Goal: Task Accomplishment & Management: Manage account settings

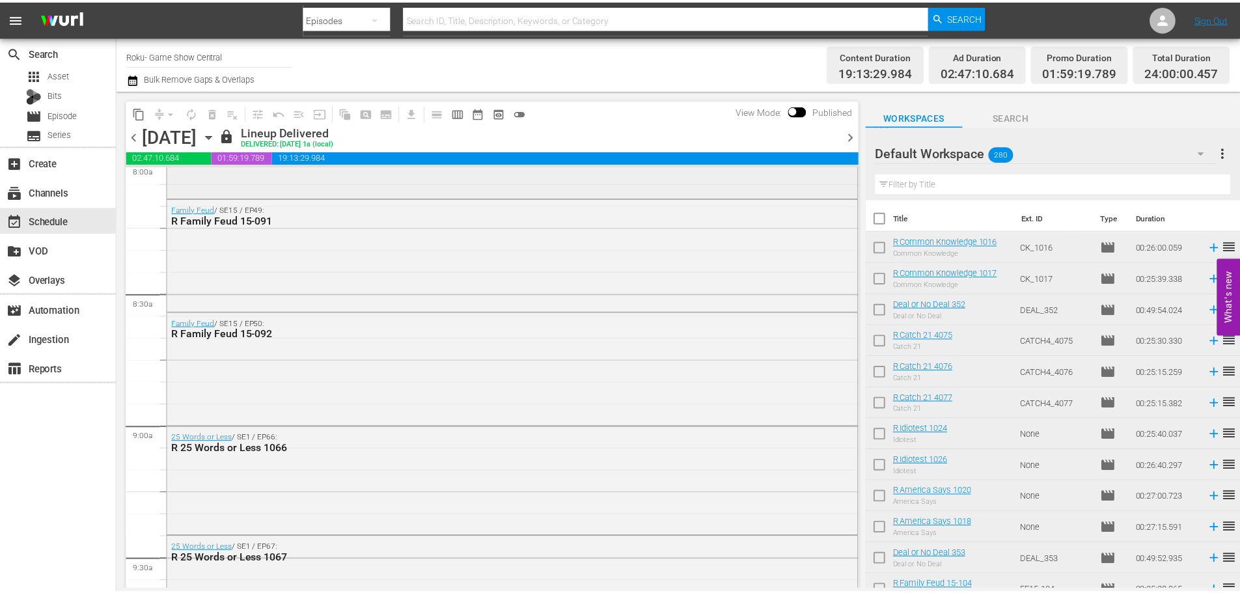
scroll to position [1969, 0]
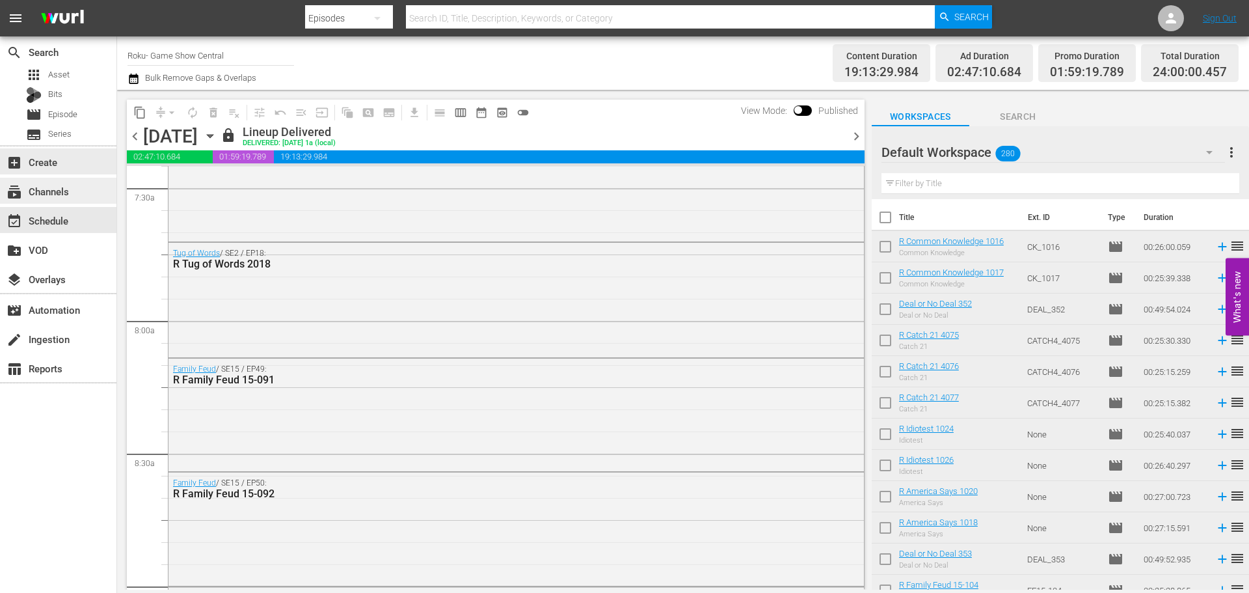
click at [55, 183] on div "subscriptions Channels" at bounding box center [58, 191] width 116 height 26
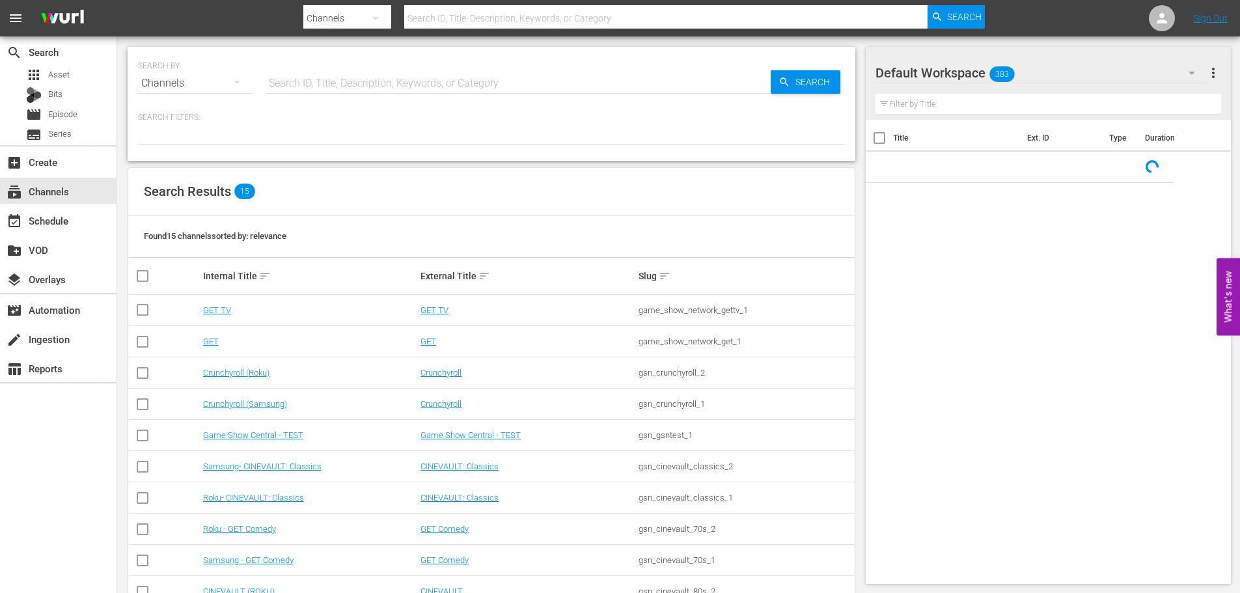
scroll to position [195, 0]
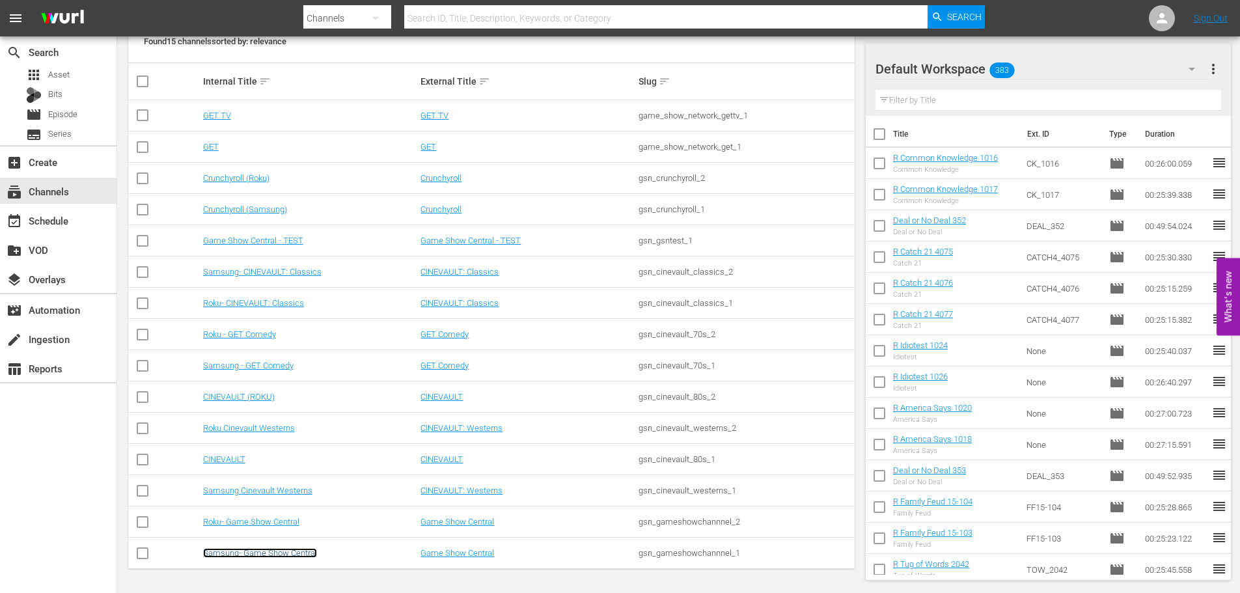
click at [280, 553] on link "Samsung- Game Show Central" at bounding box center [260, 553] width 114 height 10
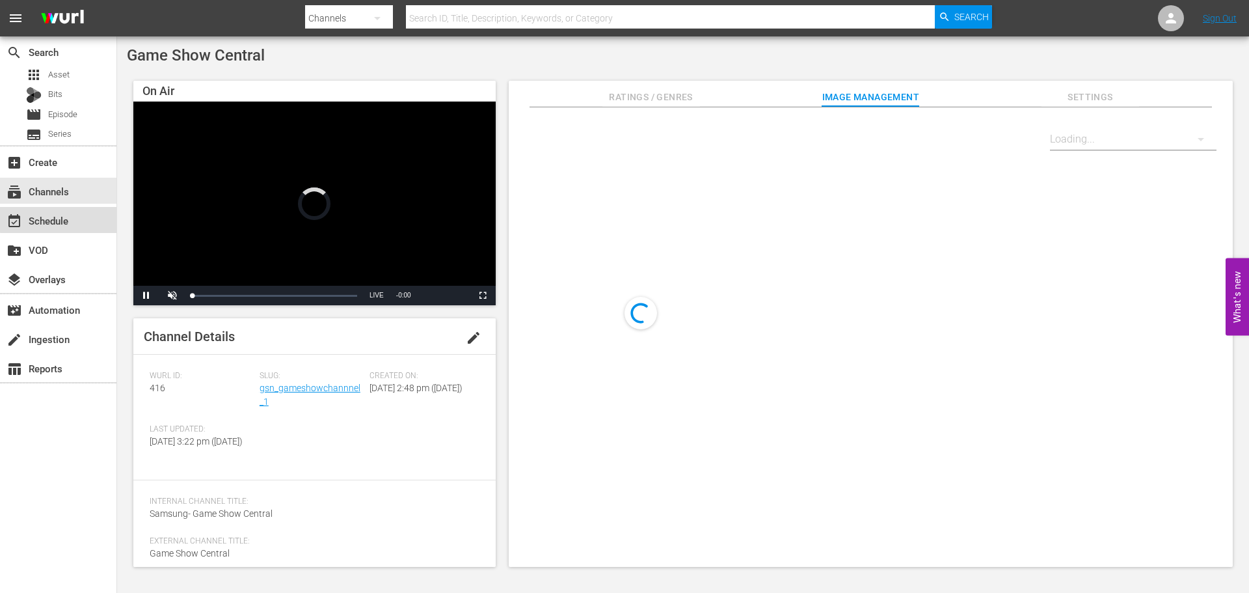
click at [77, 208] on div "event_available Schedule" at bounding box center [58, 220] width 116 height 26
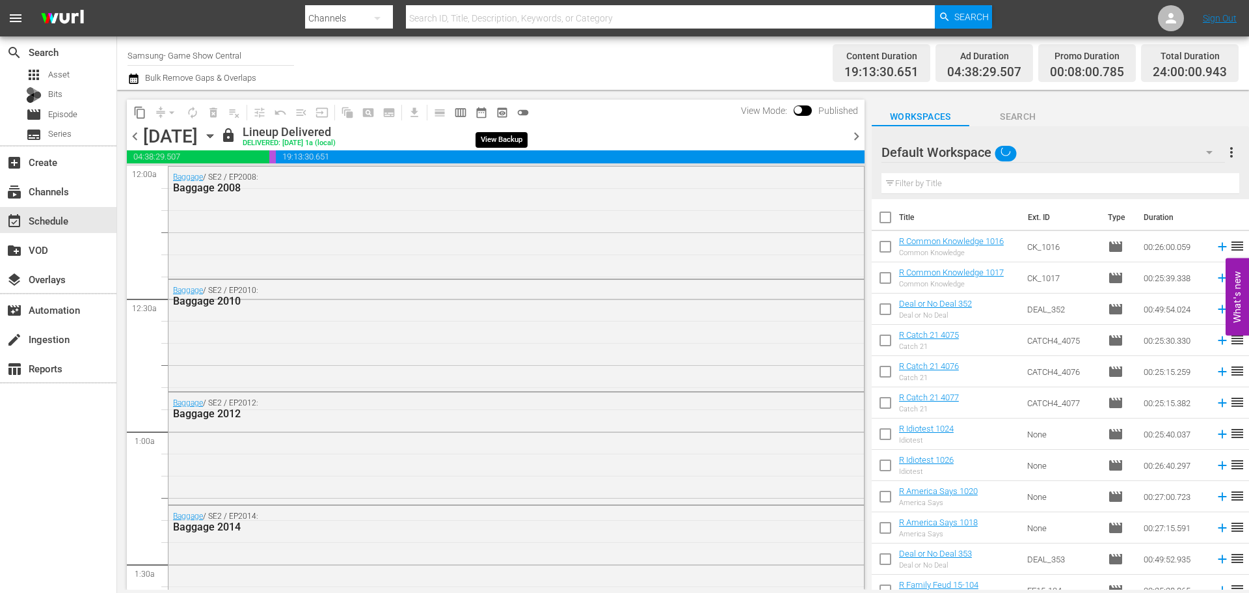
click at [505, 116] on span "preview_outlined" at bounding box center [502, 112] width 13 height 13
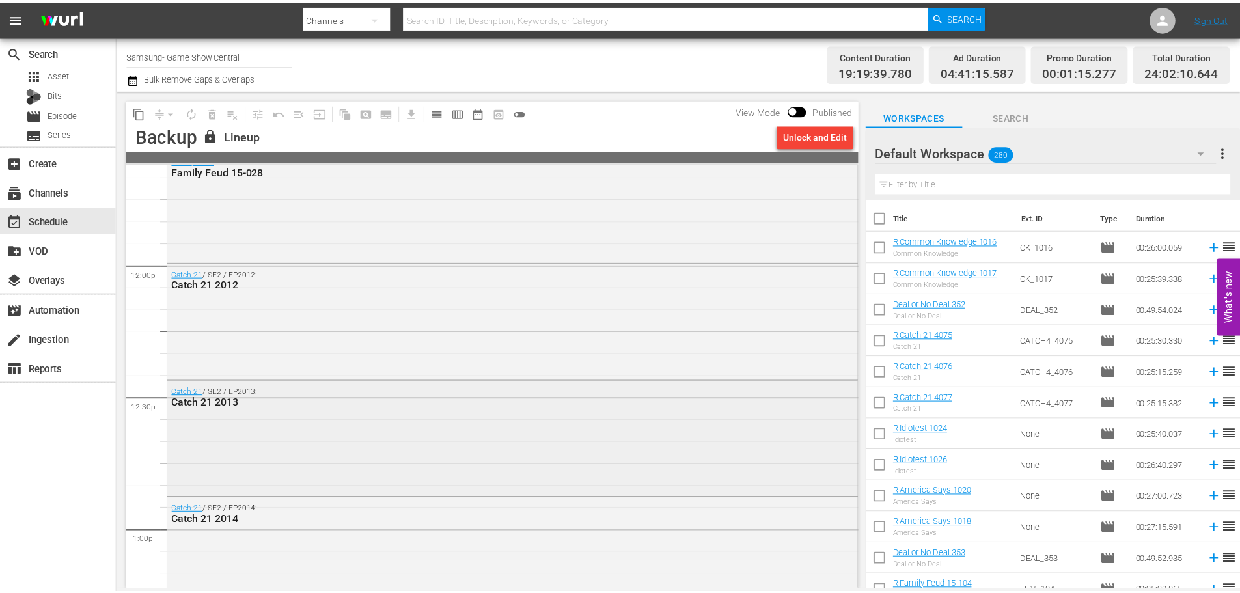
scroll to position [3190, 0]
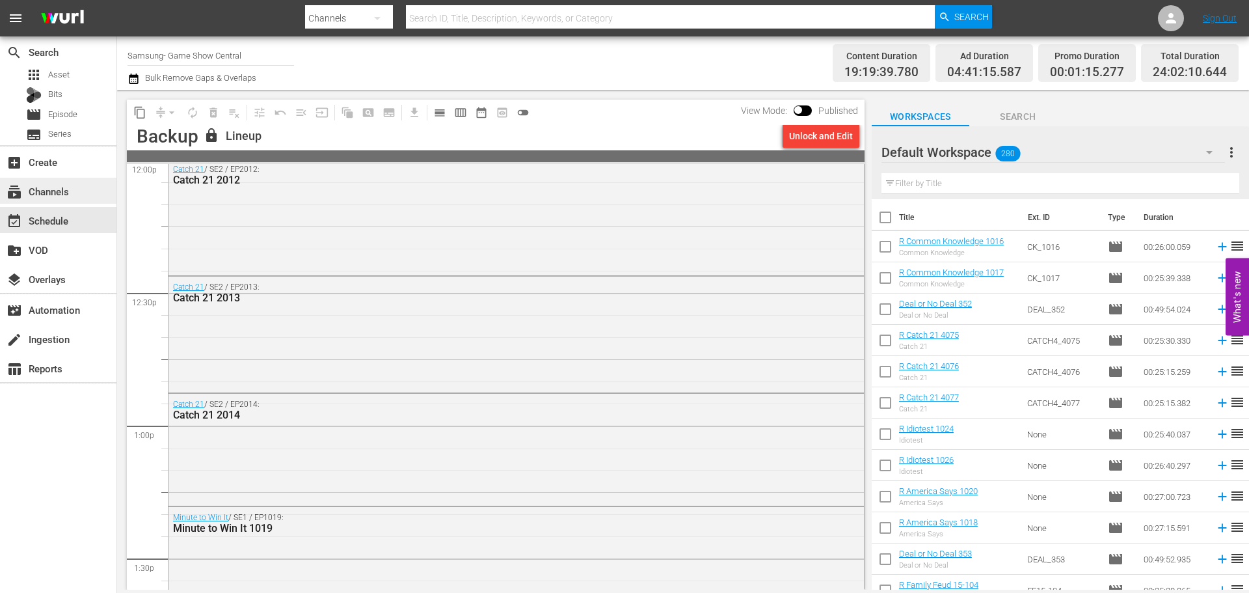
click at [58, 191] on div "subscriptions Channels" at bounding box center [36, 190] width 73 height 12
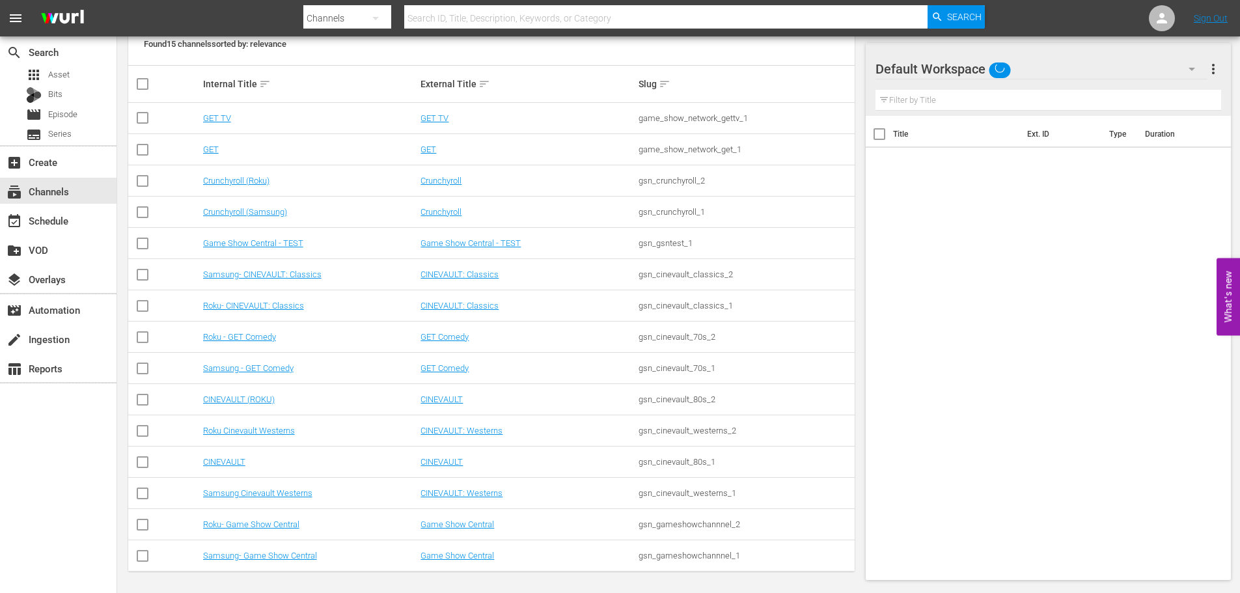
scroll to position [195, 0]
click at [257, 560] on td "Samsung- Game Show Central" at bounding box center [310, 553] width 218 height 31
click at [261, 558] on td "Samsung- Game Show Central" at bounding box center [310, 553] width 218 height 31
click at [263, 552] on link "Samsung- Game Show Central" at bounding box center [260, 553] width 114 height 10
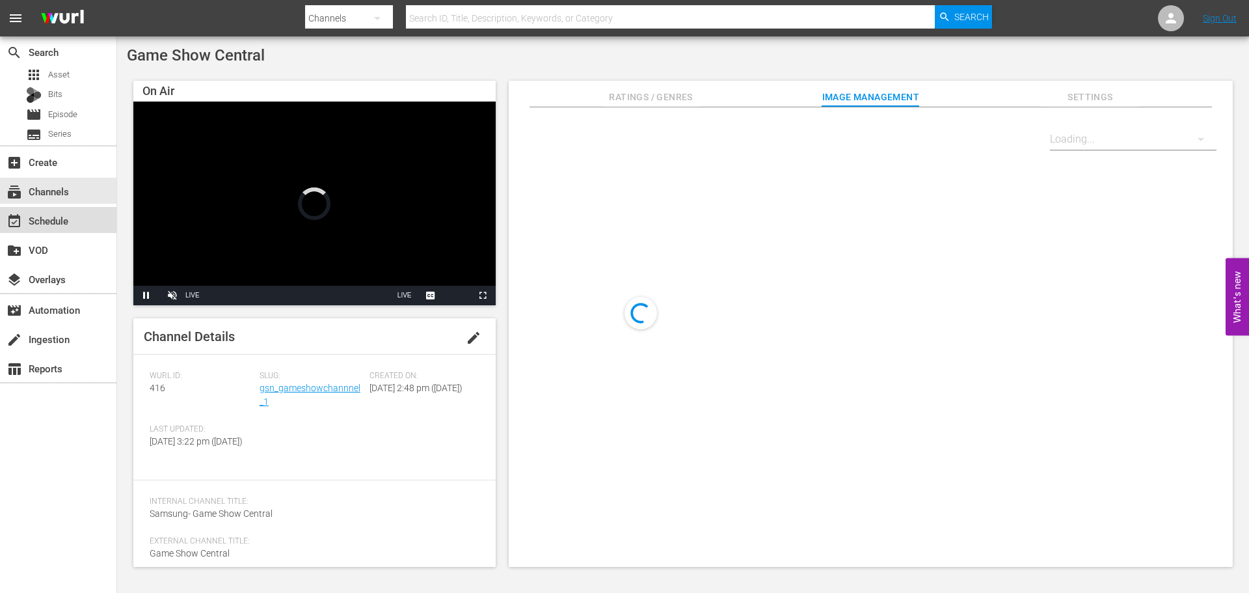
click at [48, 223] on div "event_available Schedule" at bounding box center [36, 219] width 73 height 12
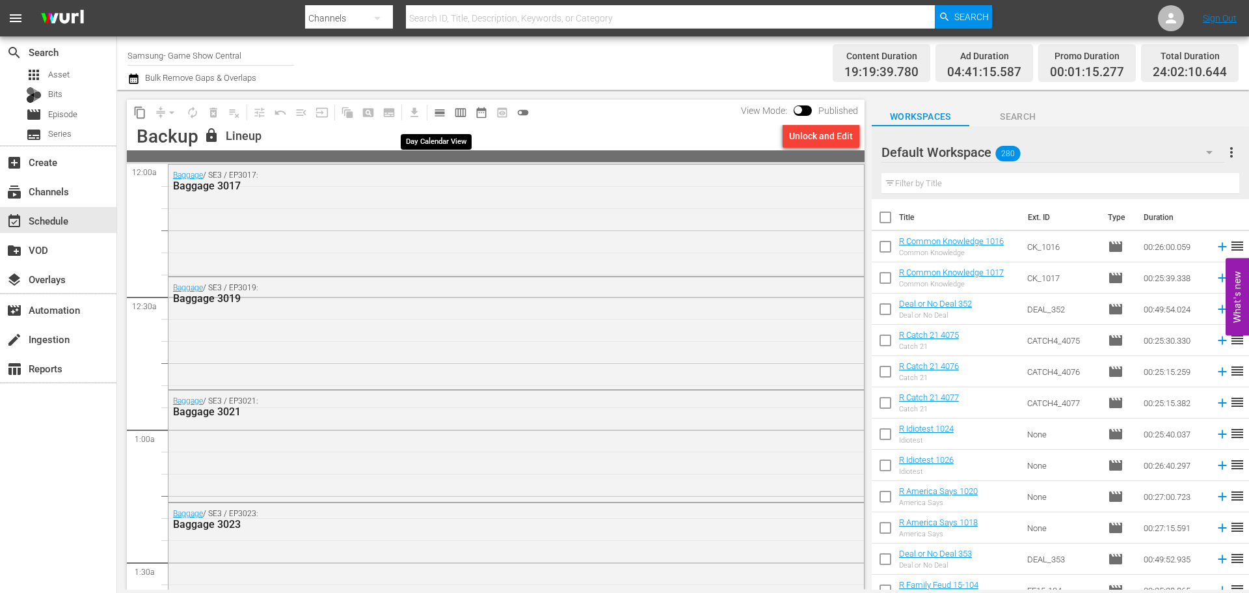
click at [443, 112] on span "calendar_view_day_outlined" at bounding box center [439, 112] width 13 height 13
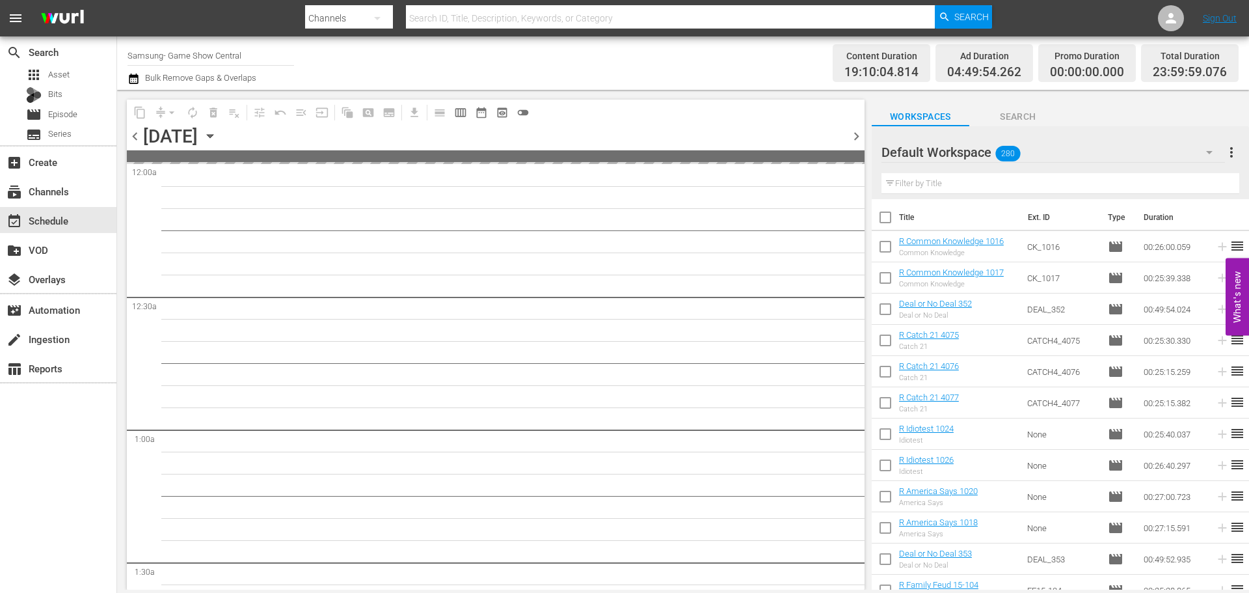
click at [217, 141] on icon "button" at bounding box center [210, 136] width 14 height 14
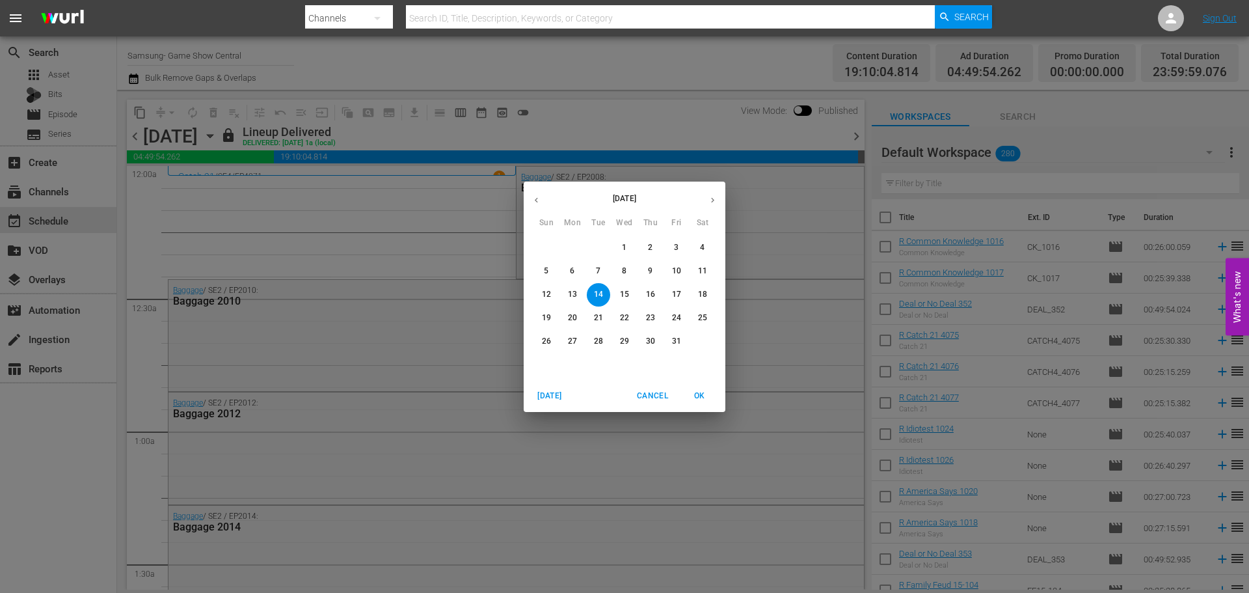
click at [625, 253] on p "1" at bounding box center [624, 247] width 5 height 11
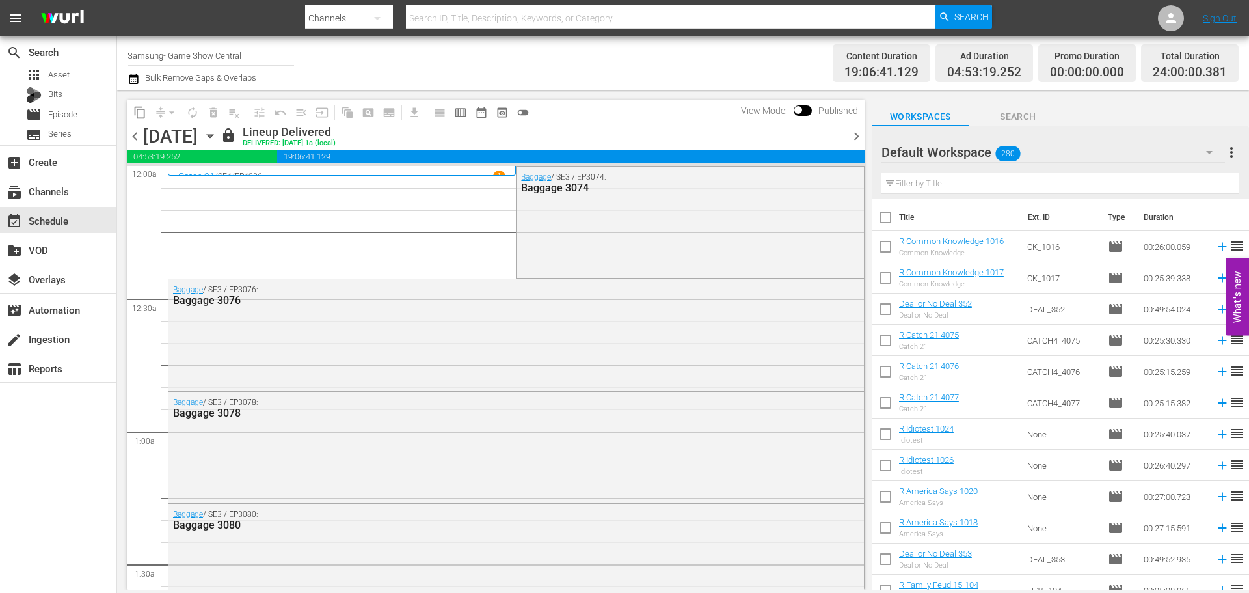
click at [139, 110] on span "content_copy" at bounding box center [139, 112] width 13 height 13
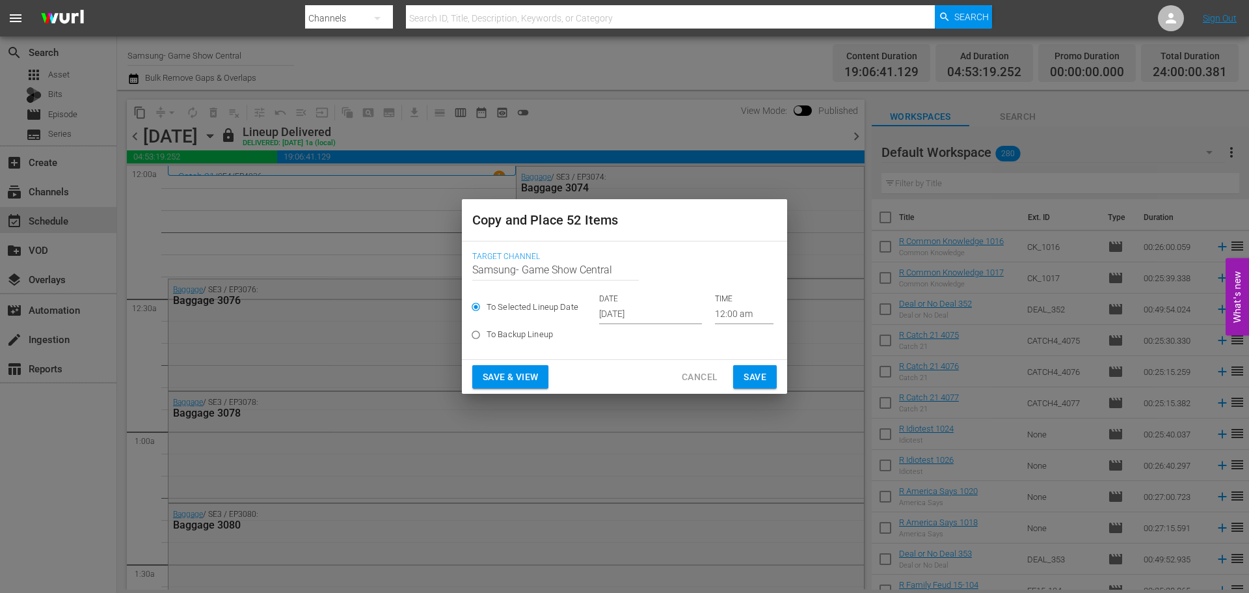
click at [499, 331] on span "To Backup Lineup" at bounding box center [520, 334] width 66 height 13
click at [487, 331] on input "To Backup Lineup" at bounding box center [475, 337] width 21 height 21
radio input "true"
click at [707, 375] on span "Cancel" at bounding box center [700, 377] width 36 height 16
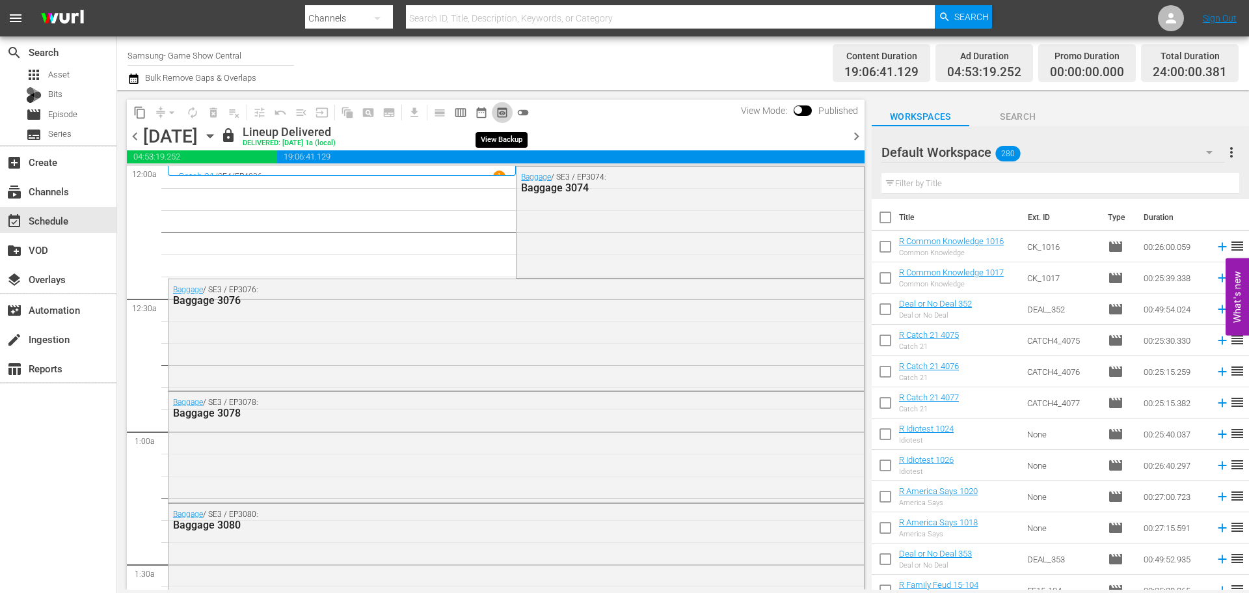
click at [503, 114] on span "preview_outlined" at bounding box center [502, 112] width 13 height 13
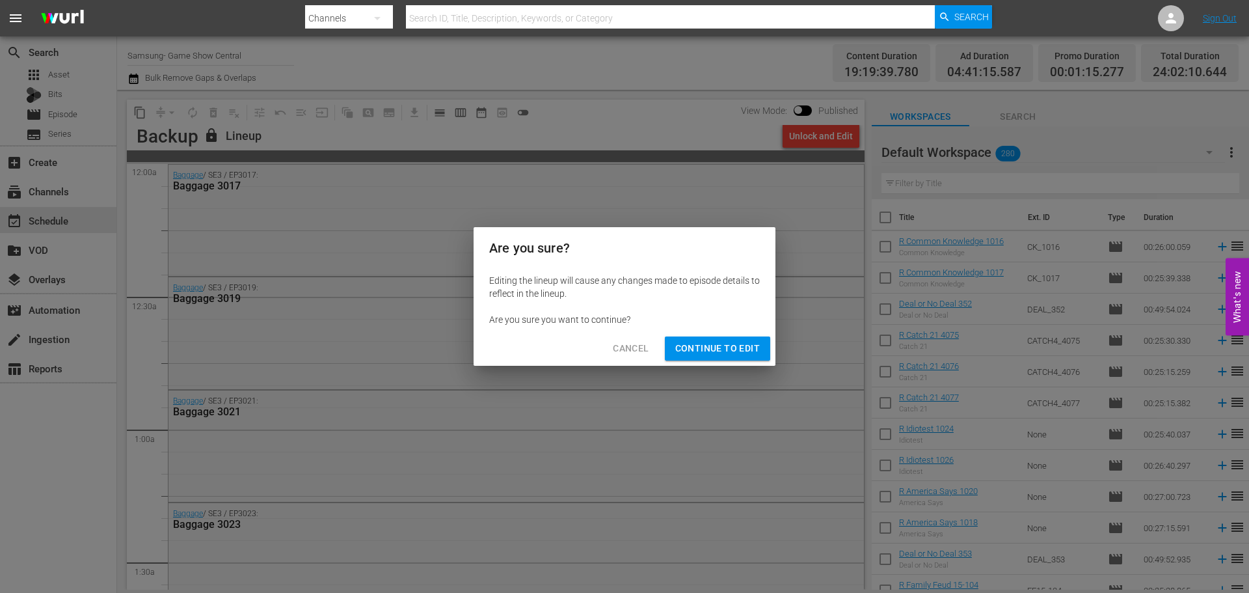
click at [718, 352] on span "Continue to Edit" at bounding box center [718, 348] width 85 height 16
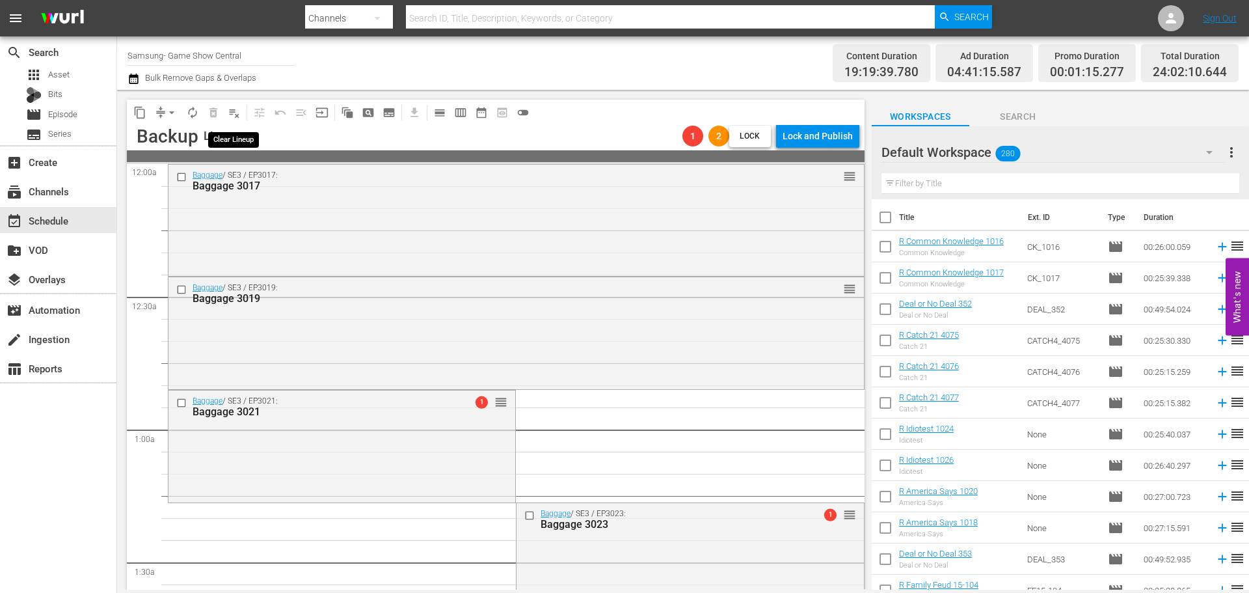
click at [234, 116] on span "playlist_remove_outlined" at bounding box center [234, 112] width 13 height 13
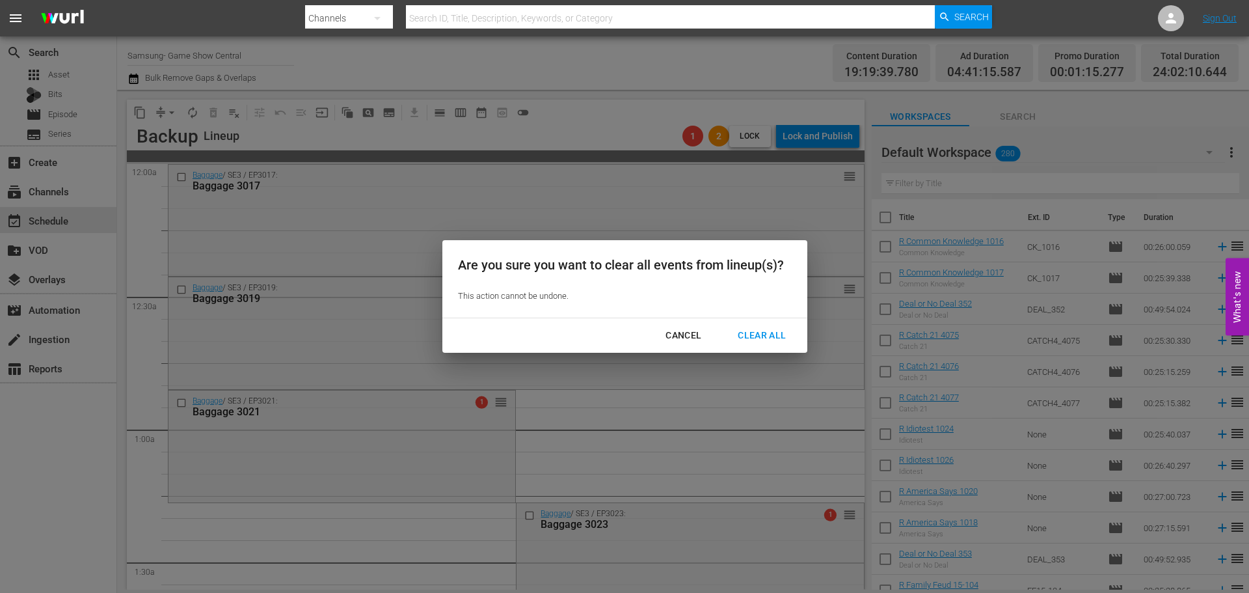
click at [781, 340] on div "Clear All" at bounding box center [762, 335] width 69 height 16
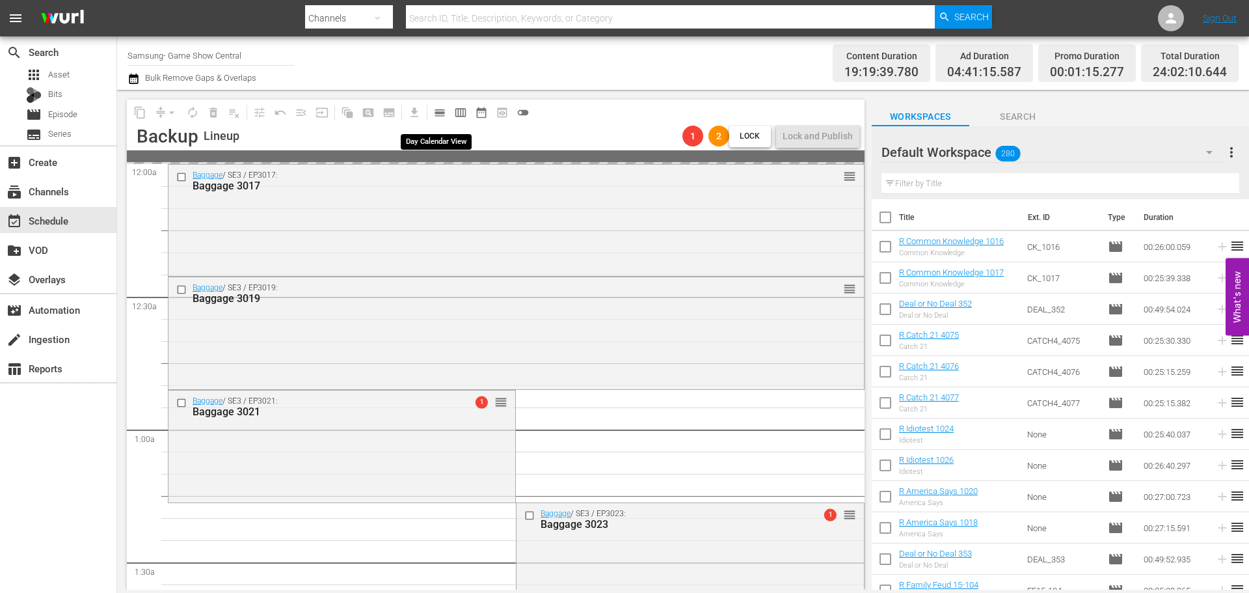
click at [441, 115] on span "calendar_view_day_outlined" at bounding box center [439, 112] width 13 height 13
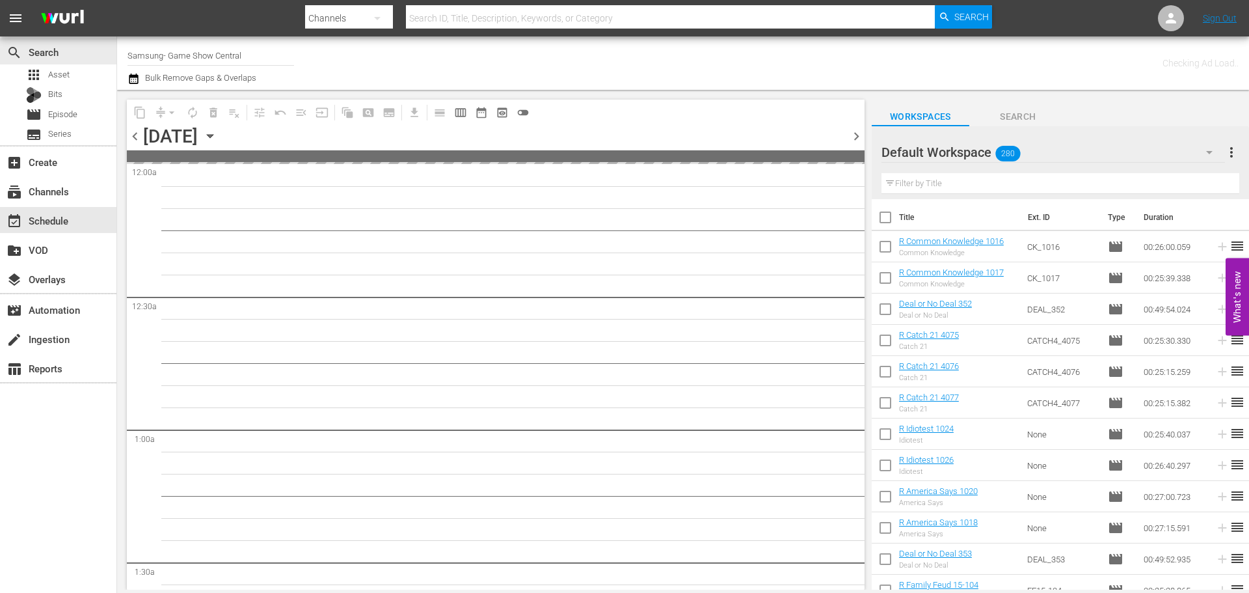
click at [217, 138] on div "[DATE] [DATE]" at bounding box center [180, 136] width 74 height 21
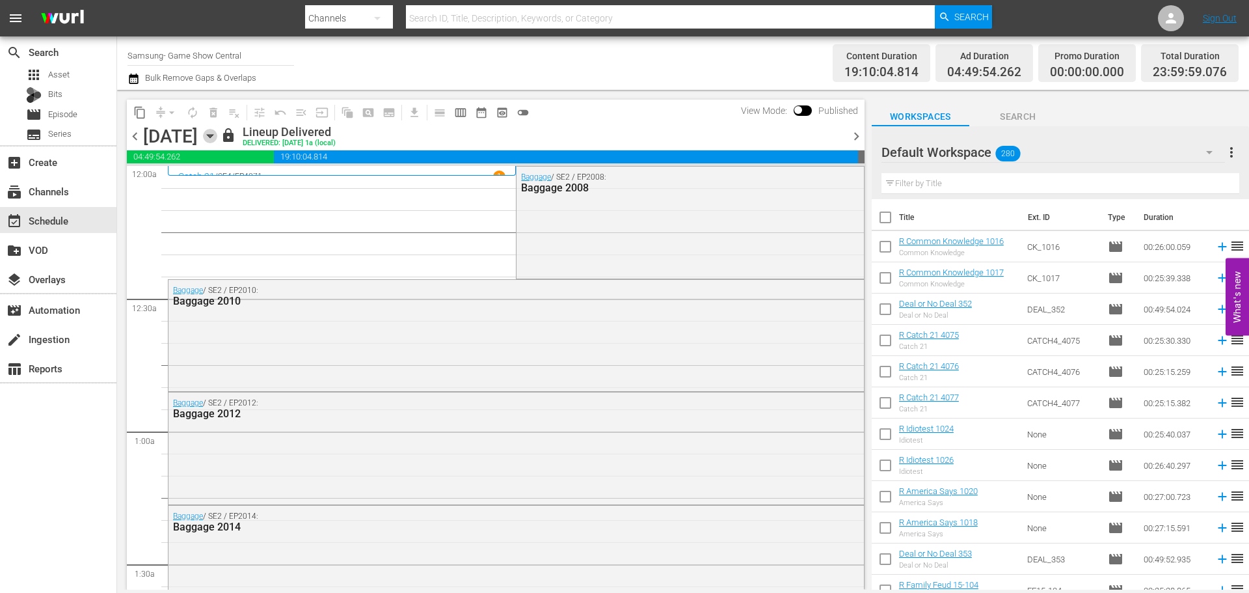
click at [213, 136] on icon "button" at bounding box center [210, 136] width 6 height 3
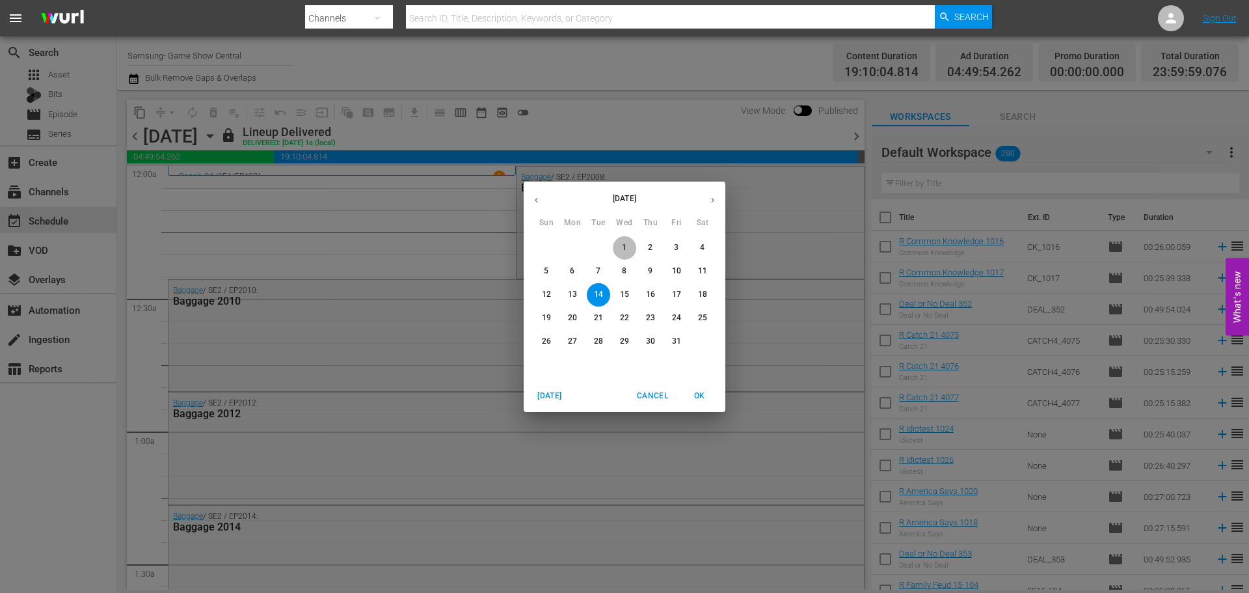
click at [625, 251] on p "1" at bounding box center [624, 247] width 5 height 11
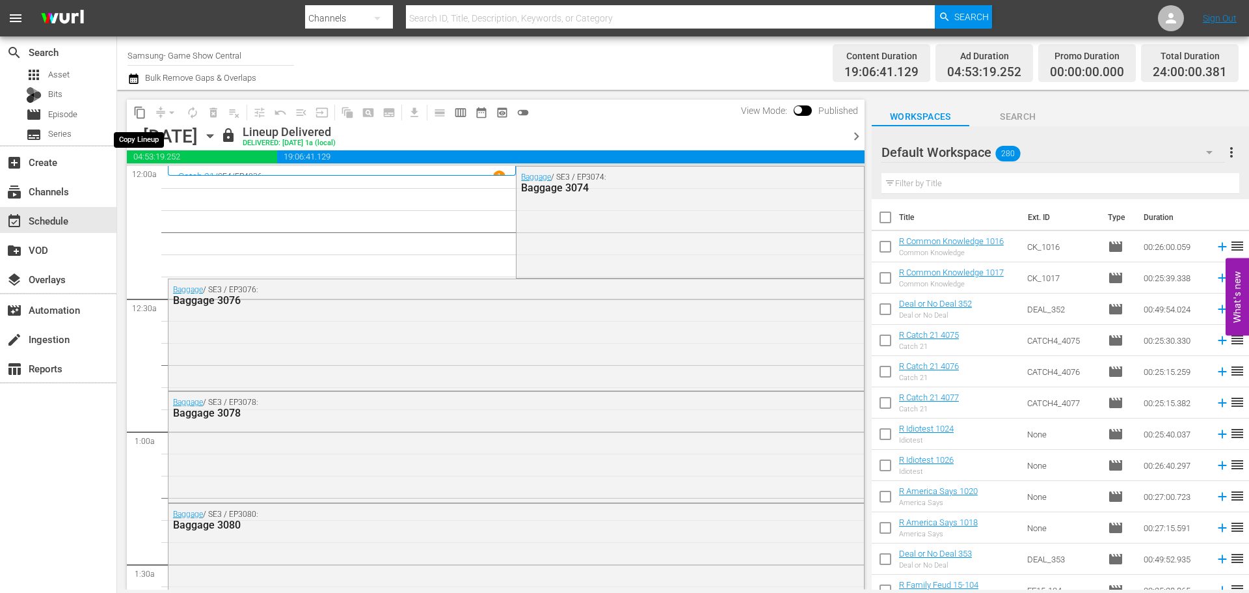
click at [142, 116] on span "content_copy" at bounding box center [139, 112] width 13 height 13
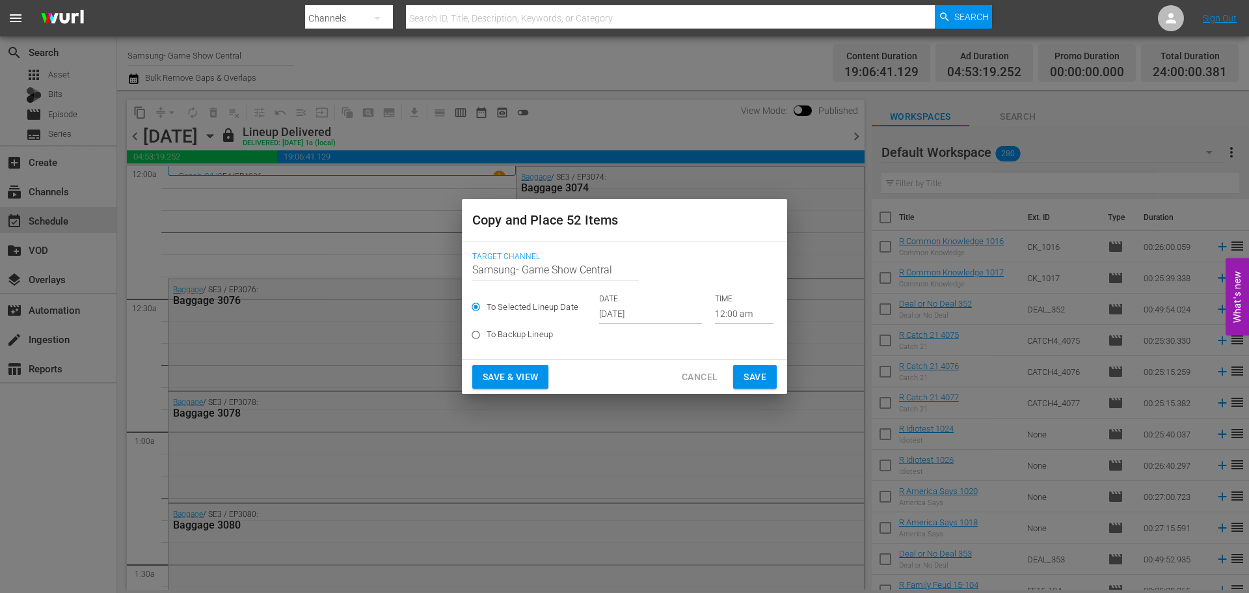
click at [500, 337] on span "To Backup Lineup" at bounding box center [520, 334] width 66 height 13
click at [487, 337] on input "To Backup Lineup" at bounding box center [475, 337] width 21 height 21
radio input "true"
click at [497, 375] on span "Save & View" at bounding box center [510, 377] width 55 height 16
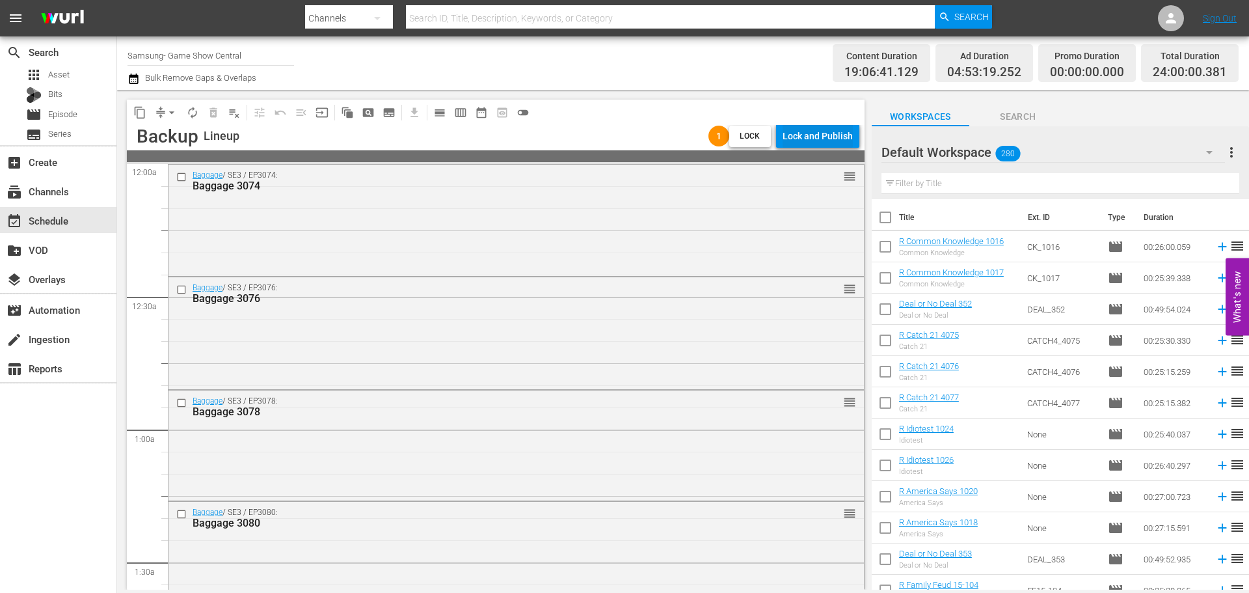
click at [793, 143] on div "Lock and Publish" at bounding box center [818, 135] width 70 height 23
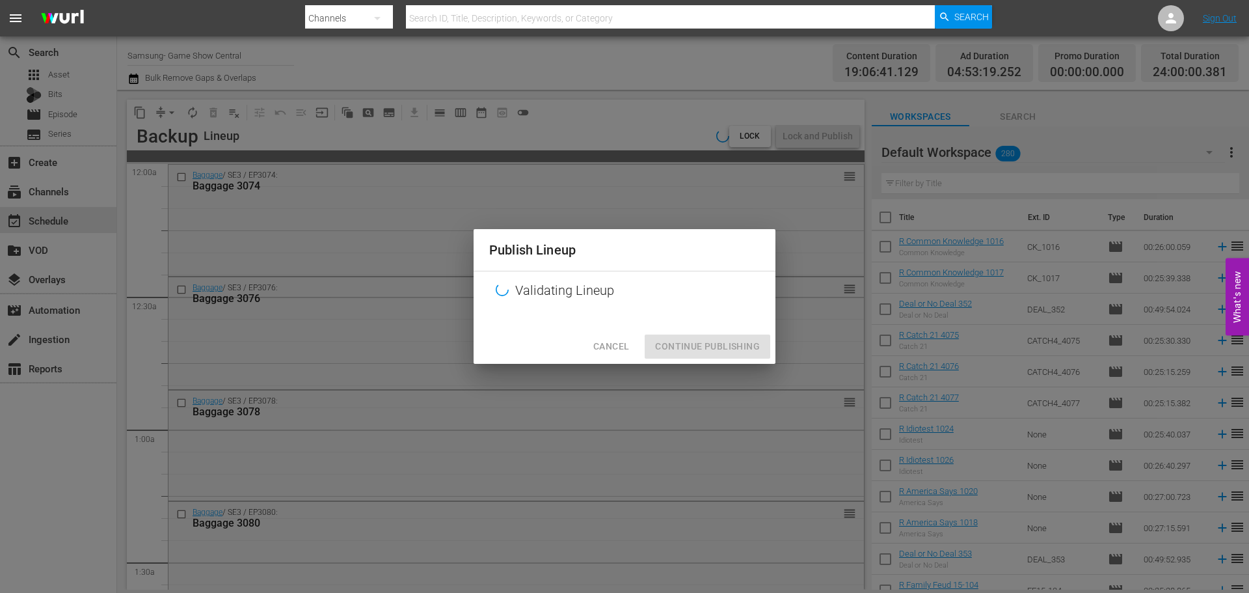
click at [685, 351] on div "Cancel Continue Publishing" at bounding box center [625, 346] width 302 height 34
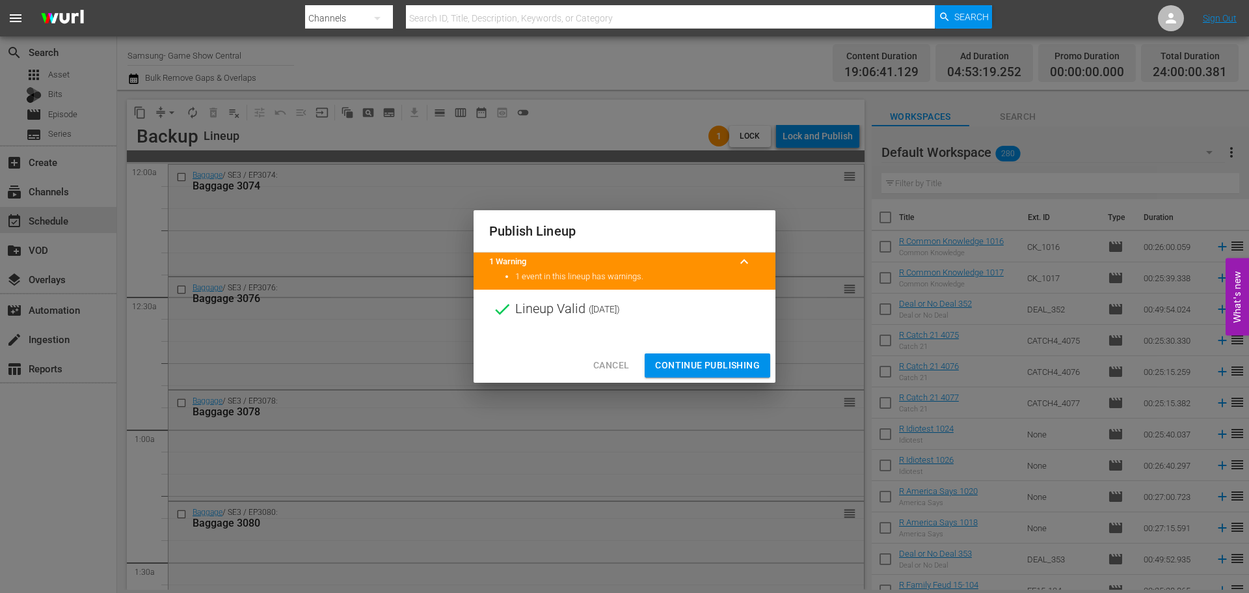
click at [670, 362] on span "Continue Publishing" at bounding box center [707, 365] width 105 height 16
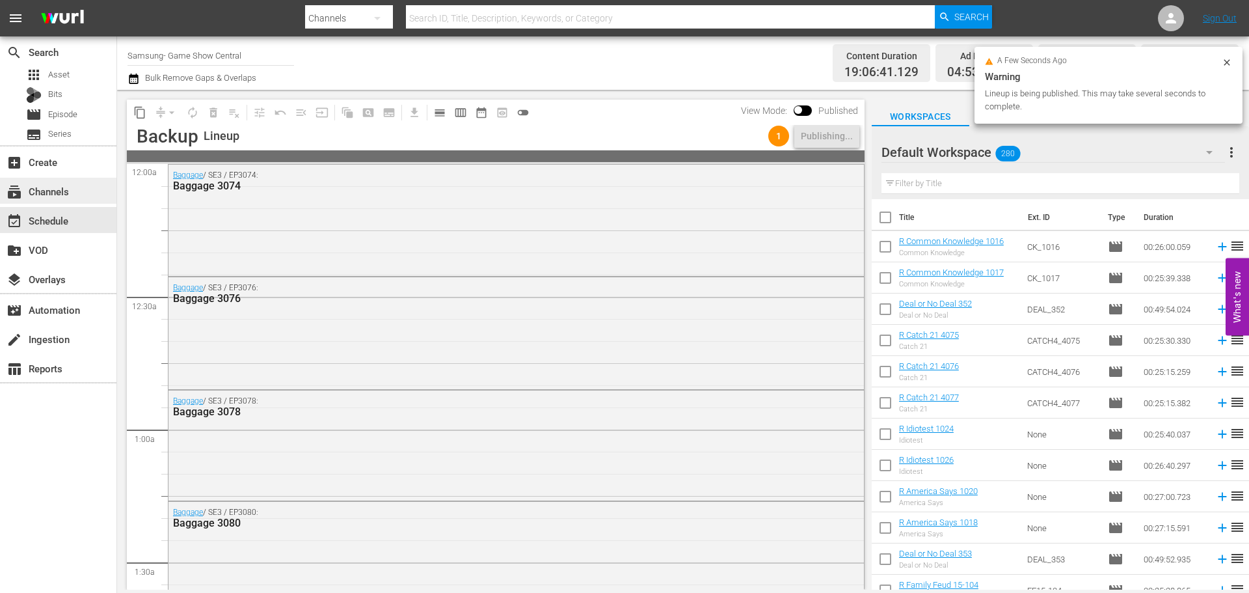
click at [93, 191] on div "subscriptions Channels" at bounding box center [58, 191] width 116 height 26
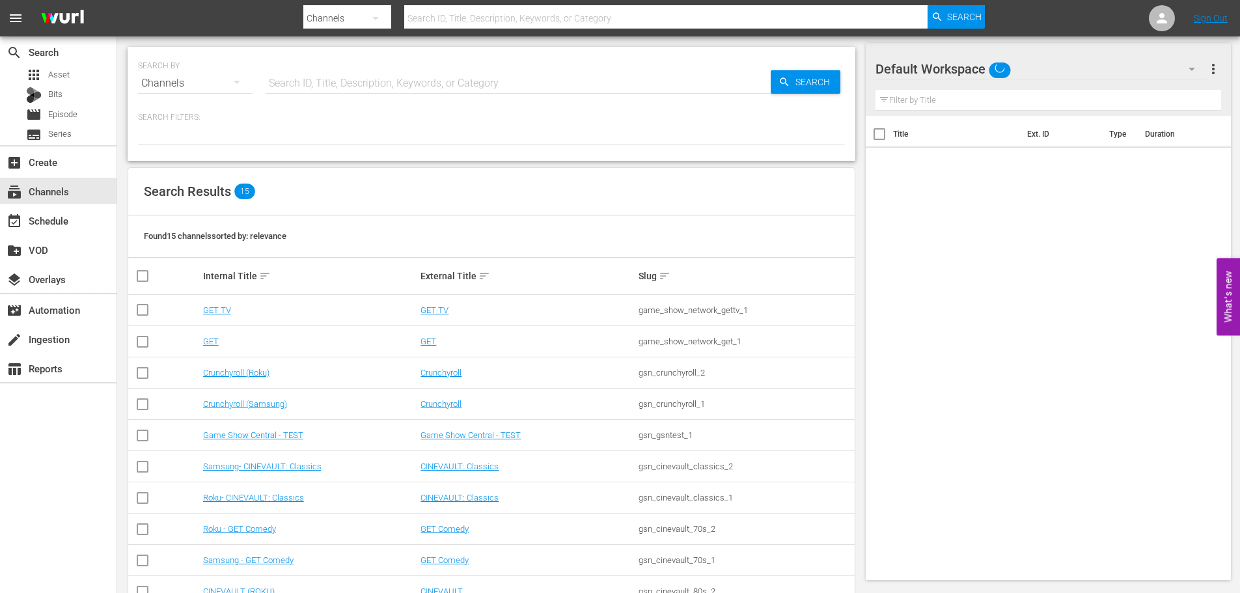
scroll to position [195, 0]
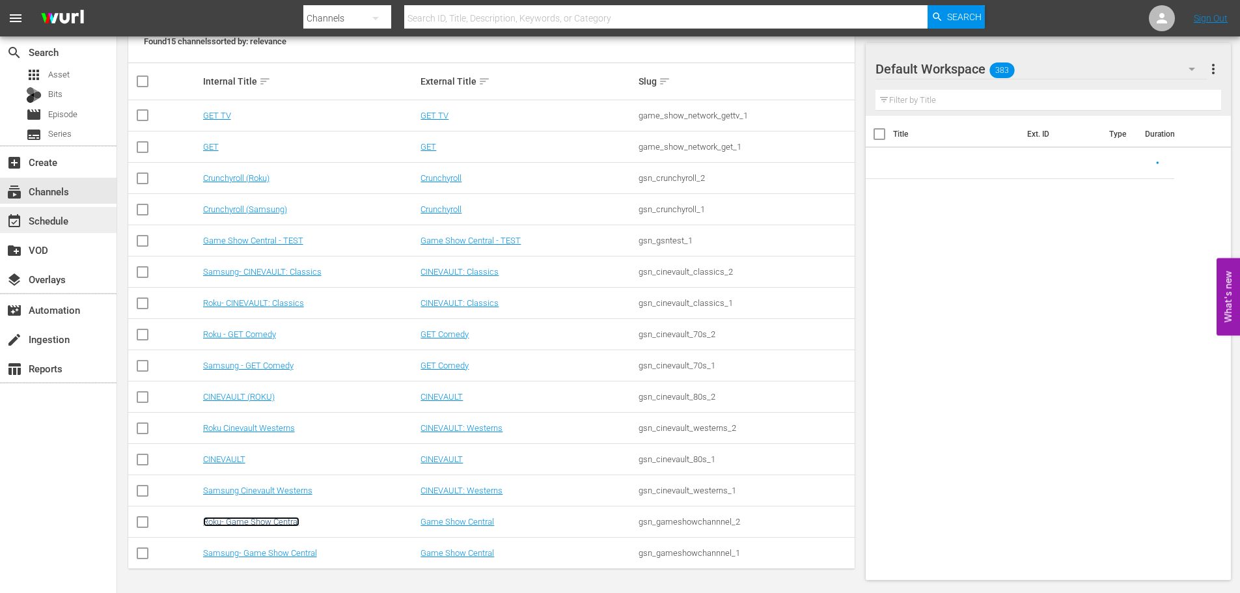
drag, startPoint x: 247, startPoint y: 519, endPoint x: 68, endPoint y: 208, distance: 358.3
click at [247, 519] on link "Roku- Game Show Central" at bounding box center [251, 522] width 96 height 10
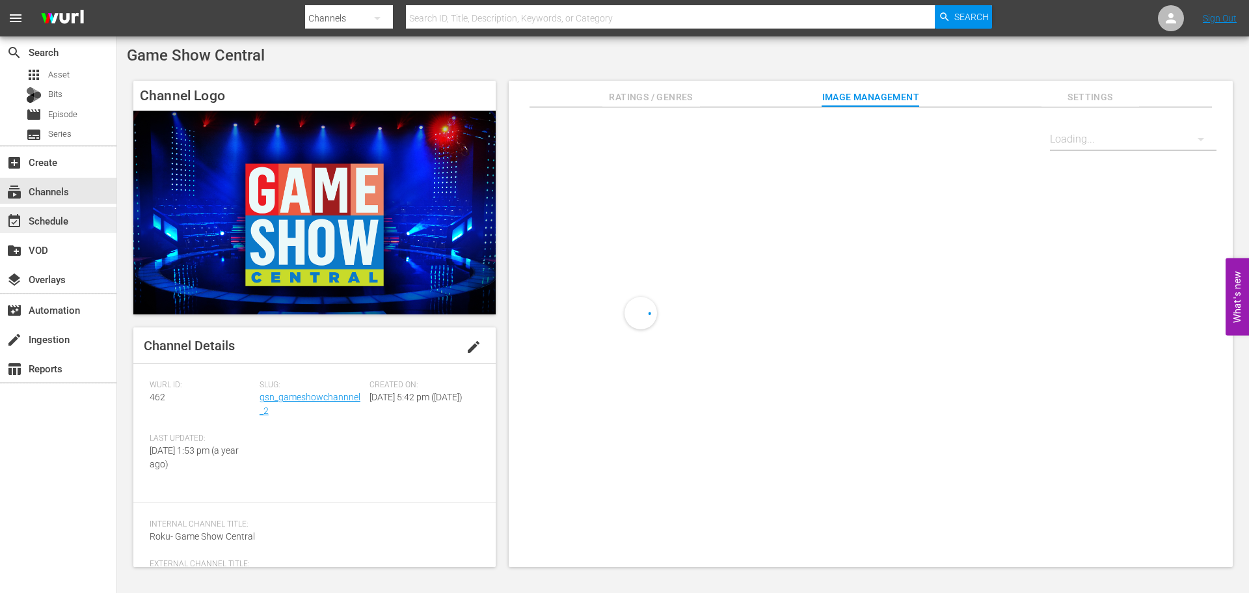
click at [66, 223] on div "event_available Schedule" at bounding box center [36, 219] width 73 height 12
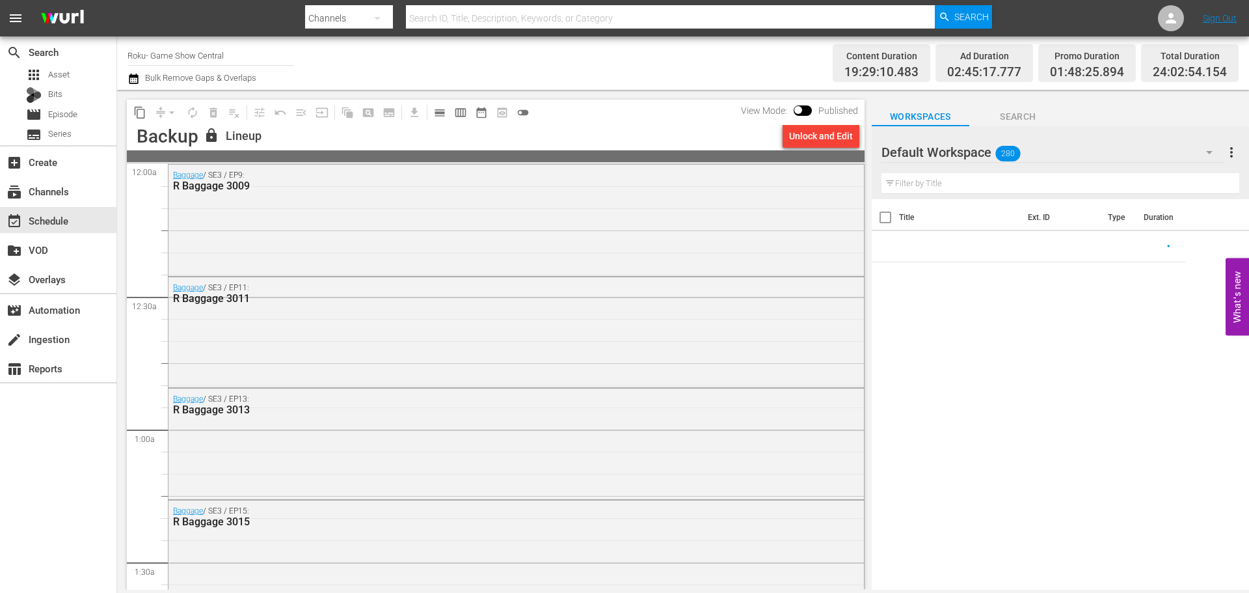
click at [828, 143] on div "Unlock and Edit" at bounding box center [821, 135] width 64 height 23
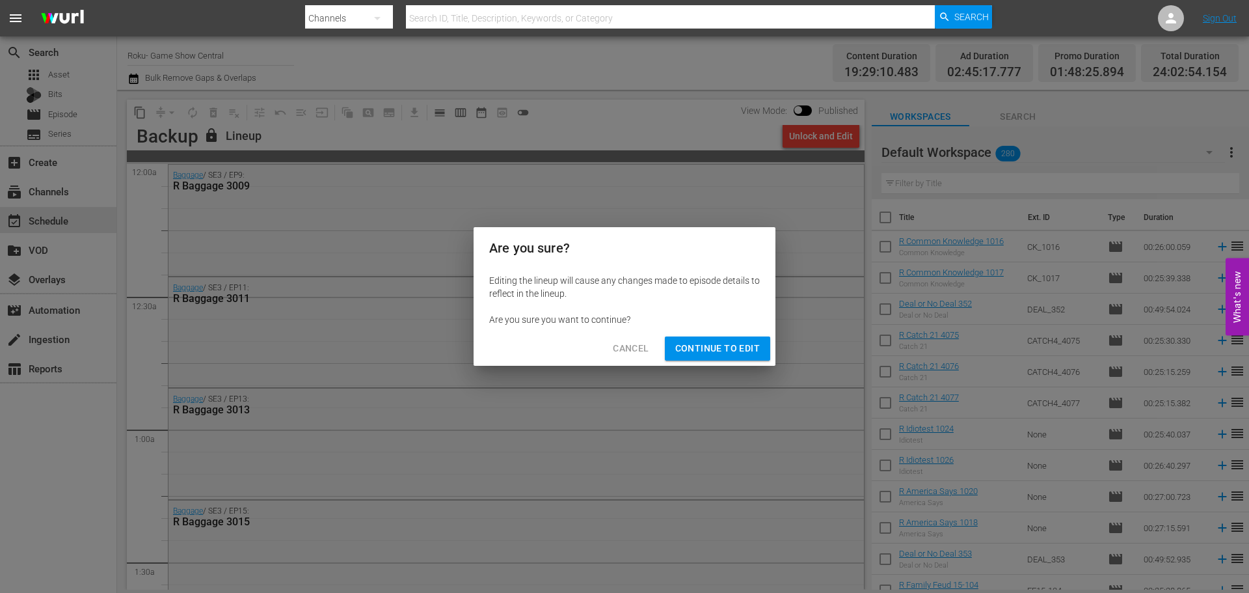
click at [755, 359] on button "Continue to Edit" at bounding box center [717, 348] width 105 height 24
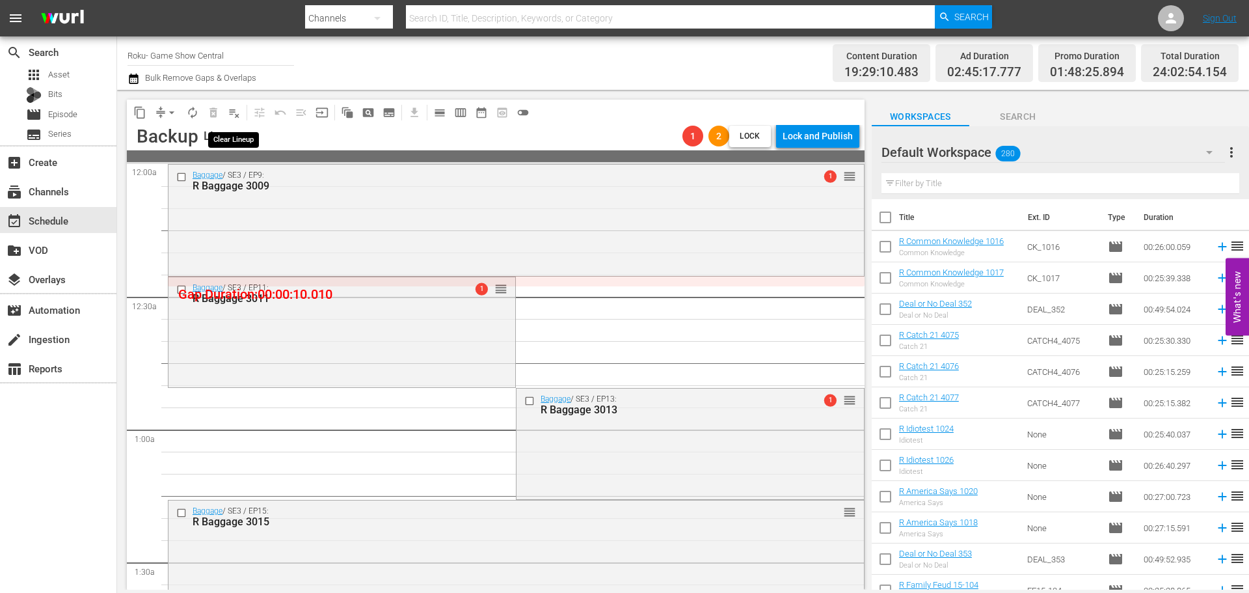
click at [236, 116] on span "playlist_remove_outlined" at bounding box center [234, 112] width 13 height 13
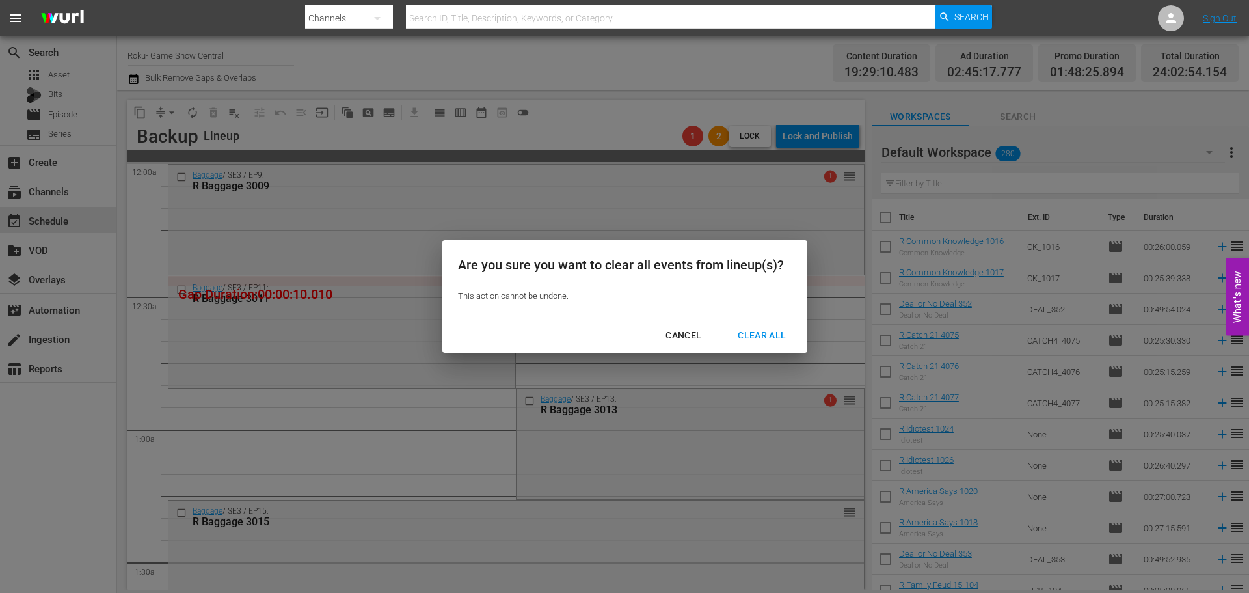
drag, startPoint x: 744, startPoint y: 331, endPoint x: 438, endPoint y: 115, distance: 375.0
click at [744, 330] on div "Clear All" at bounding box center [762, 335] width 69 height 16
click at [774, 338] on div "Clear All" at bounding box center [762, 335] width 69 height 16
click at [777, 344] on button "Clear All" at bounding box center [761, 335] width 79 height 24
click at [438, 115] on div "Are you sure you want to clear all events from lineup(s)? This action cannot be…" at bounding box center [624, 296] width 1249 height 593
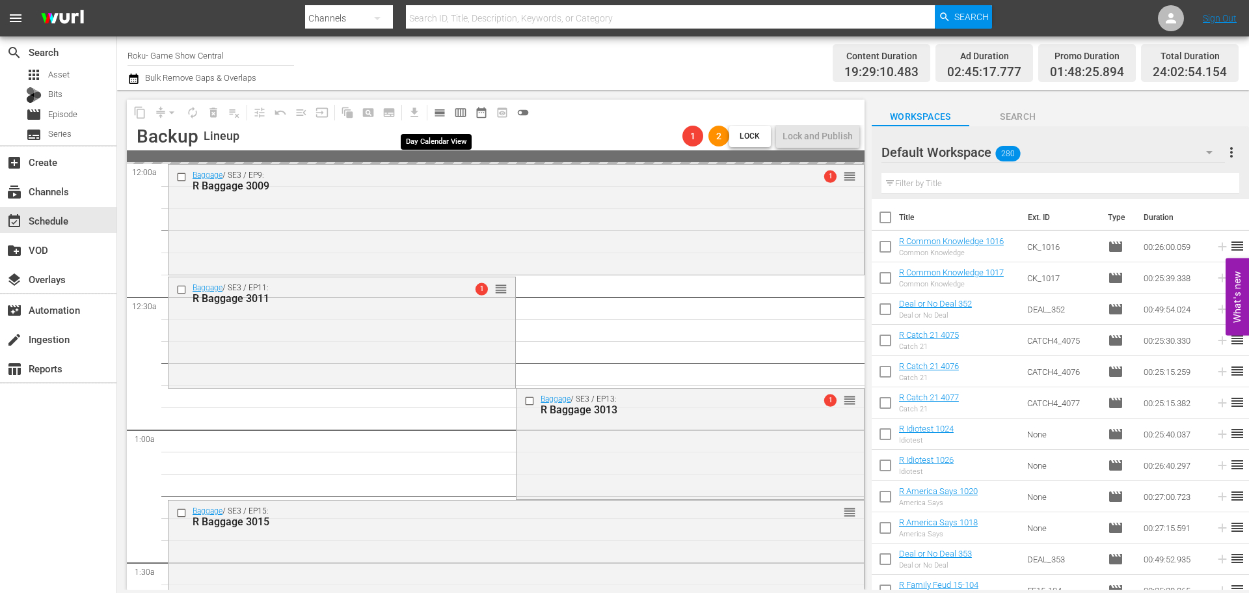
click at [435, 113] on span "calendar_view_day_outlined" at bounding box center [439, 112] width 13 height 13
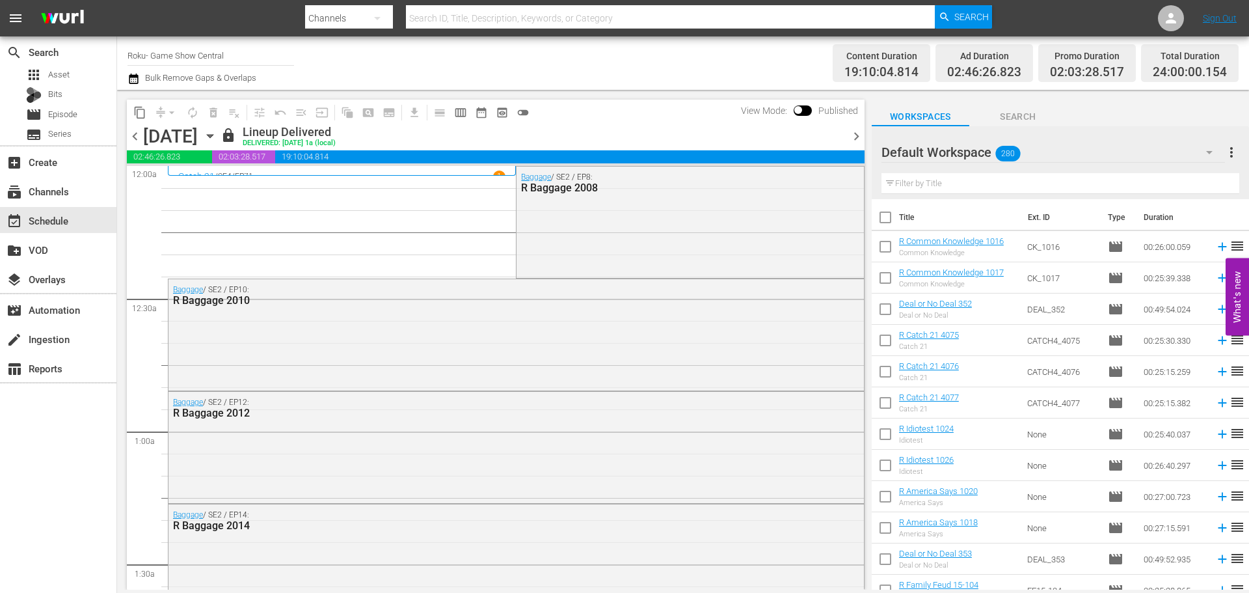
click at [344, 136] on div "chevron_left [DATE] [DATE] lock Lineup Delivered DELIVERED: [DATE] 1a (local) c…" at bounding box center [496, 137] width 738 height 25
click at [217, 139] on icon "button" at bounding box center [210, 136] width 14 height 14
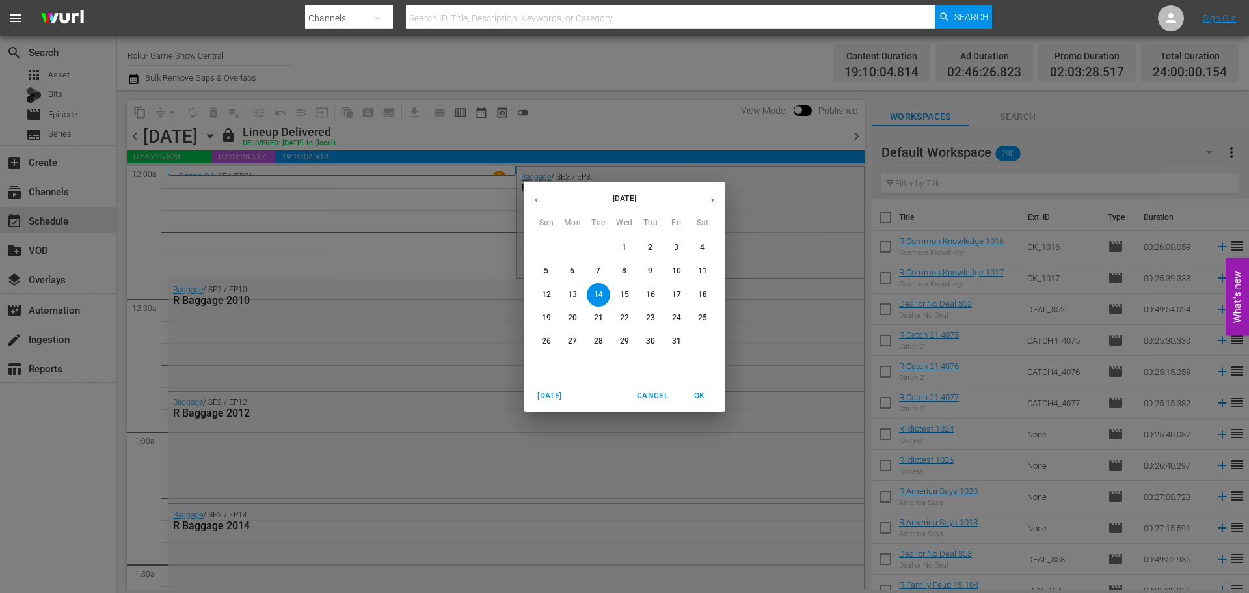
click at [338, 140] on div "[DATE] Sun Mon Tue Wed Thu Fri Sat 28 29 30 1 2 3 4 5 6 7 8 9 10 11 12 13 14 15…" at bounding box center [624, 296] width 1249 height 593
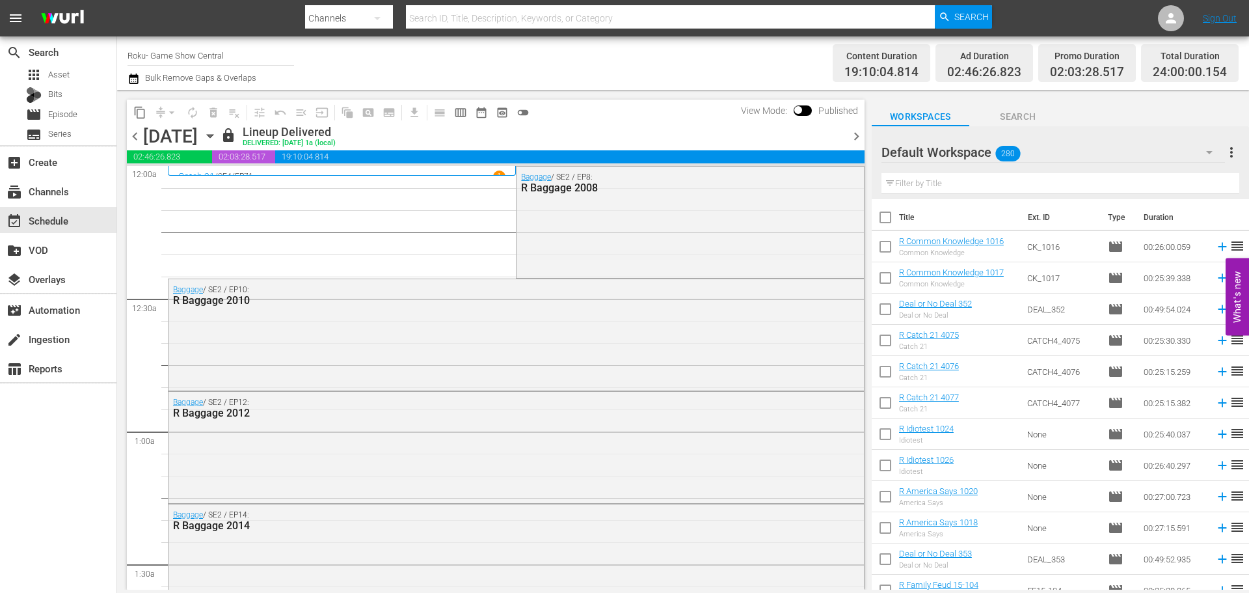
click at [217, 133] on icon "button" at bounding box center [210, 136] width 14 height 14
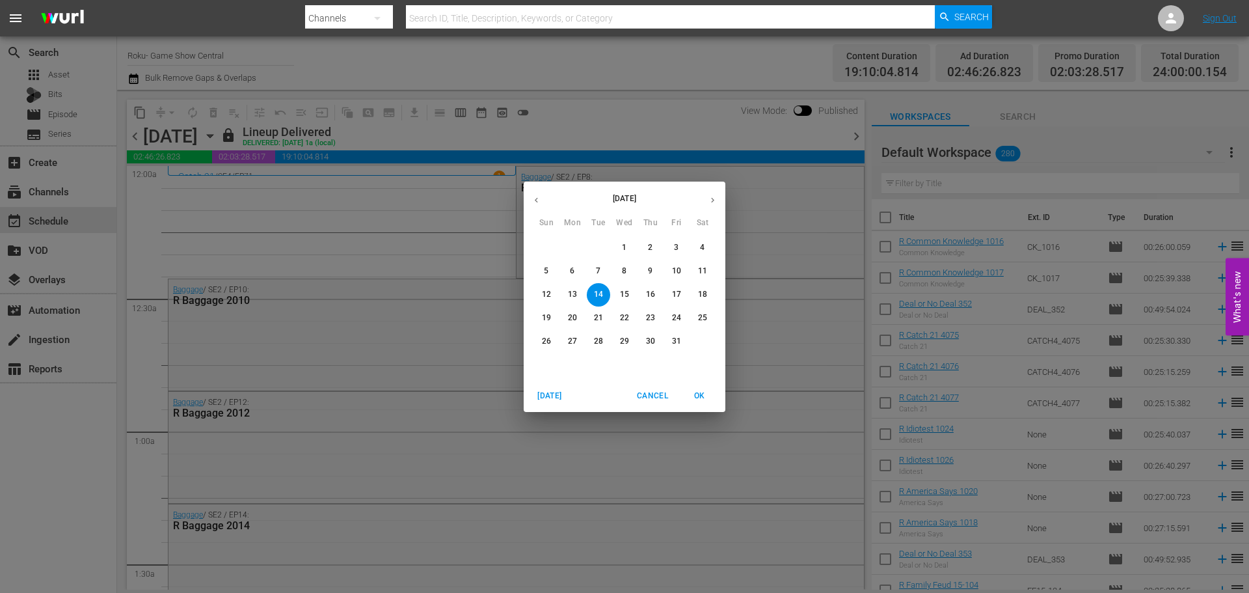
click at [625, 252] on p "1" at bounding box center [624, 247] width 5 height 11
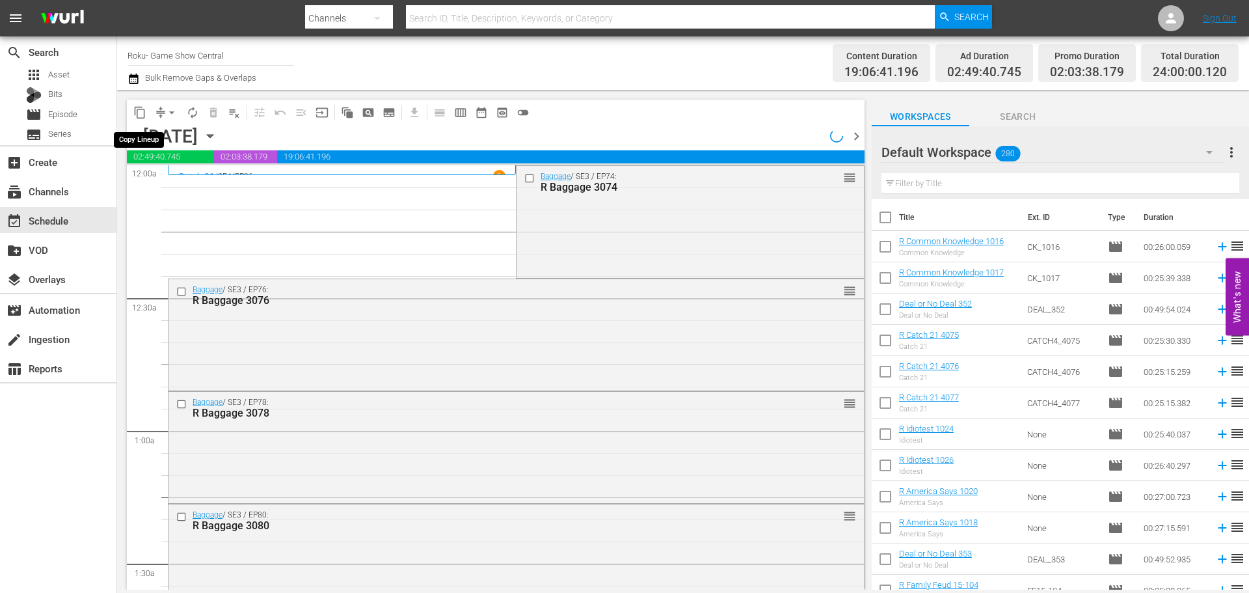
click at [137, 111] on span "content_copy" at bounding box center [139, 112] width 13 height 13
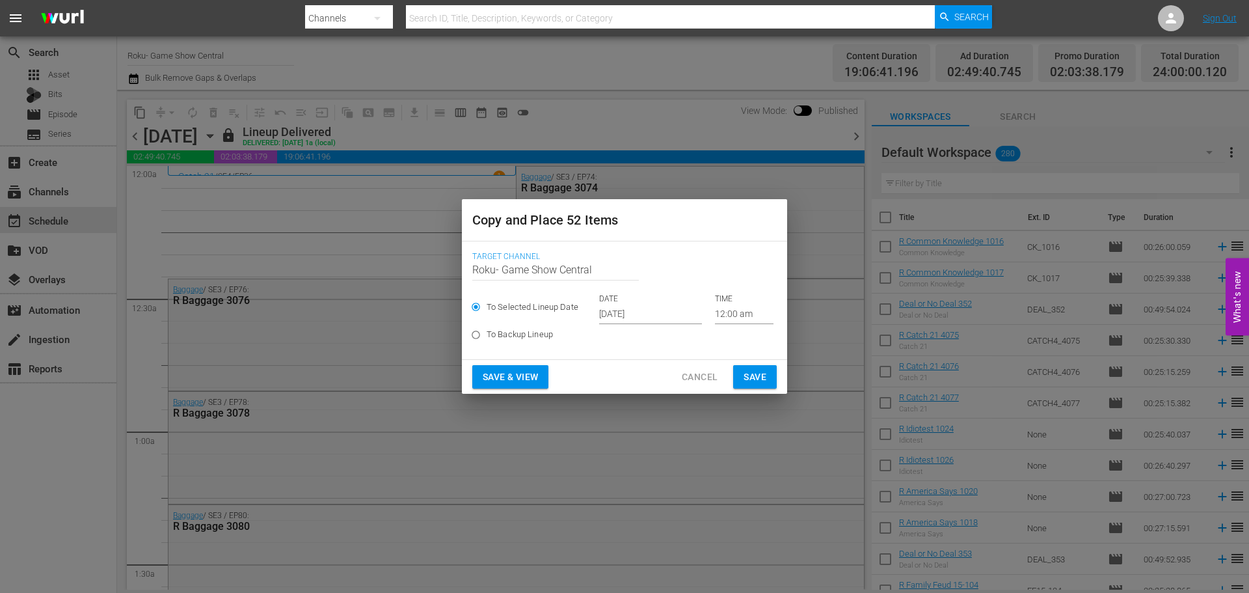
click at [506, 331] on span "To Backup Lineup" at bounding box center [520, 334] width 66 height 13
click at [487, 331] on input "To Backup Lineup" at bounding box center [475, 337] width 21 height 21
radio input "true"
click at [754, 377] on span "Save" at bounding box center [755, 377] width 23 height 16
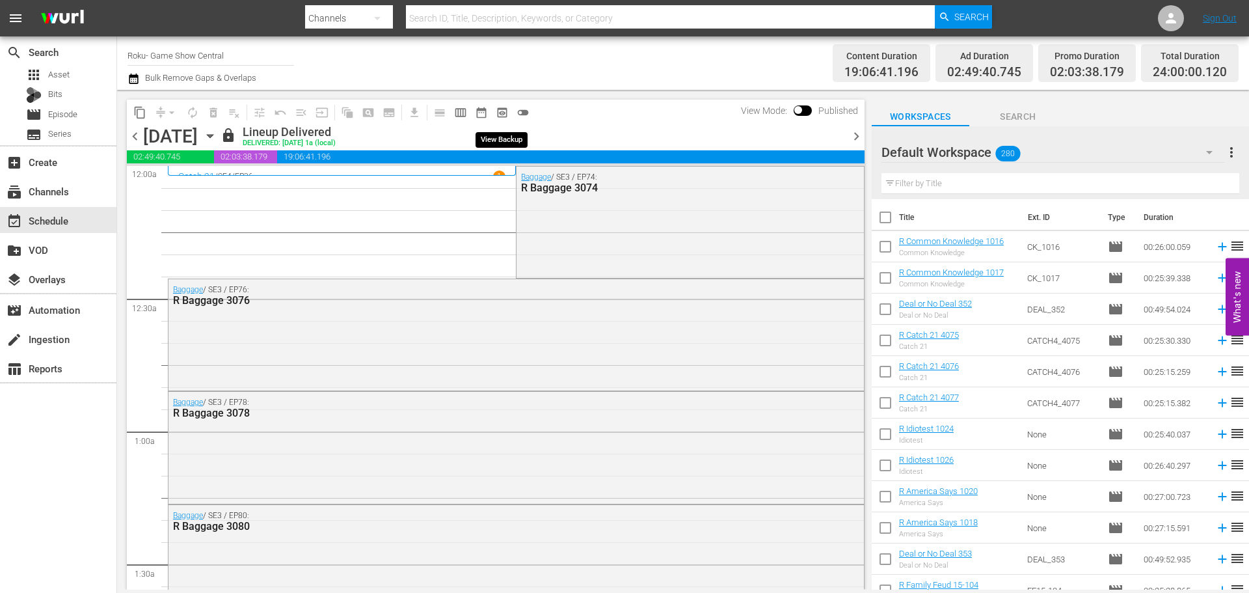
click at [500, 114] on span "preview_outlined" at bounding box center [502, 112] width 13 height 13
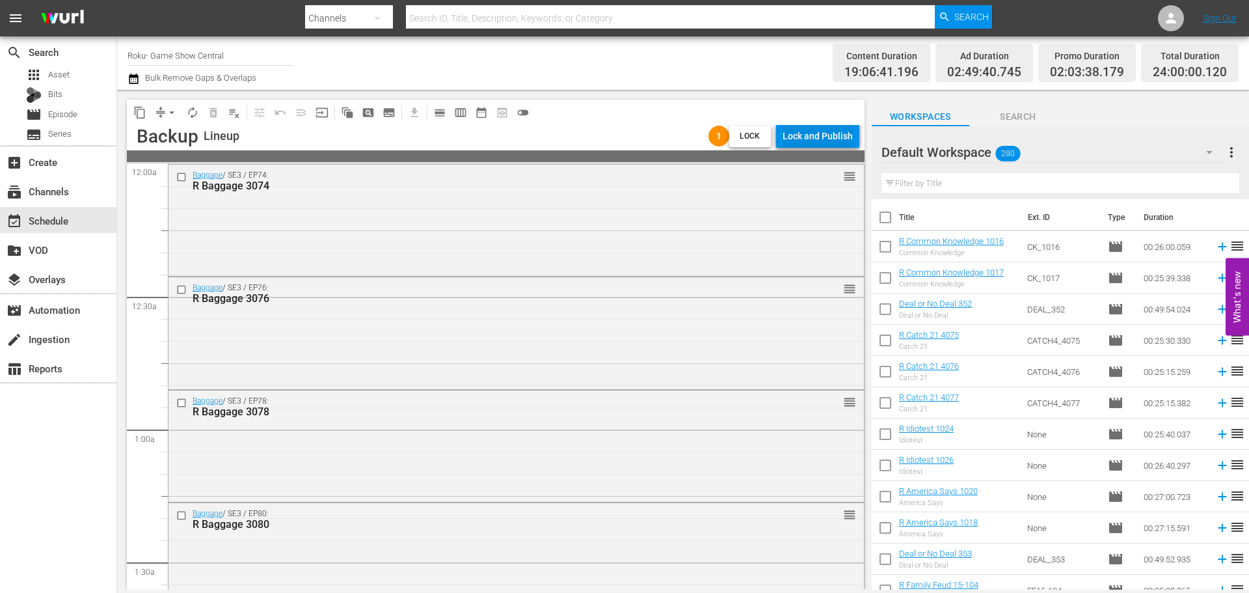
click at [844, 133] on div "Lock and Publish" at bounding box center [818, 135] width 70 height 23
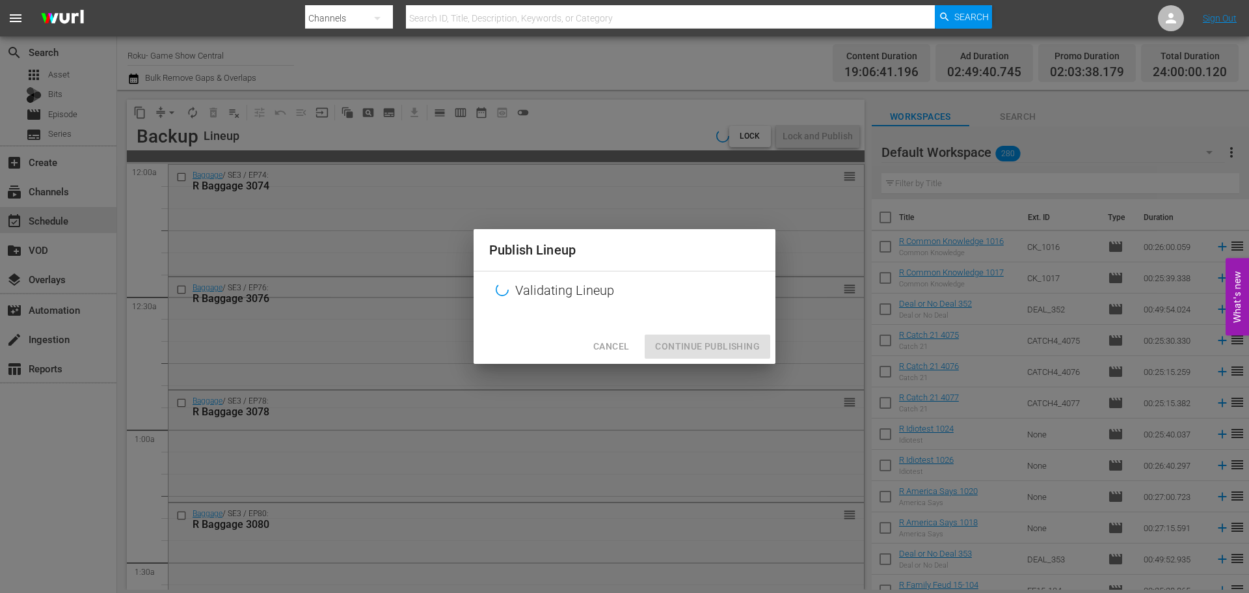
click at [698, 351] on div "Cancel Continue Publishing" at bounding box center [625, 346] width 302 height 34
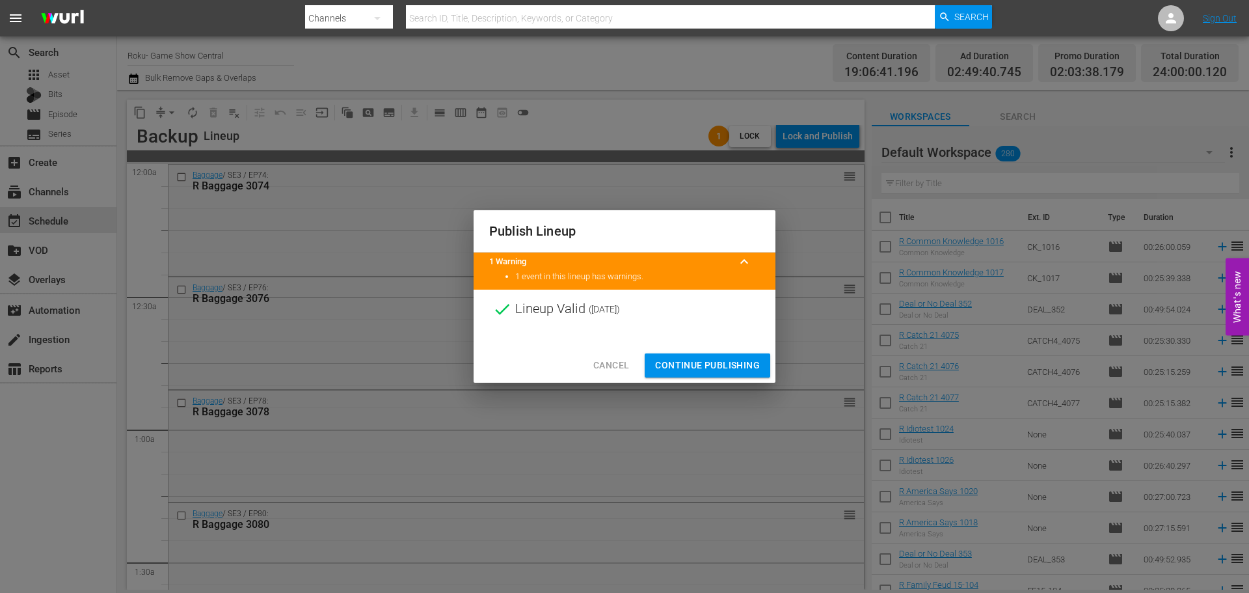
click at [696, 370] on span "Continue Publishing" at bounding box center [707, 365] width 105 height 16
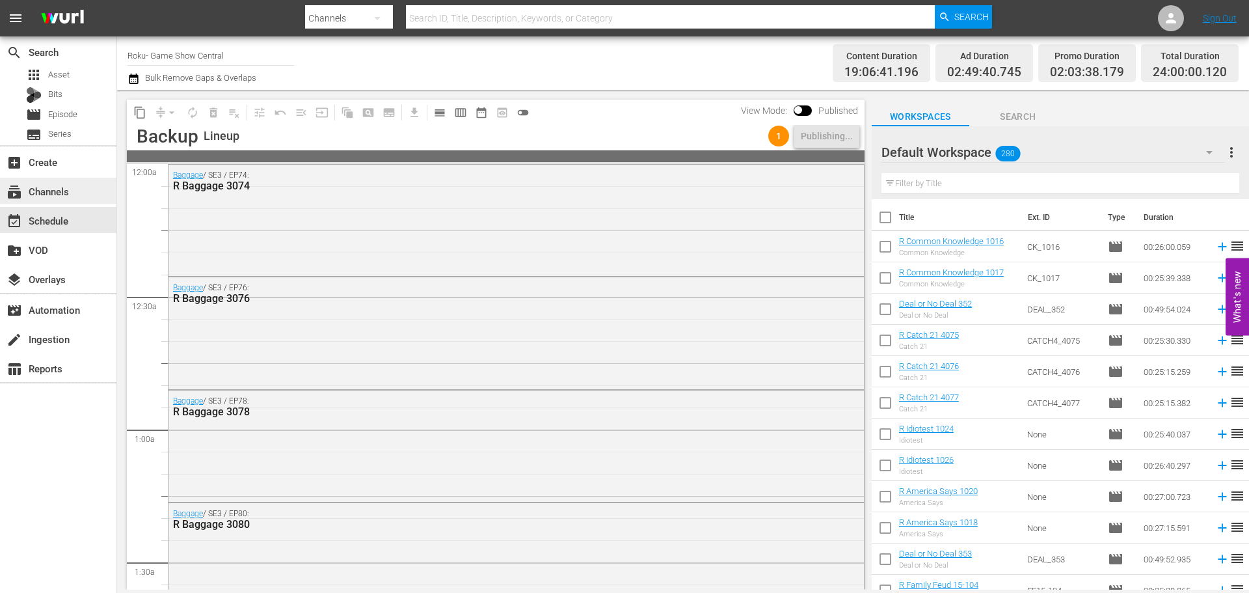
click at [64, 192] on div "subscriptions Channels" at bounding box center [36, 190] width 73 height 12
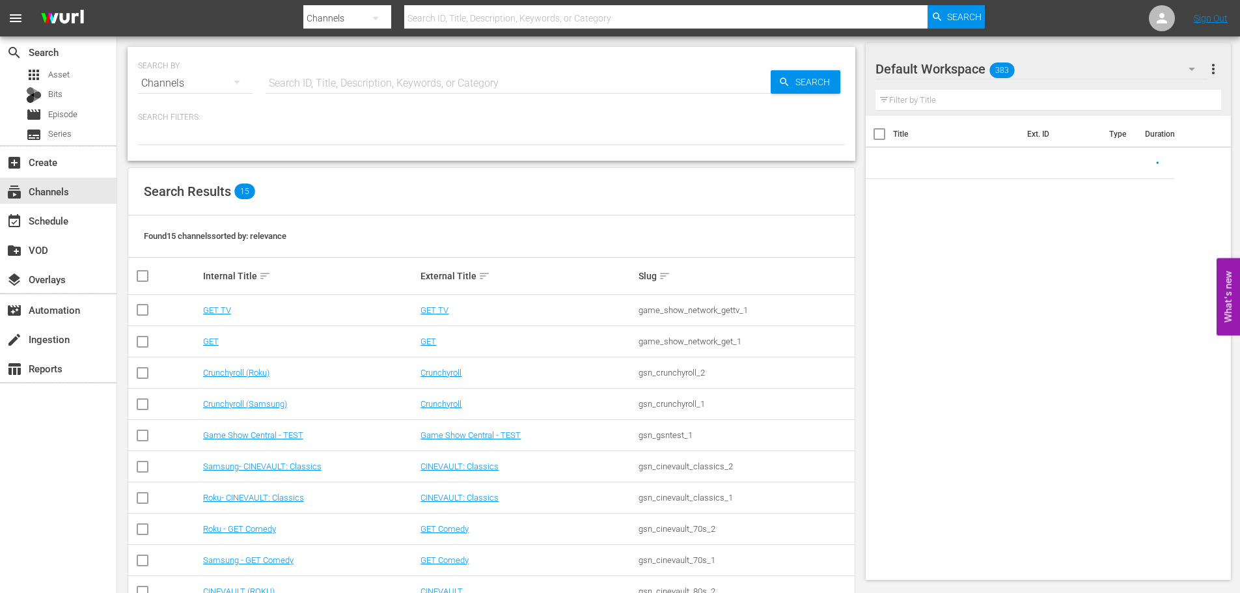
scroll to position [195, 0]
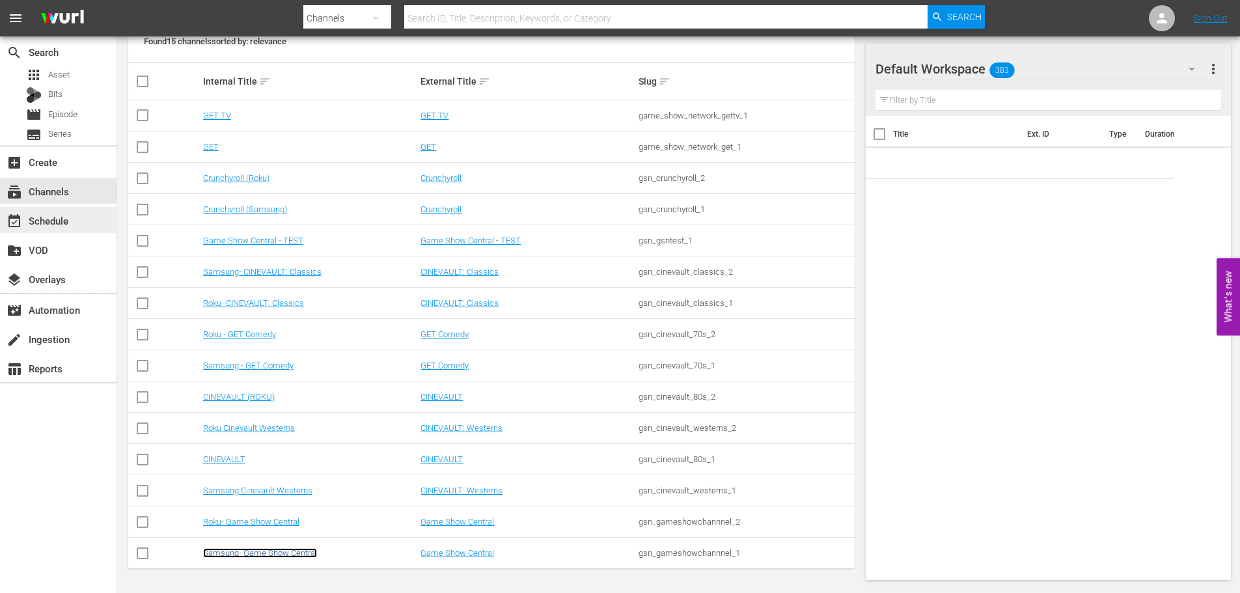
drag, startPoint x: 266, startPoint y: 552, endPoint x: 70, endPoint y: 220, distance: 385.1
click at [266, 551] on link "Samsung- Game Show Central" at bounding box center [260, 553] width 114 height 10
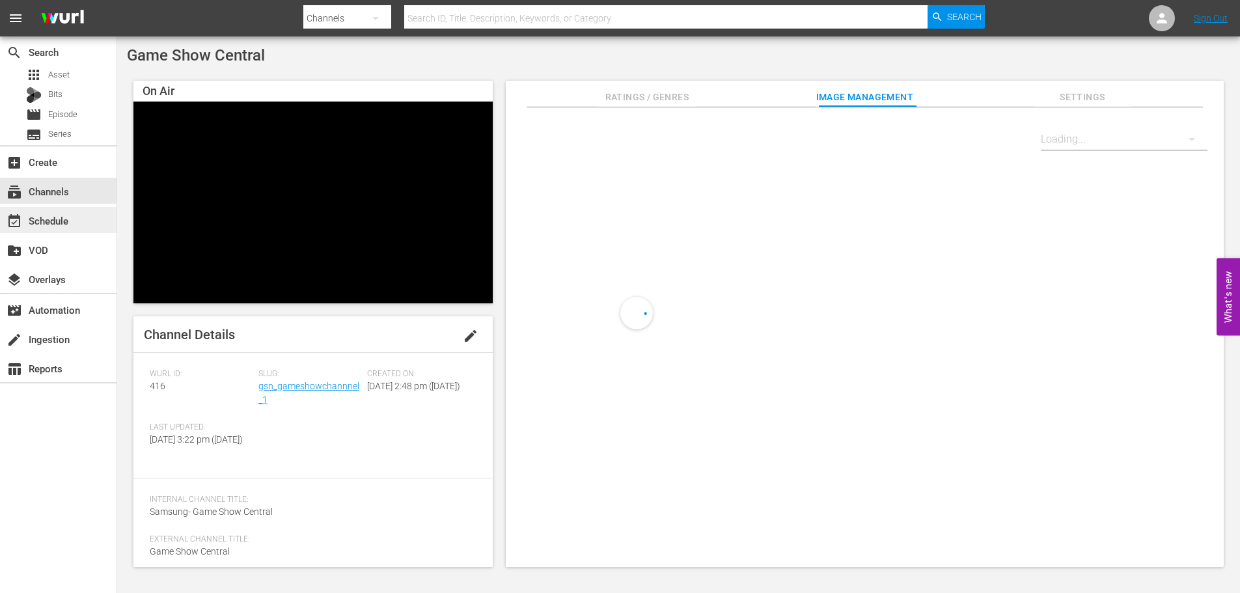
click at [70, 220] on div "event_available Schedule" at bounding box center [36, 219] width 73 height 12
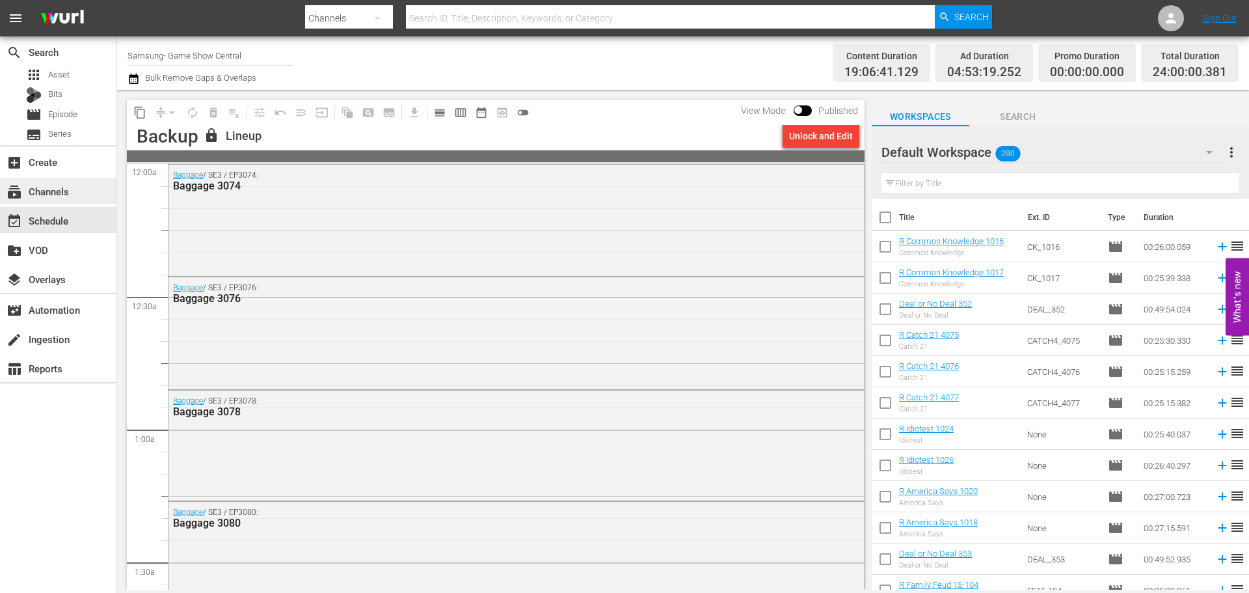
click at [46, 186] on div "subscriptions Channels" at bounding box center [36, 190] width 73 height 12
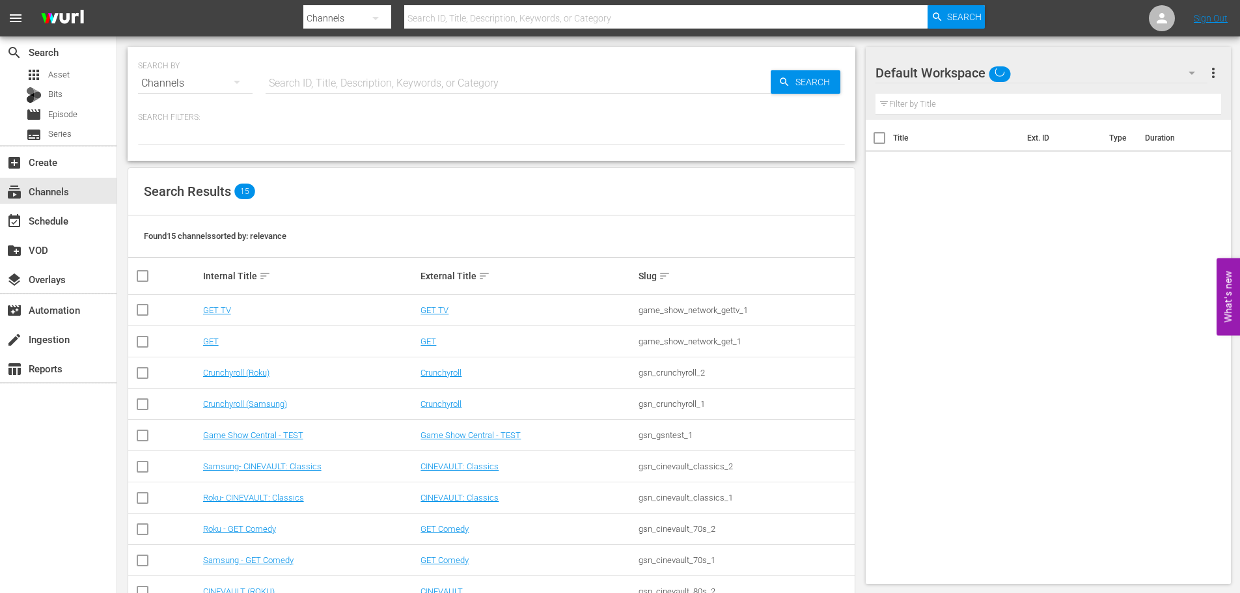
scroll to position [5, 0]
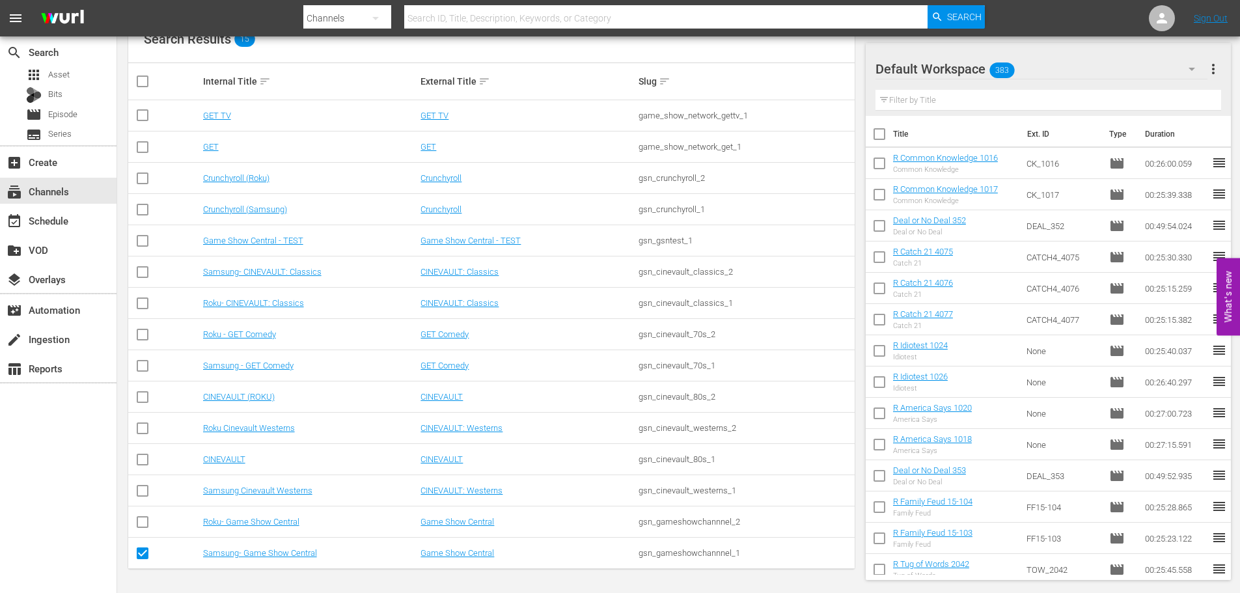
click at [141, 551] on input "checkbox" at bounding box center [143, 556] width 16 height 16
checkbox input "false"
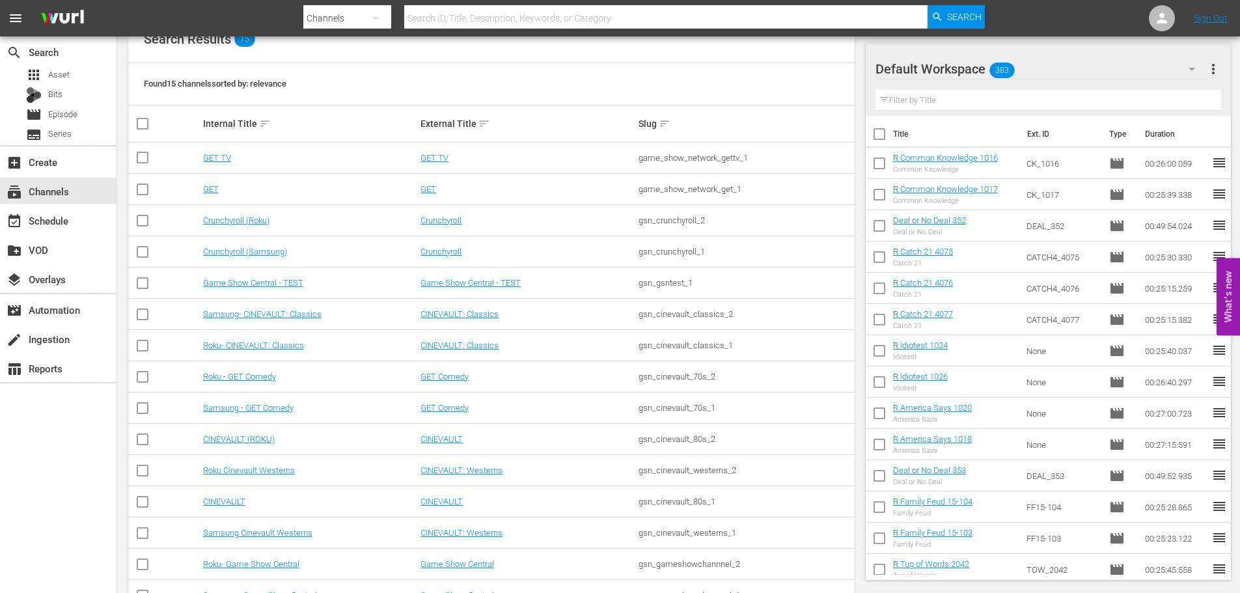
scroll to position [195, 0]
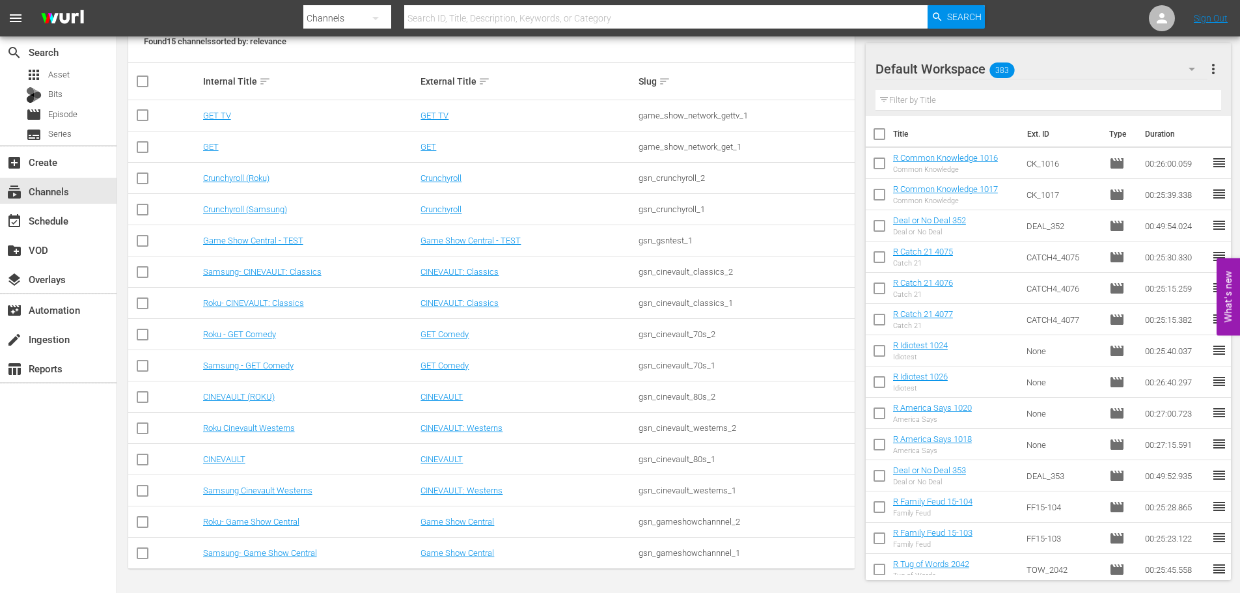
click at [272, 559] on td "Samsung- Game Show Central" at bounding box center [310, 553] width 218 height 31
click at [275, 553] on link "Samsung- Game Show Central" at bounding box center [260, 553] width 114 height 10
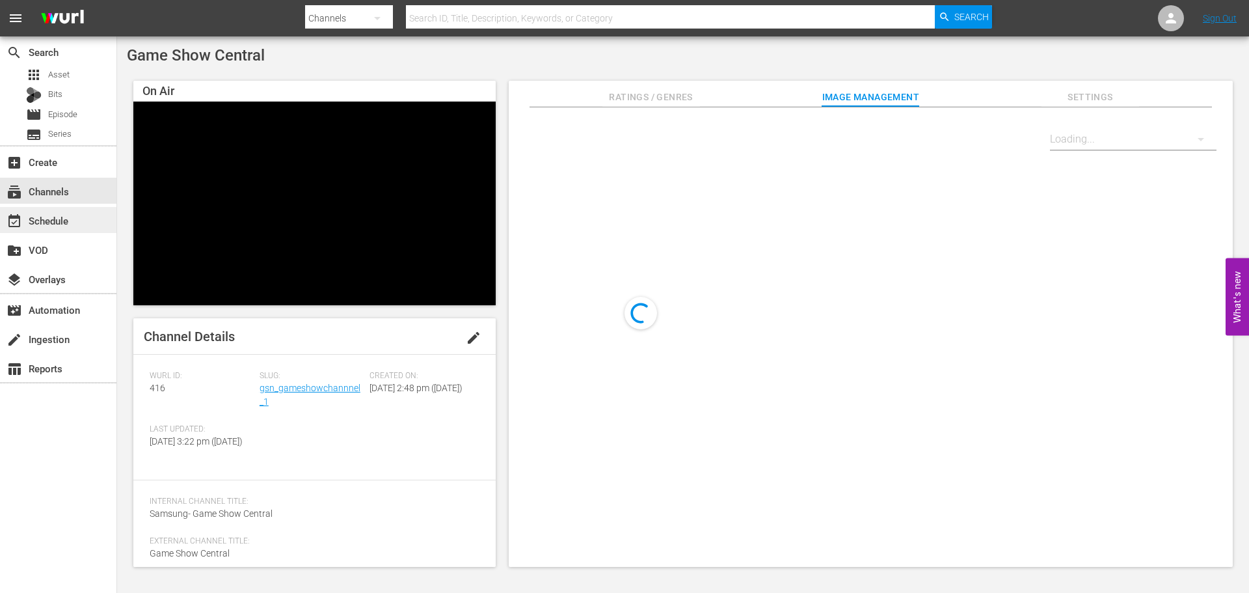
click at [51, 230] on div "event_available Schedule" at bounding box center [58, 220] width 116 height 26
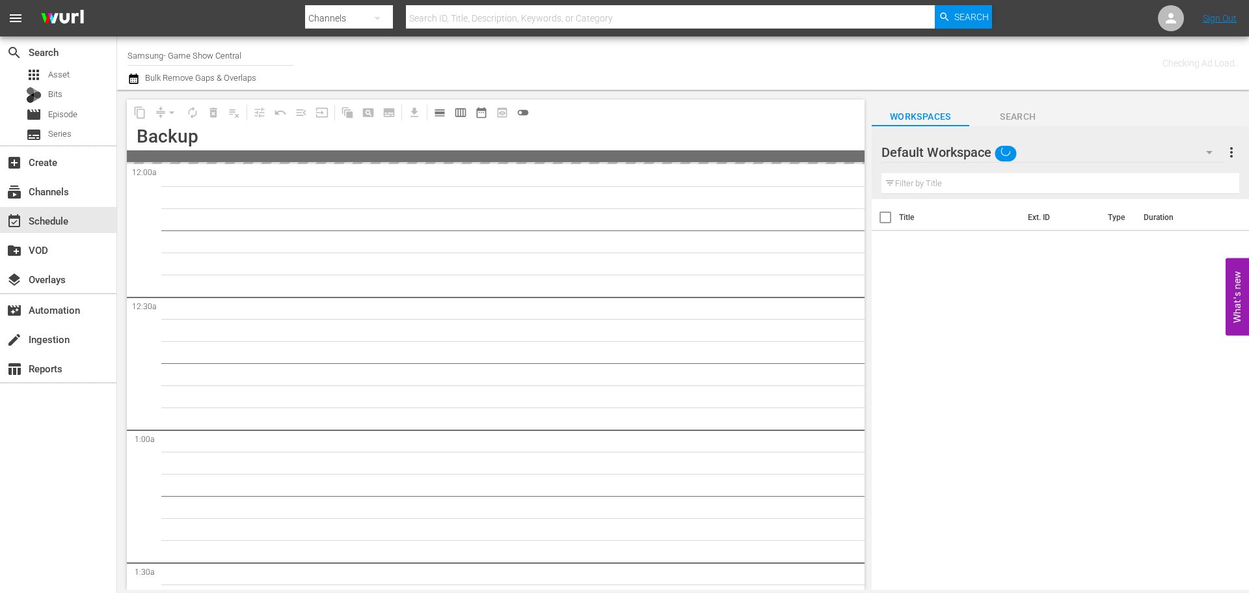
click at [725, 122] on div "content_copy compress arrow_drop_down autorenew_outlined delete_forever_outline…" at bounding box center [496, 112] width 738 height 25
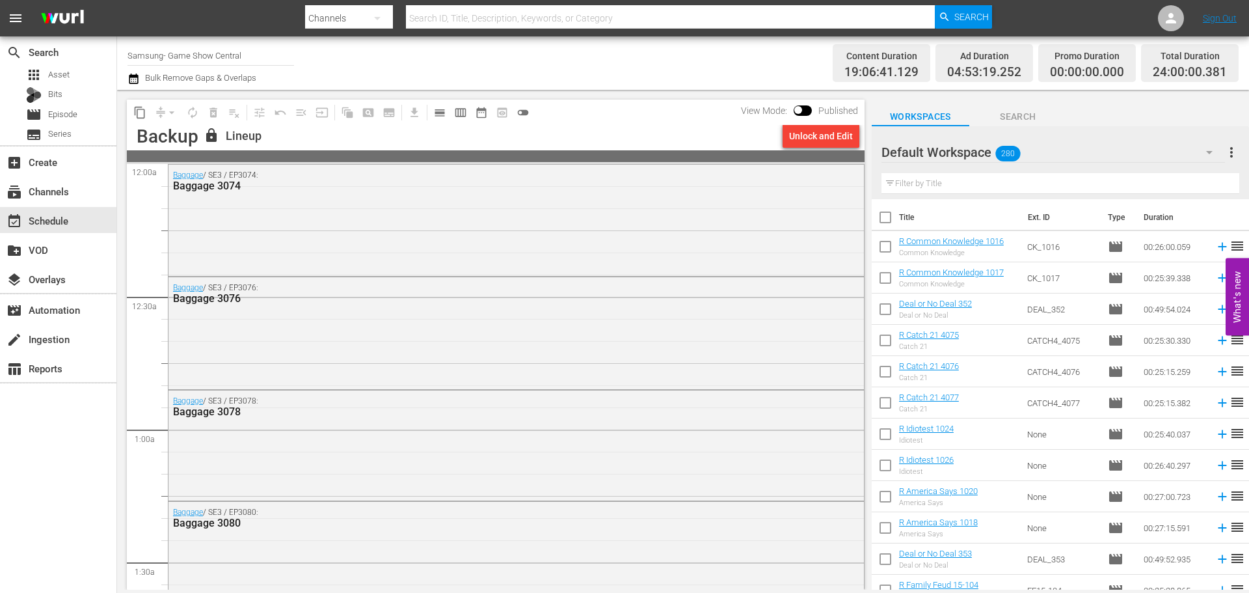
click at [444, 115] on span "calendar_view_day_outlined" at bounding box center [439, 112] width 13 height 13
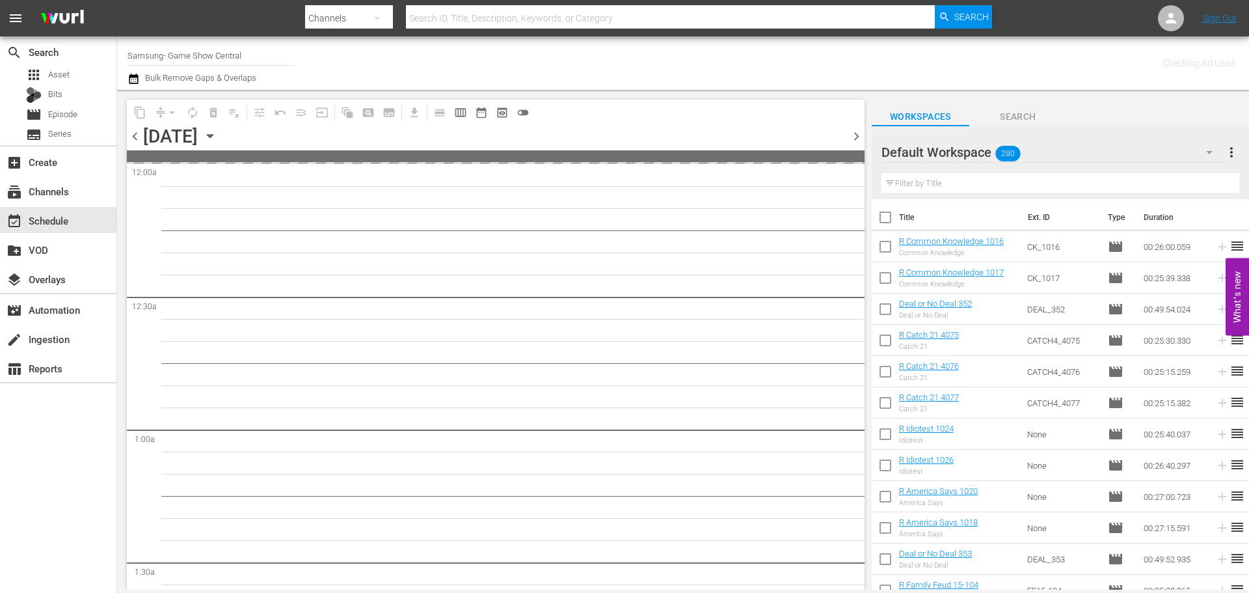
click at [886, 219] on input "checkbox" at bounding box center [885, 219] width 27 height 27
checkbox input "true"
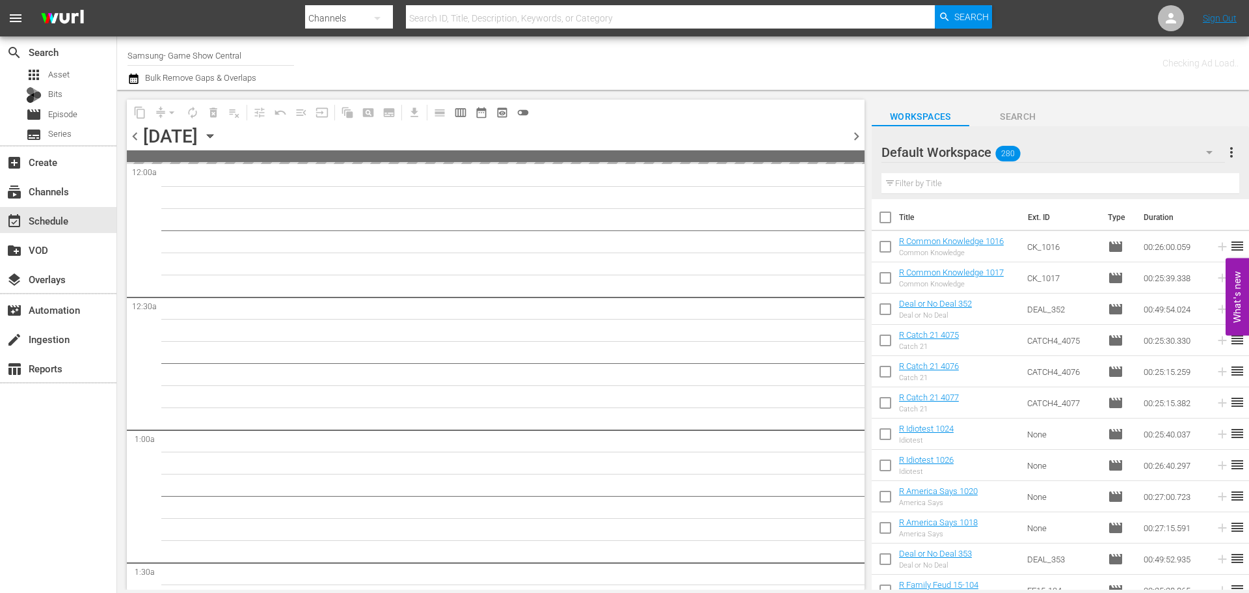
checkbox input "true"
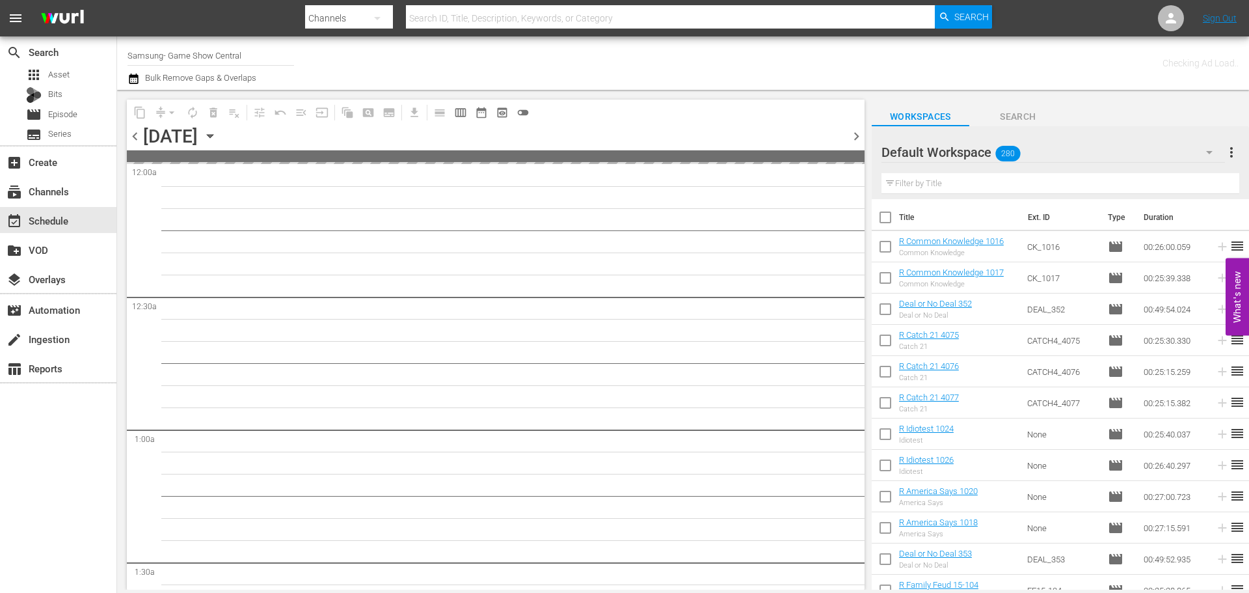
checkbox input "true"
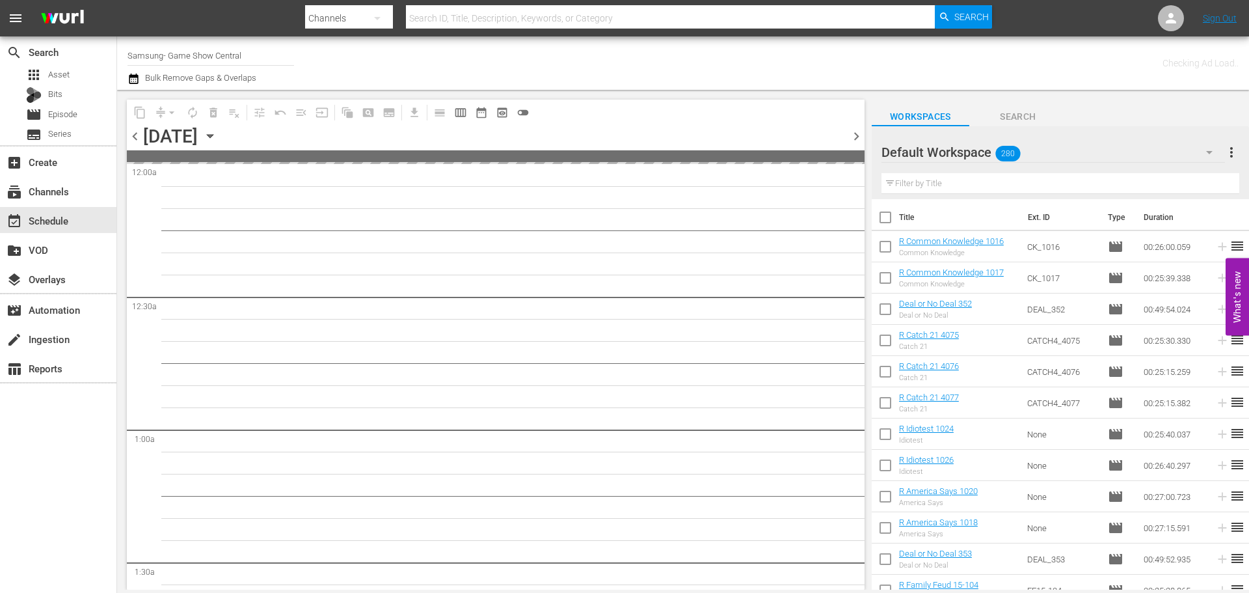
checkbox input "true"
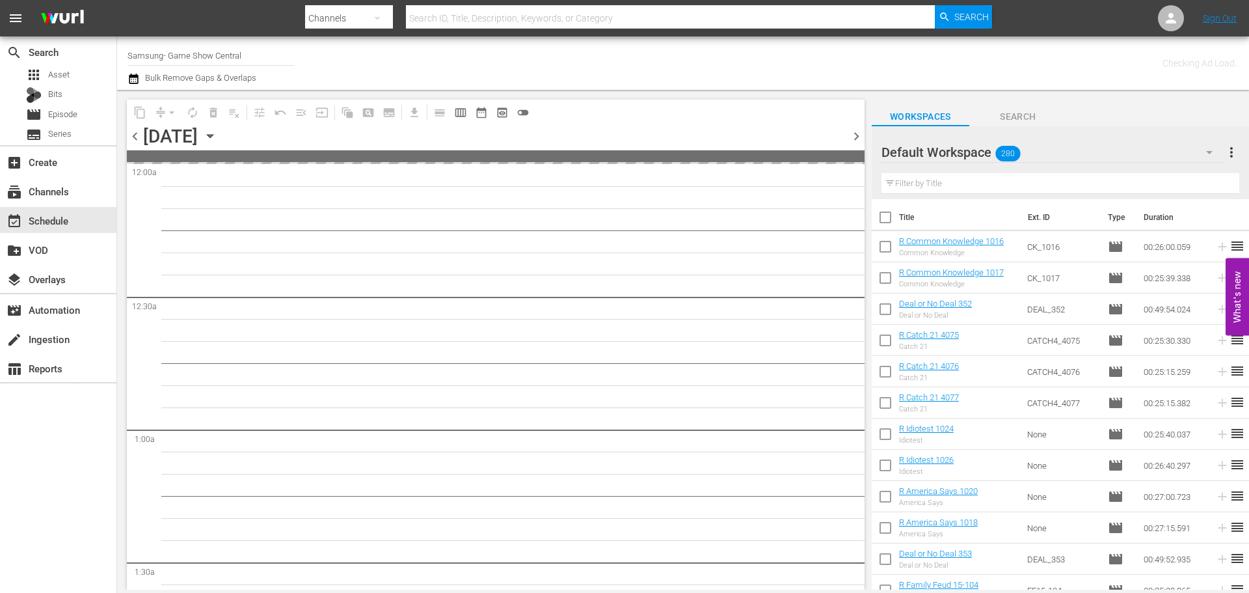
checkbox input "true"
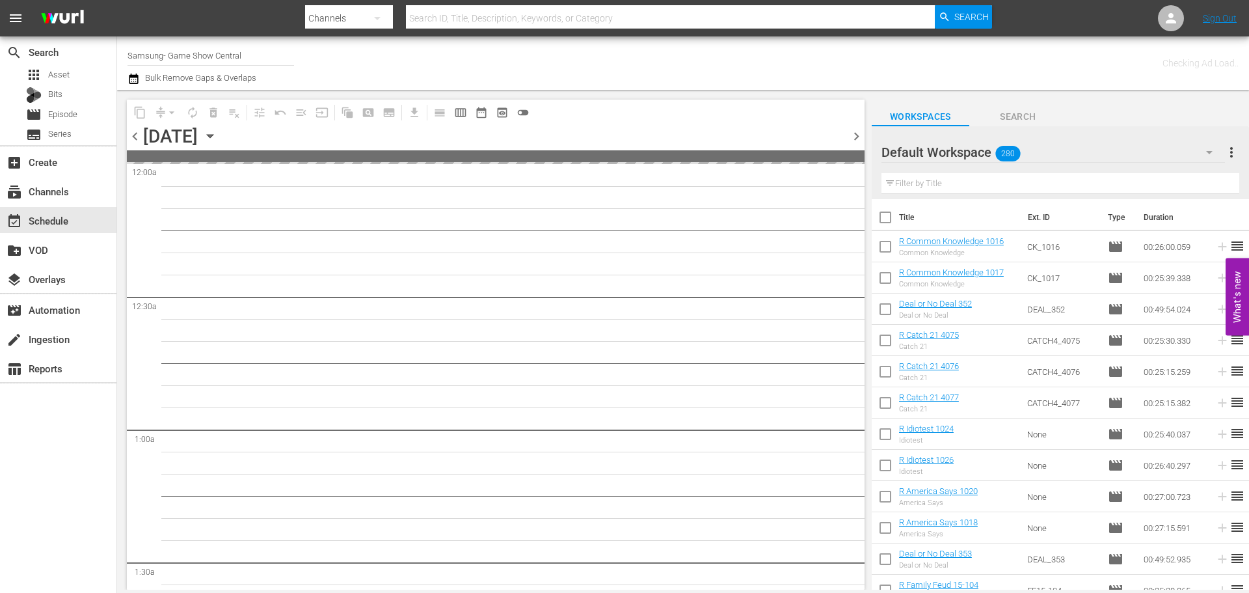
checkbox input "true"
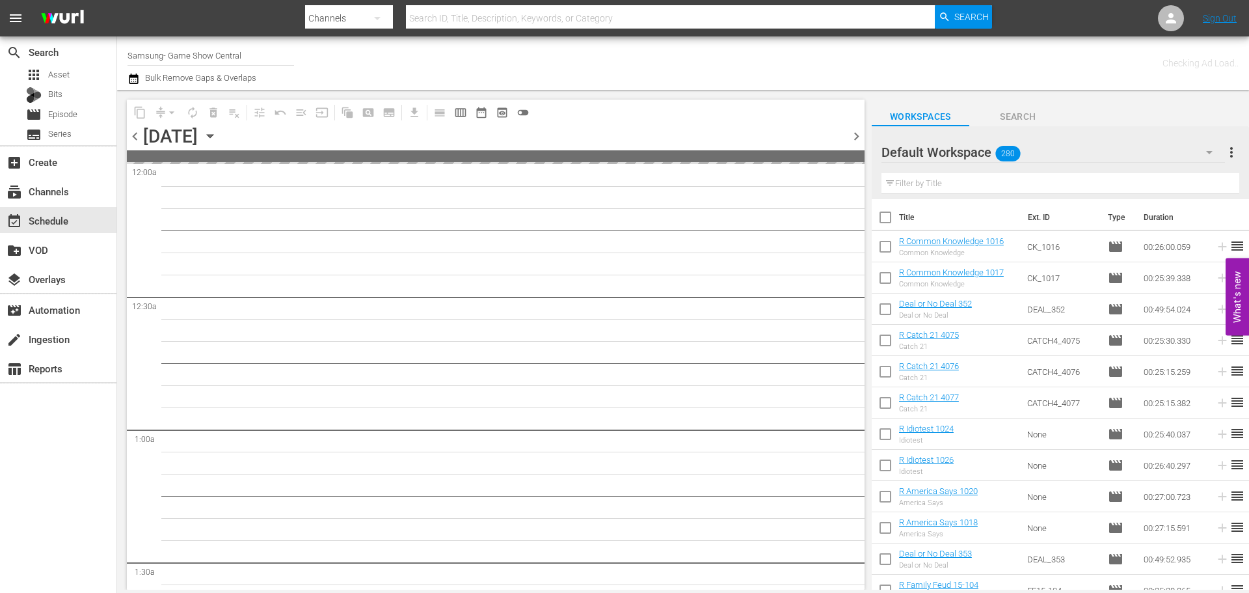
checkbox input "true"
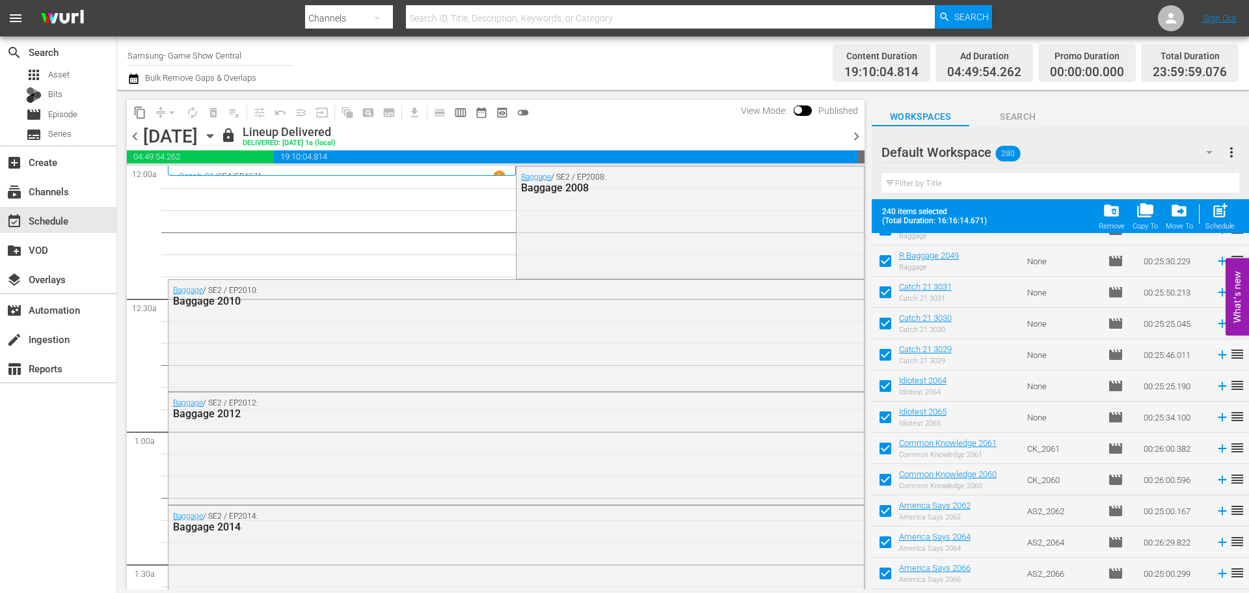
scroll to position [7175, 0]
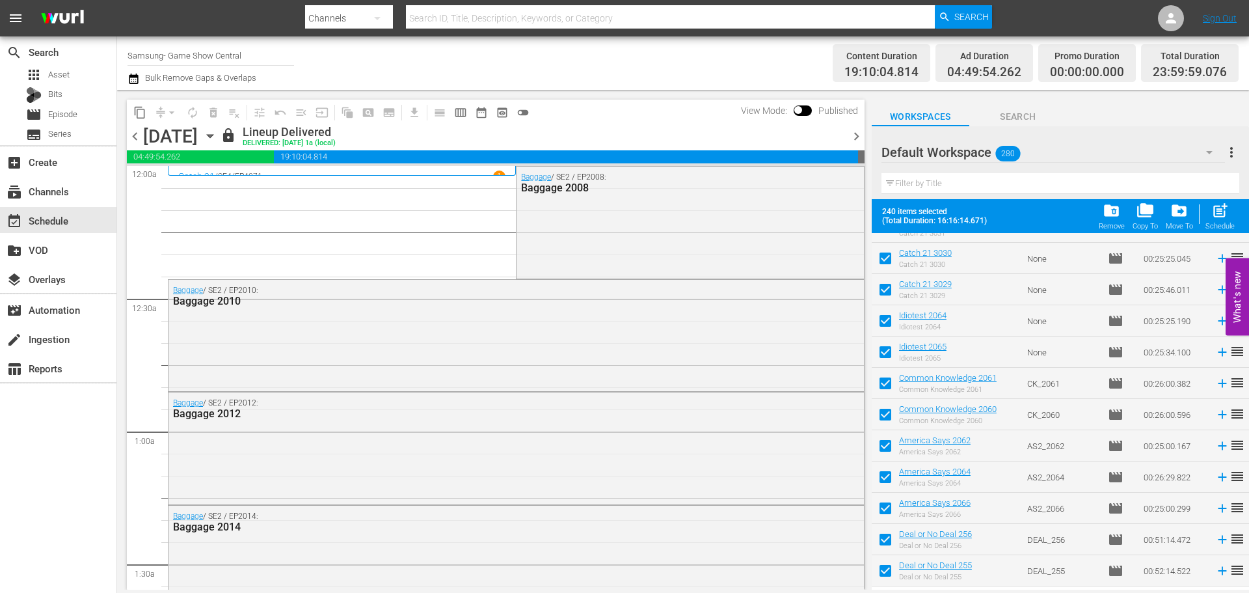
click at [1118, 224] on div "Remove" at bounding box center [1112, 226] width 26 height 8
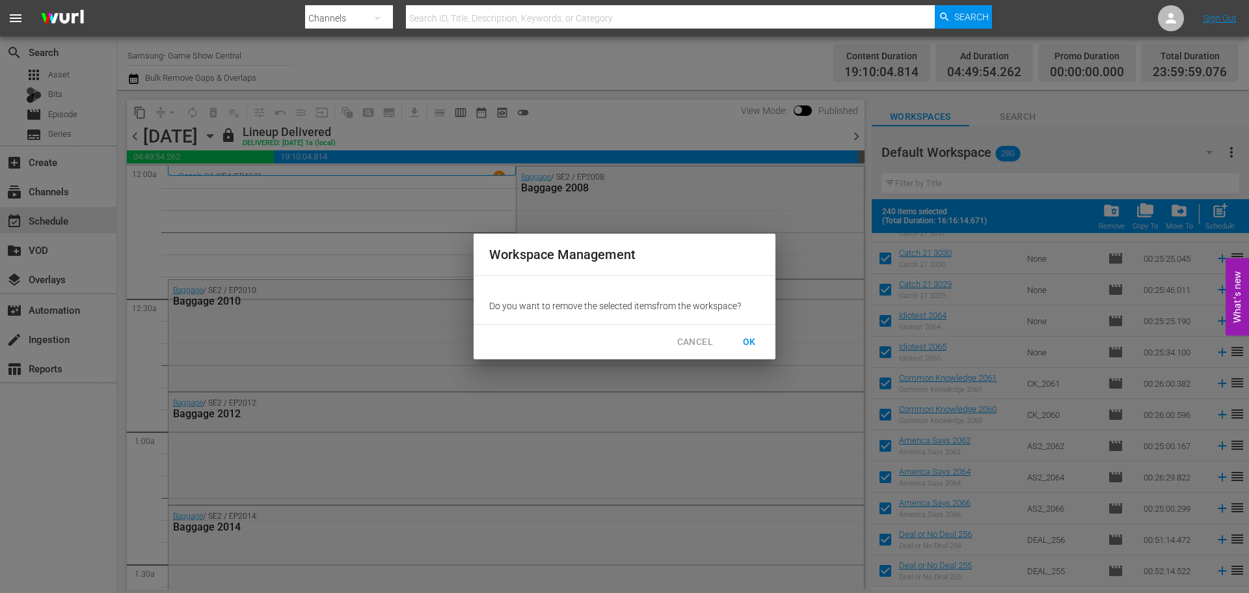
click at [1118, 214] on div "Workspace Management Do you want to remove the selected item s from the workspa…" at bounding box center [624, 296] width 1249 height 593
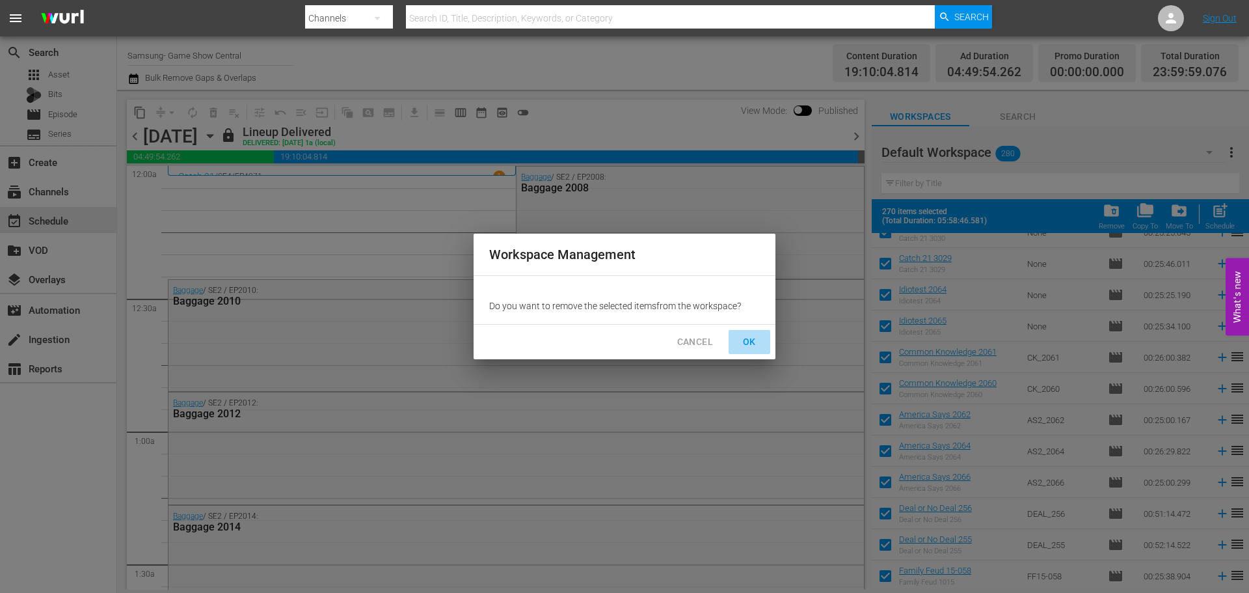
click at [750, 342] on span "OK" at bounding box center [749, 342] width 21 height 16
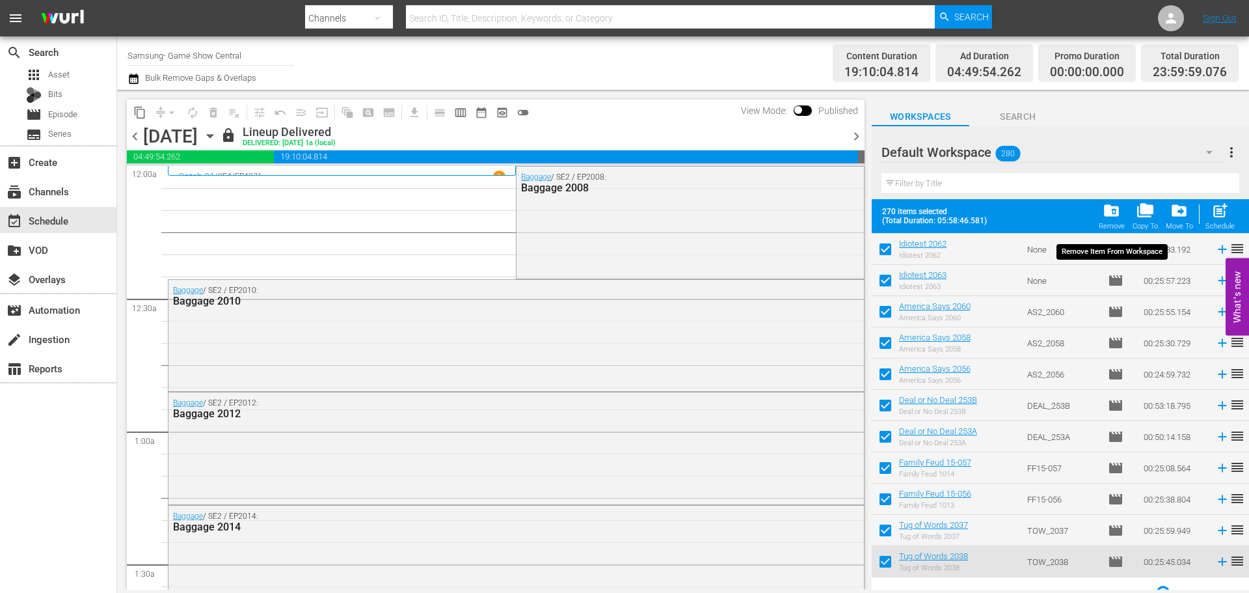
scroll to position [8139, 0]
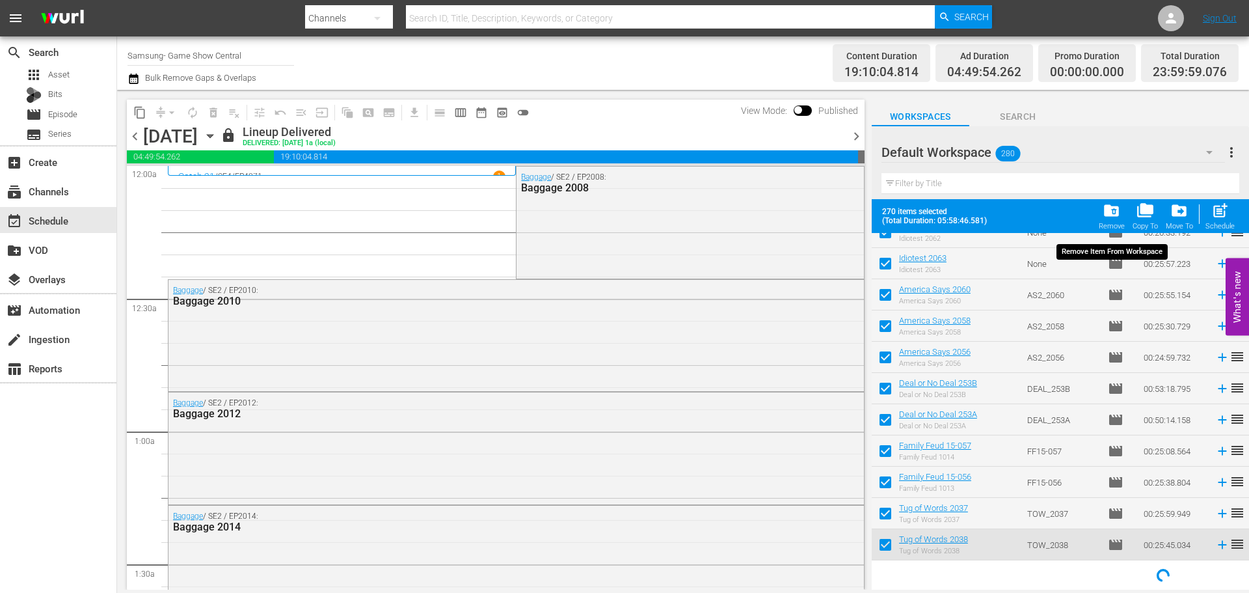
click at [1115, 208] on span "folder_delete" at bounding box center [1112, 211] width 18 height 18
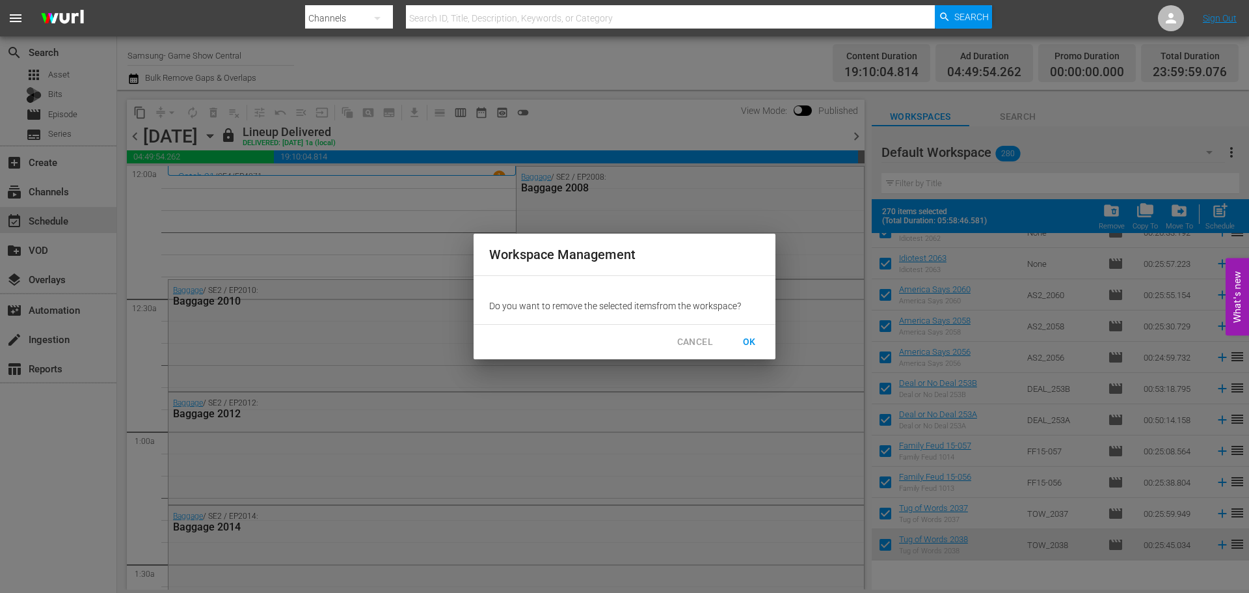
click at [749, 346] on span "OK" at bounding box center [749, 342] width 21 height 16
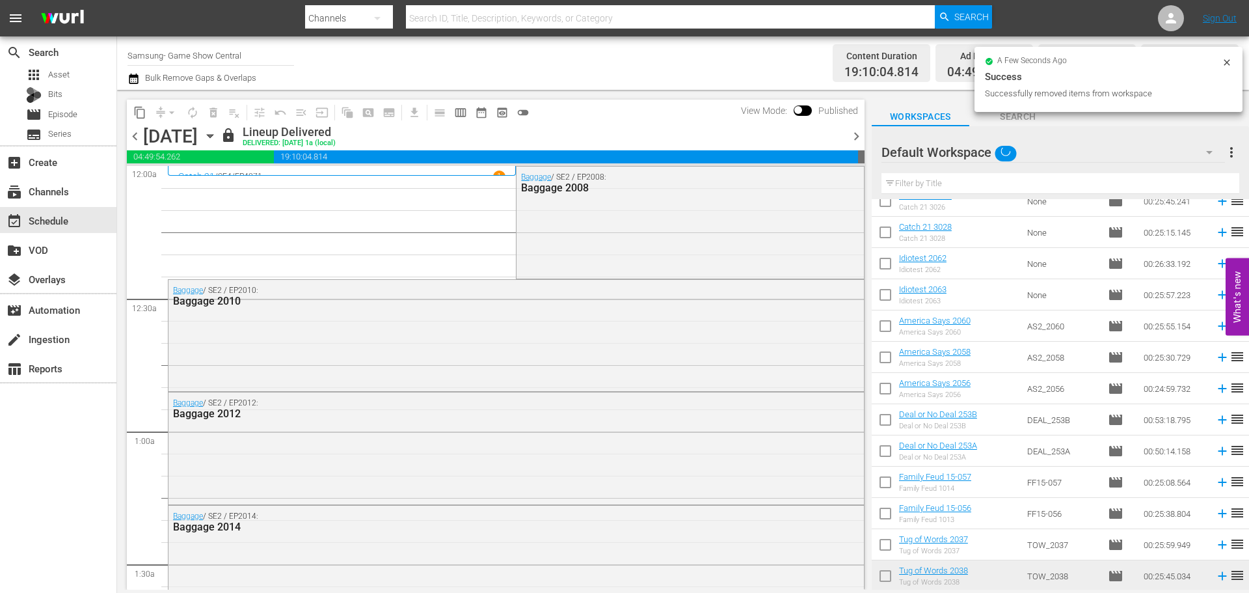
checkbox input "false"
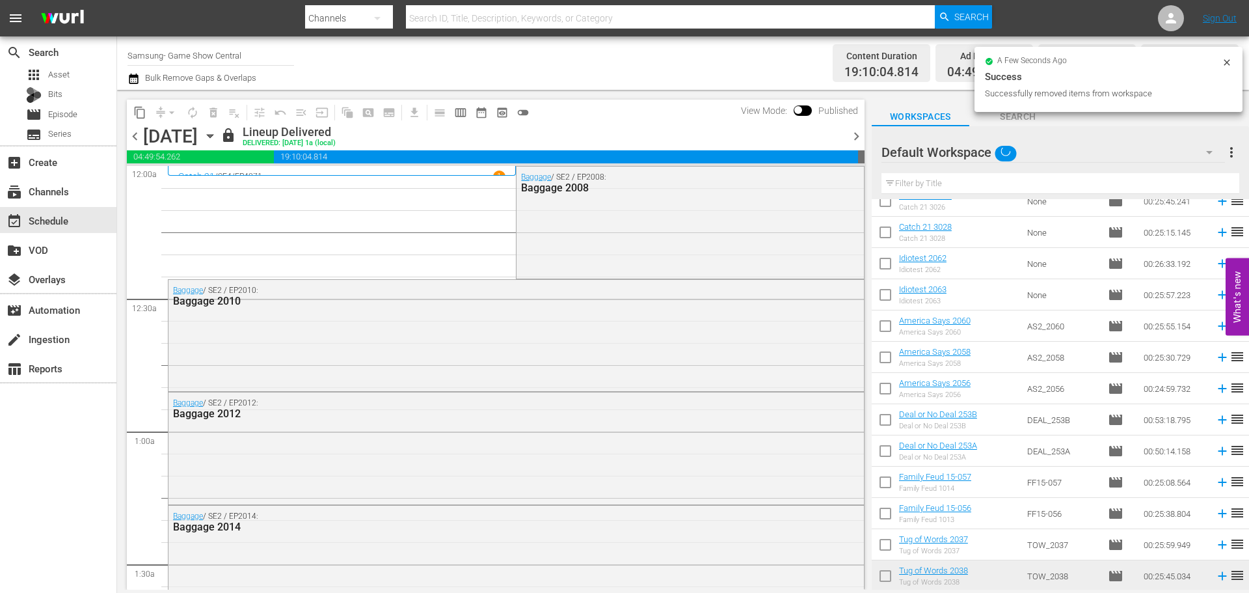
checkbox input "false"
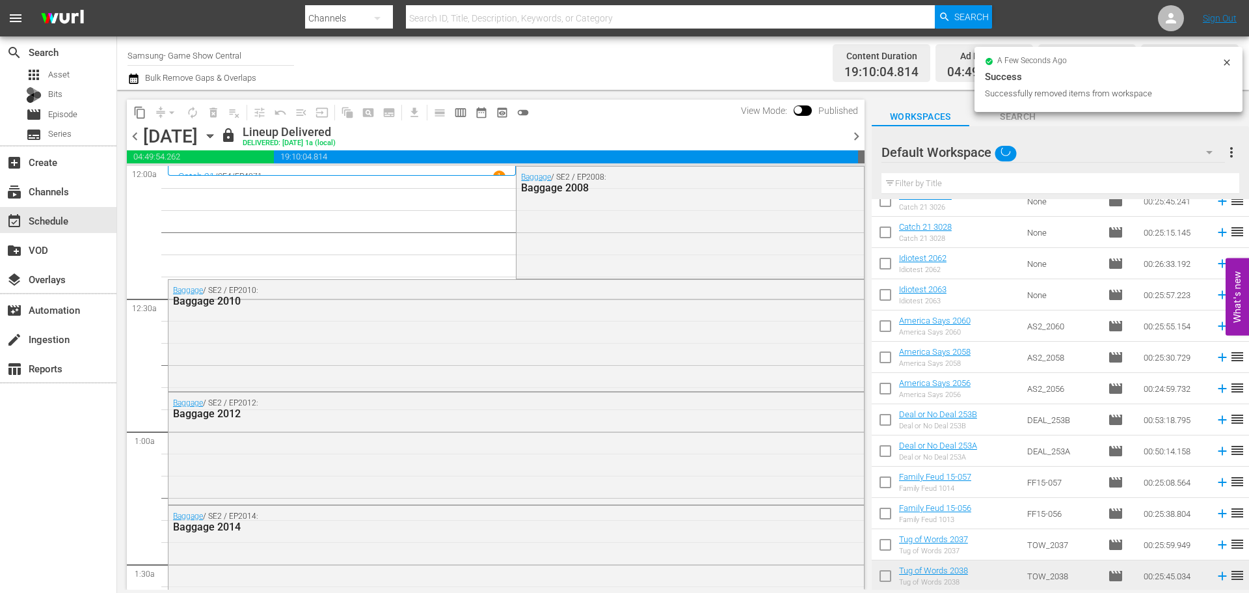
checkbox input "false"
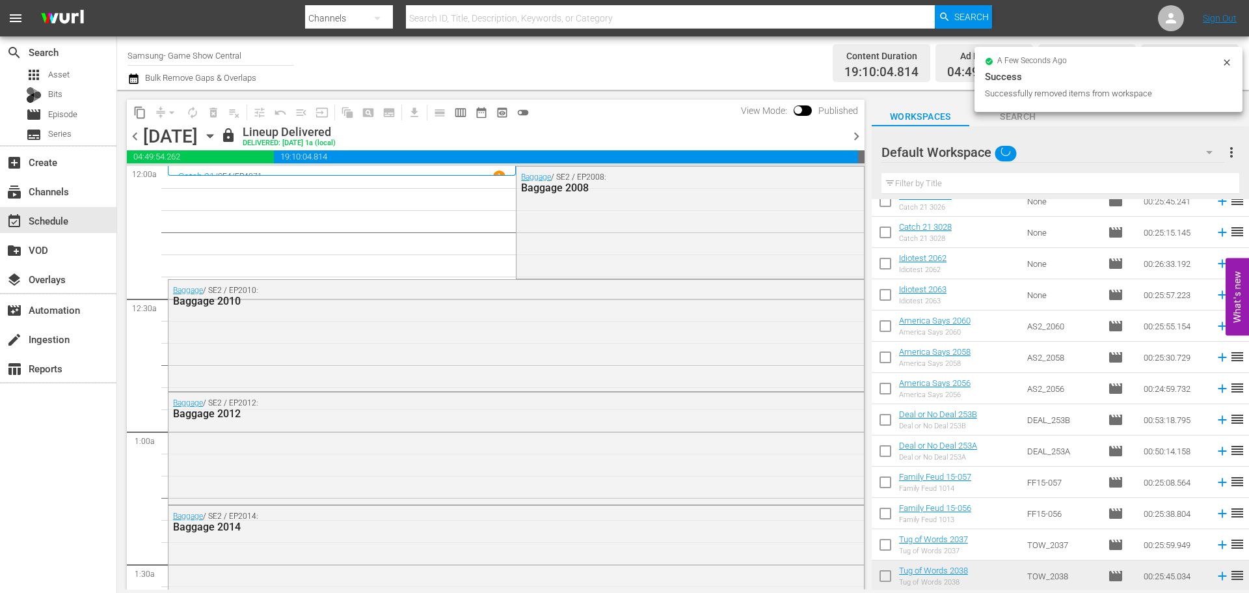
checkbox input "false"
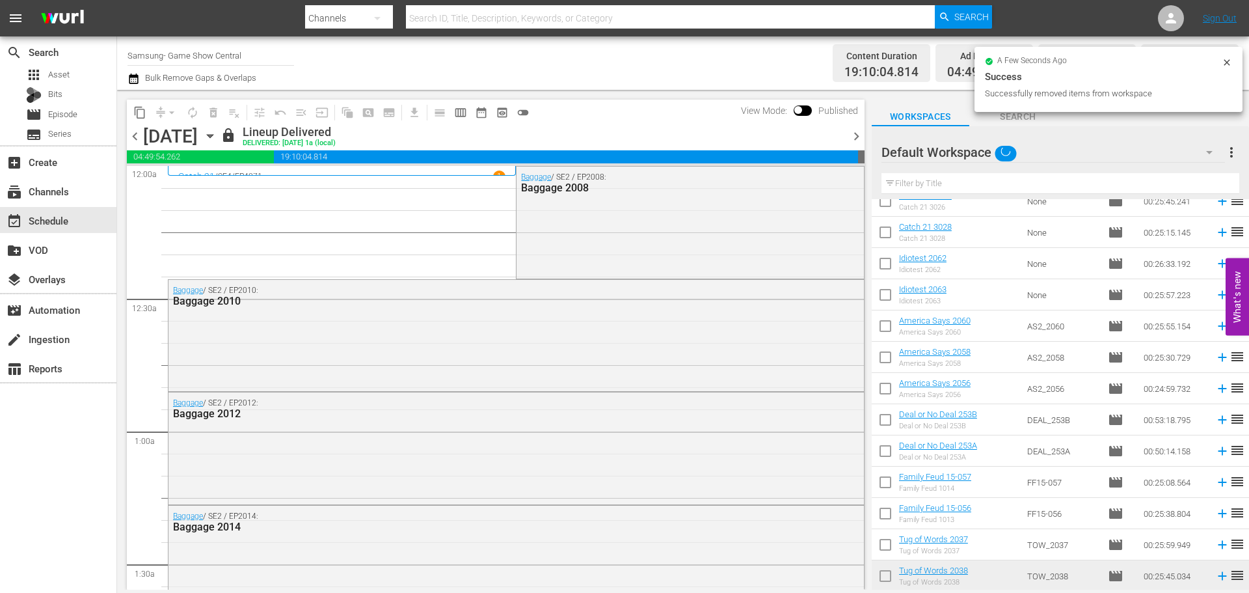
checkbox input "false"
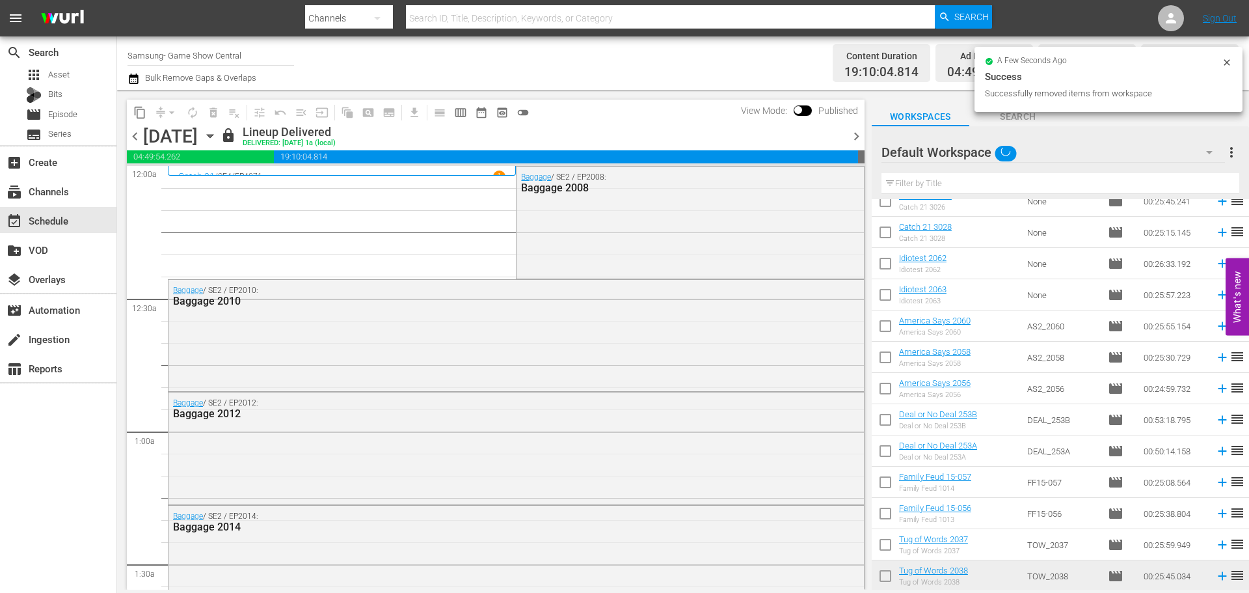
checkbox input "false"
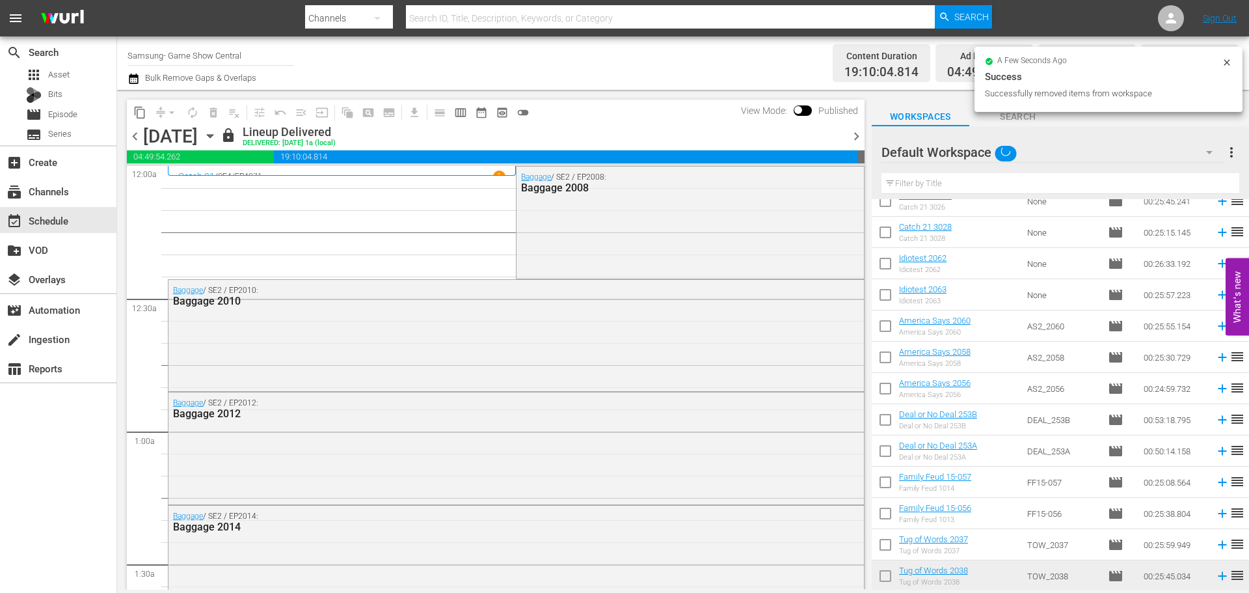
checkbox input "false"
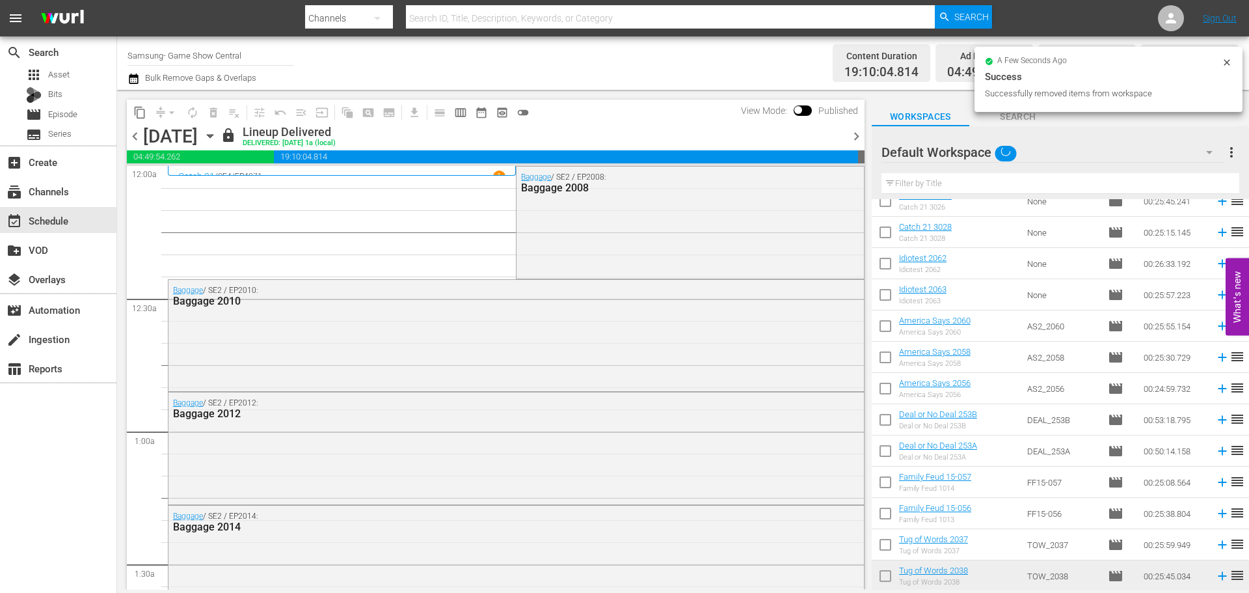
checkbox input "false"
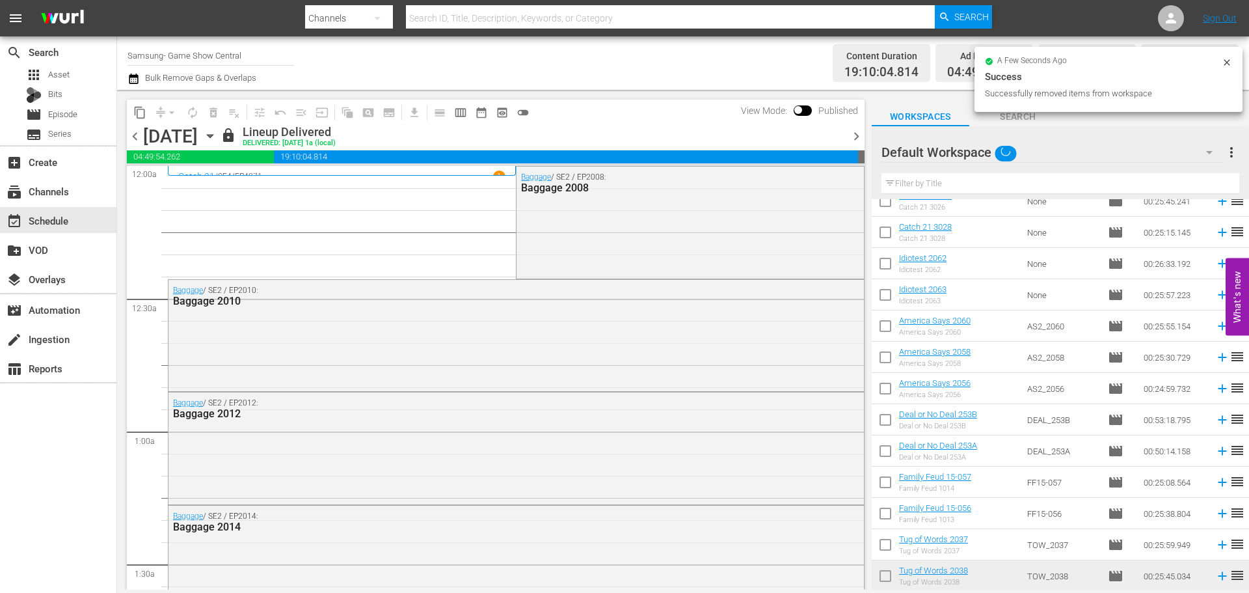
checkbox input "false"
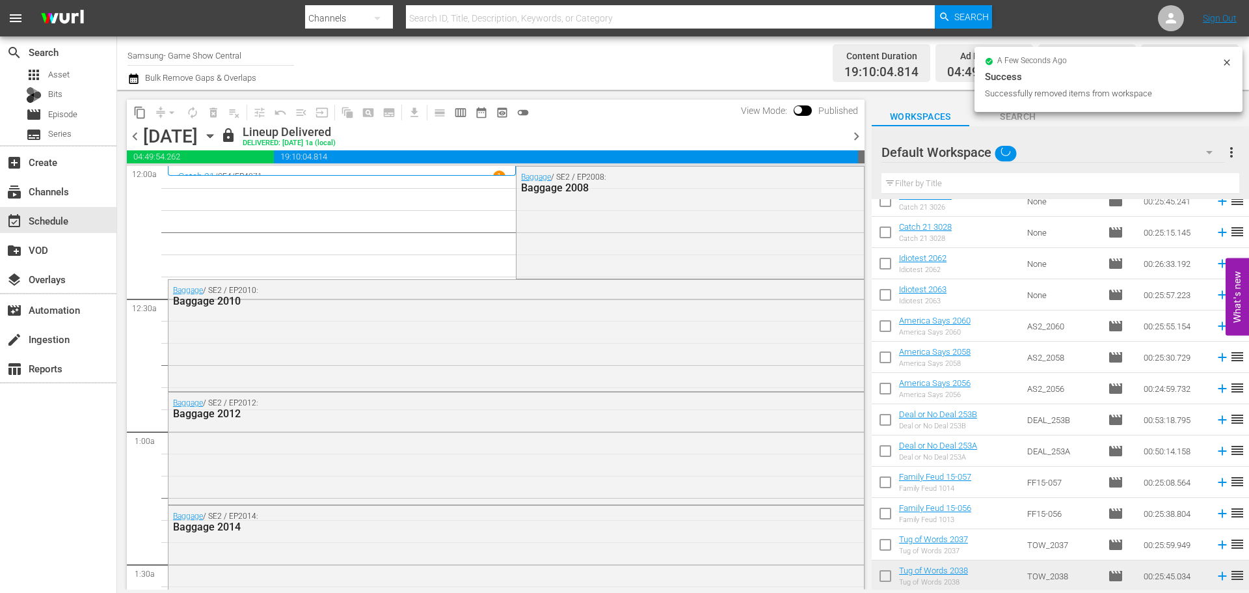
checkbox input "false"
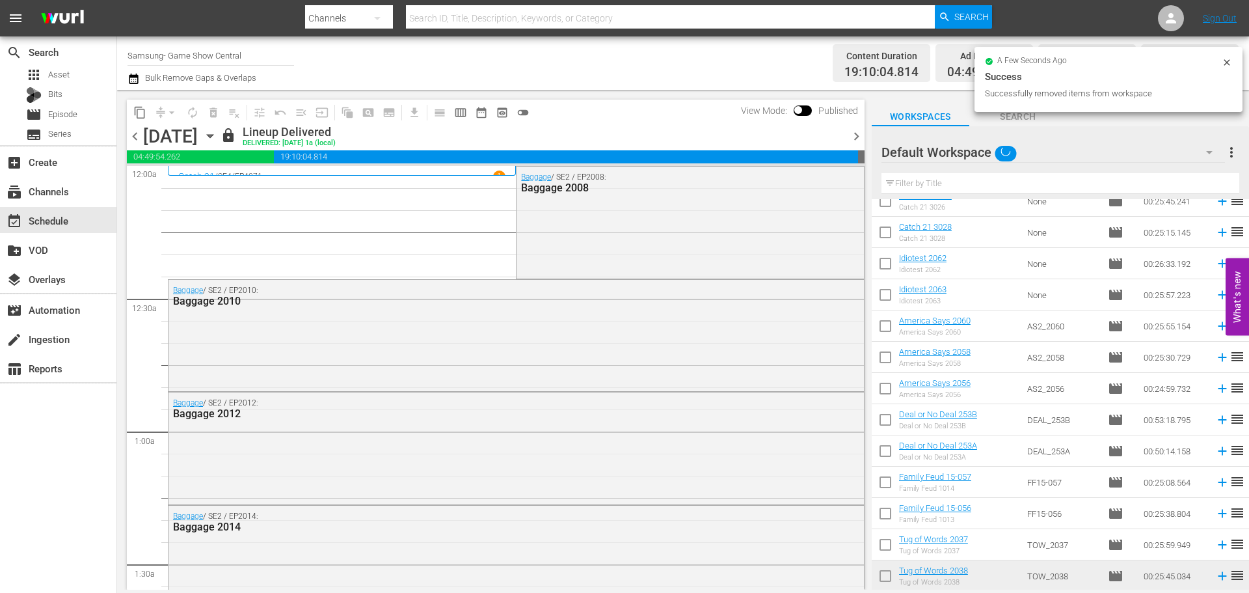
checkbox input "false"
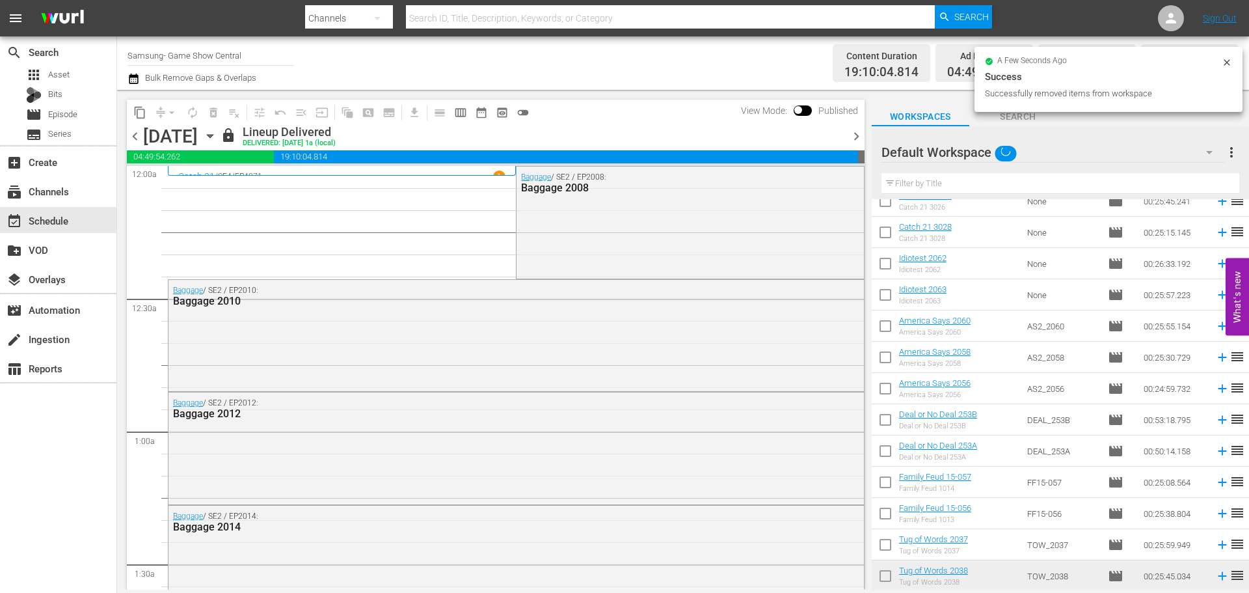
checkbox input "false"
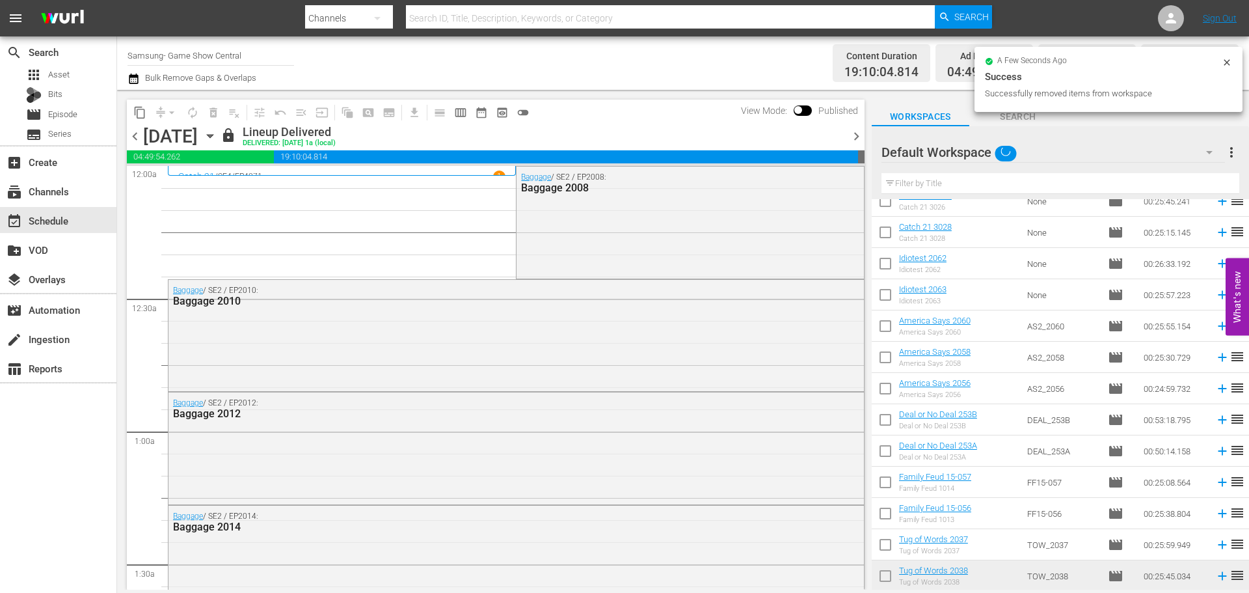
checkbox input "false"
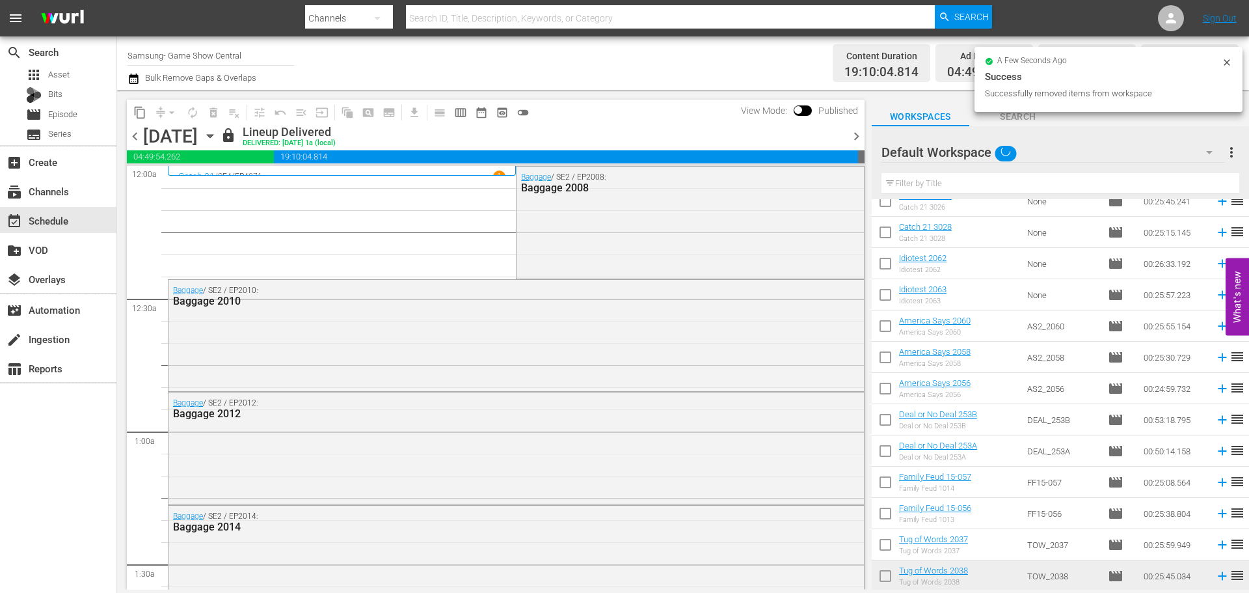
checkbox input "false"
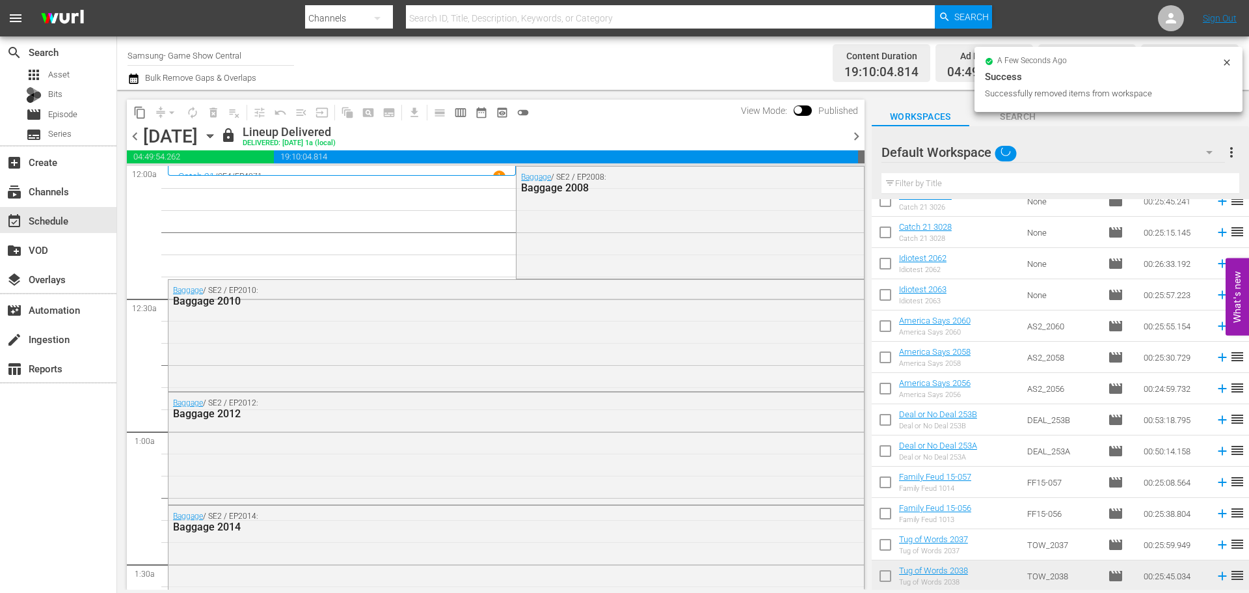
checkbox input "false"
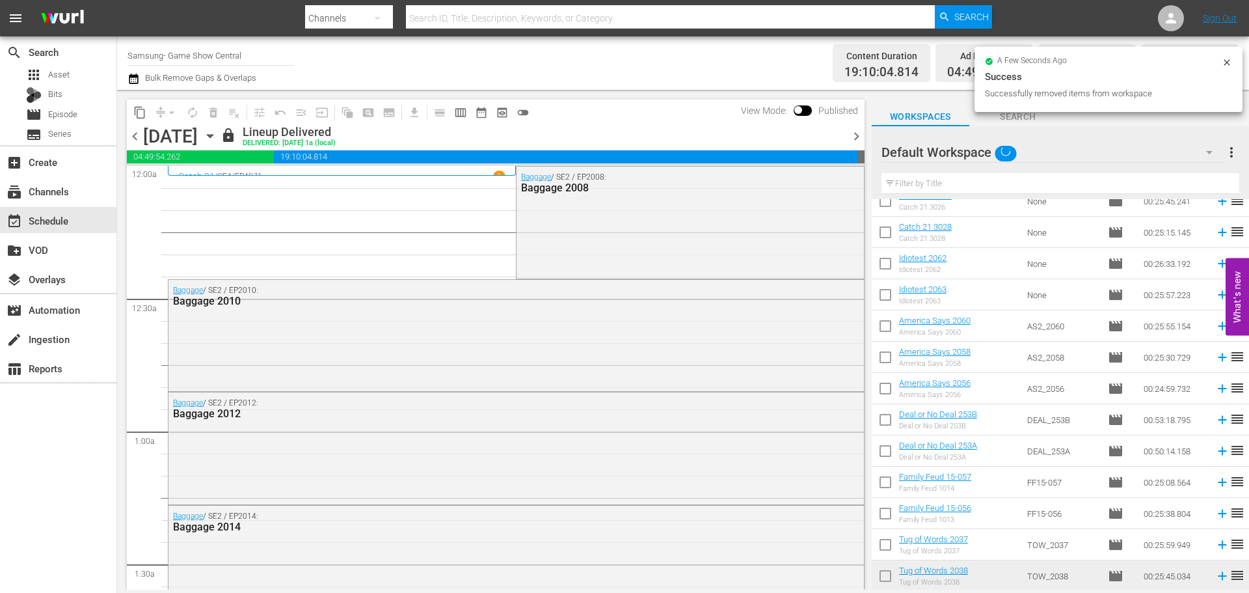
checkbox input "false"
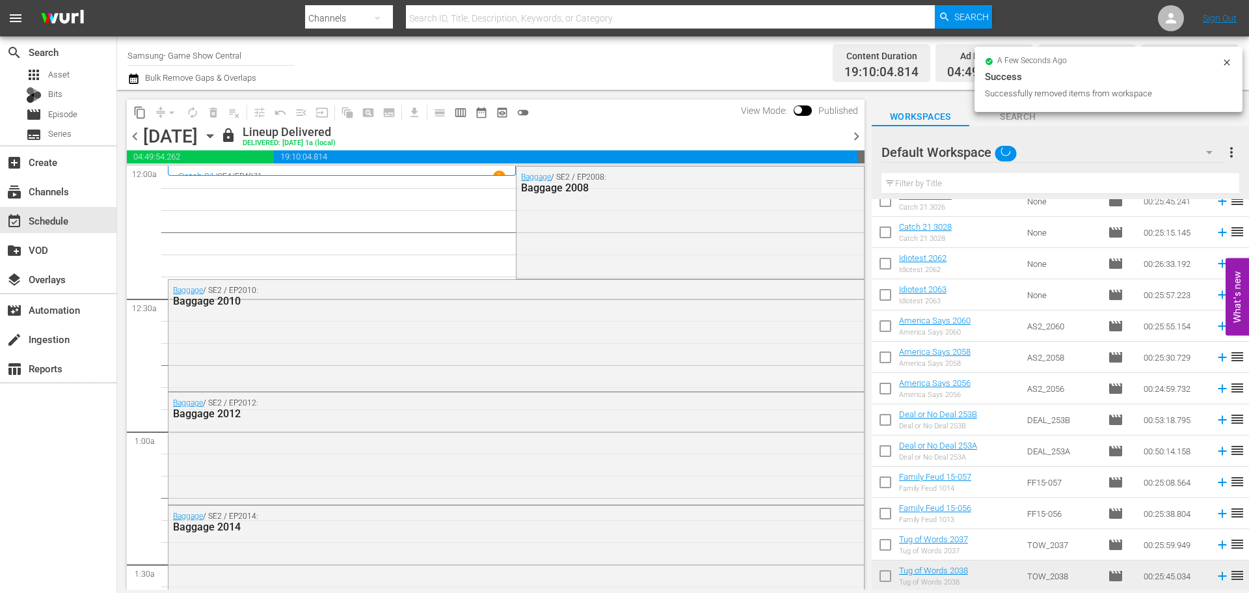
checkbox input "false"
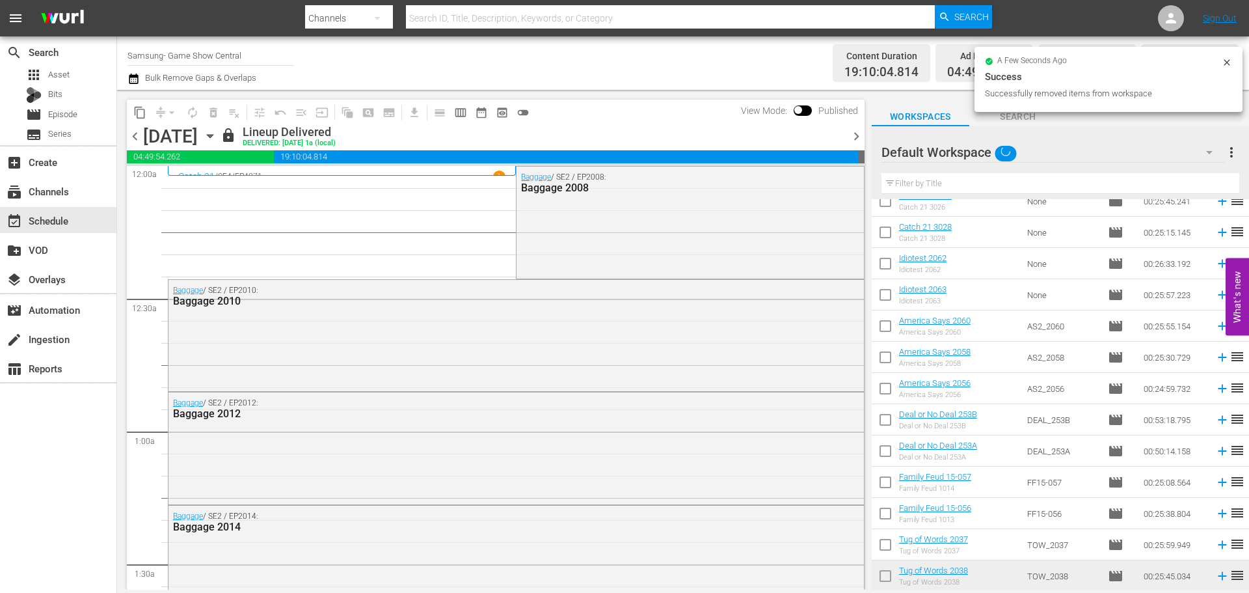
checkbox input "false"
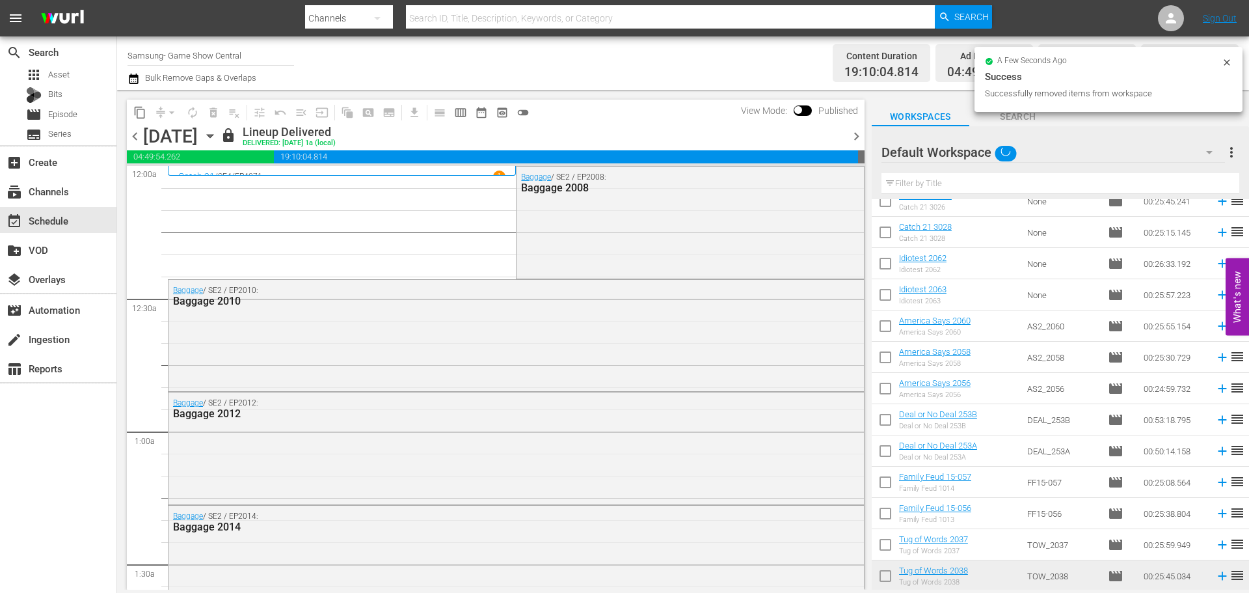
checkbox input "false"
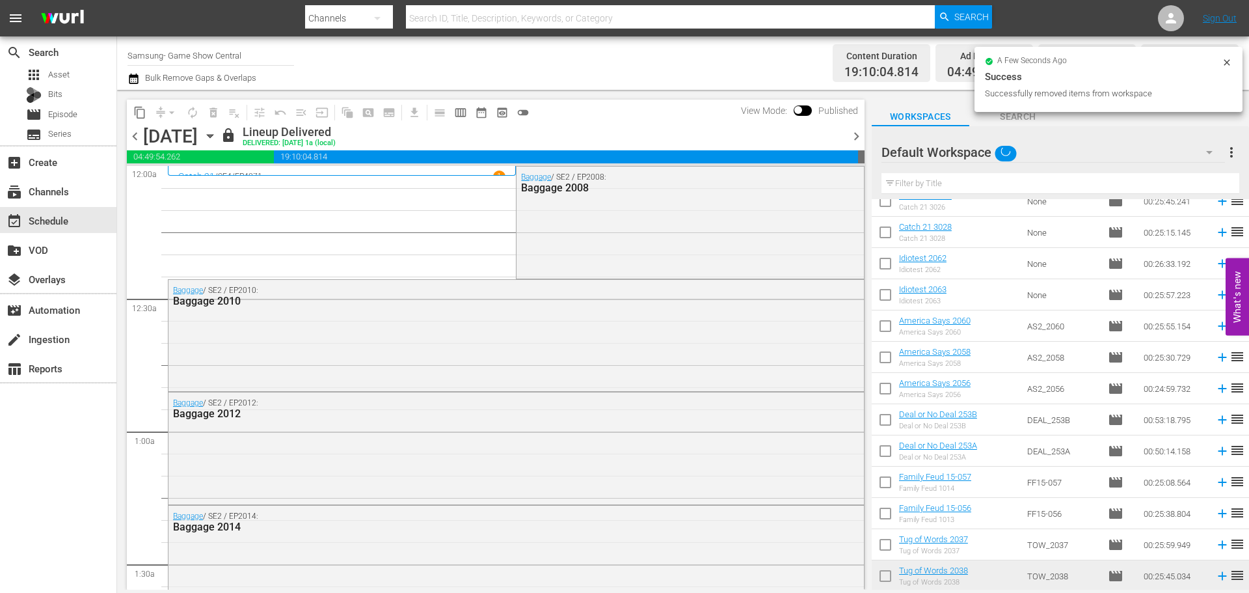
checkbox input "false"
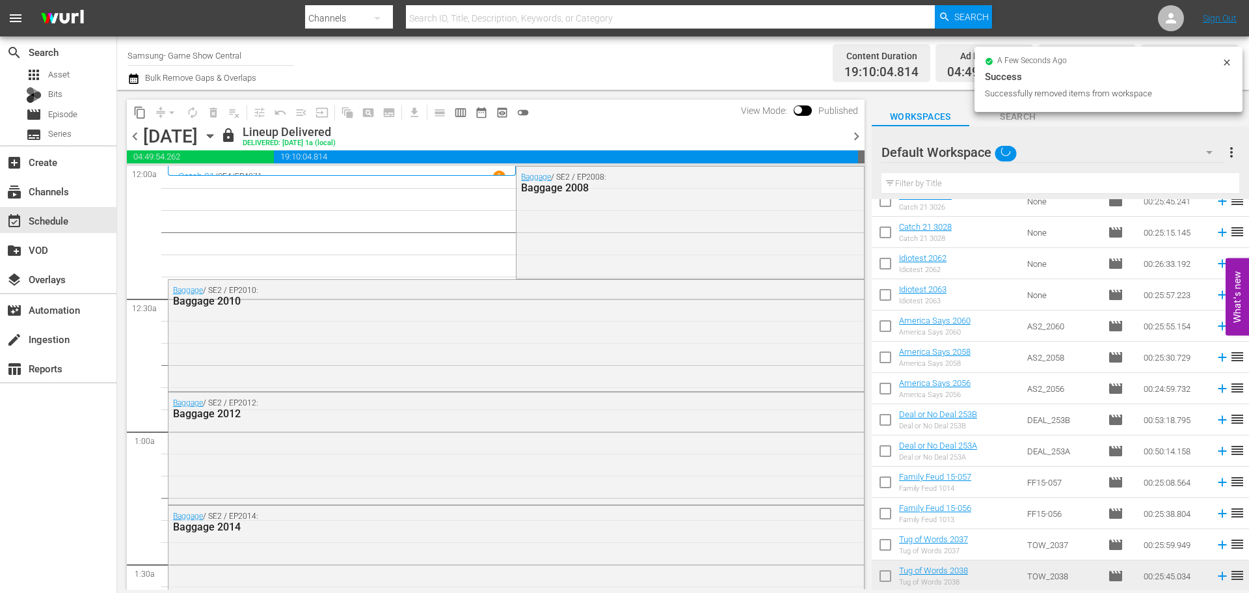
checkbox input "false"
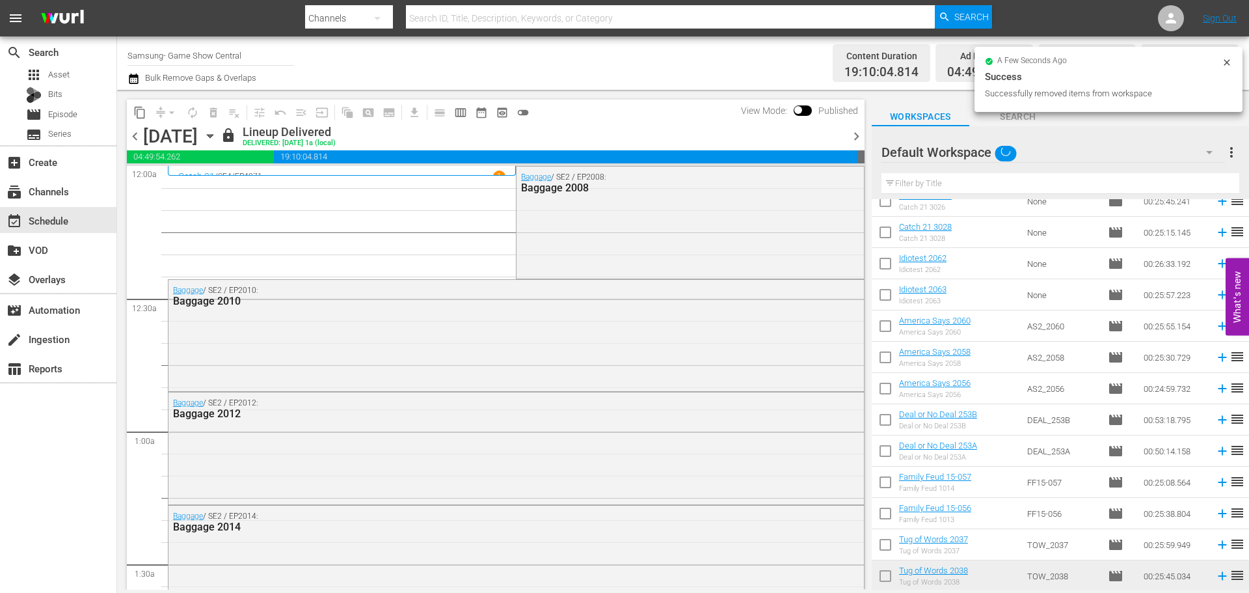
checkbox input "false"
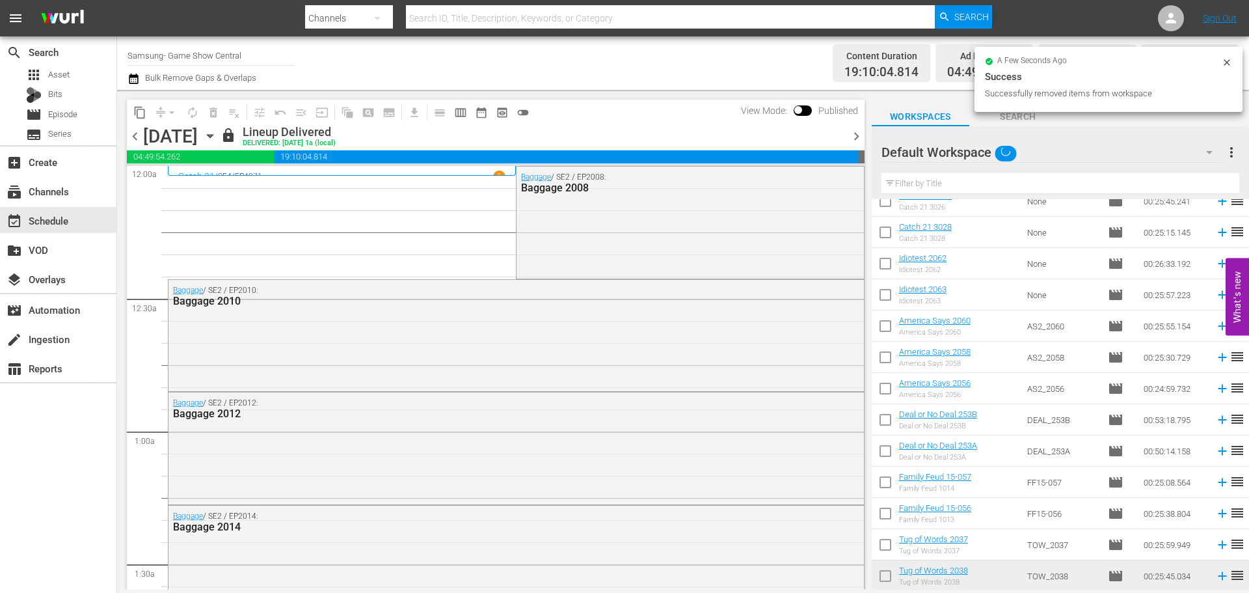
checkbox input "false"
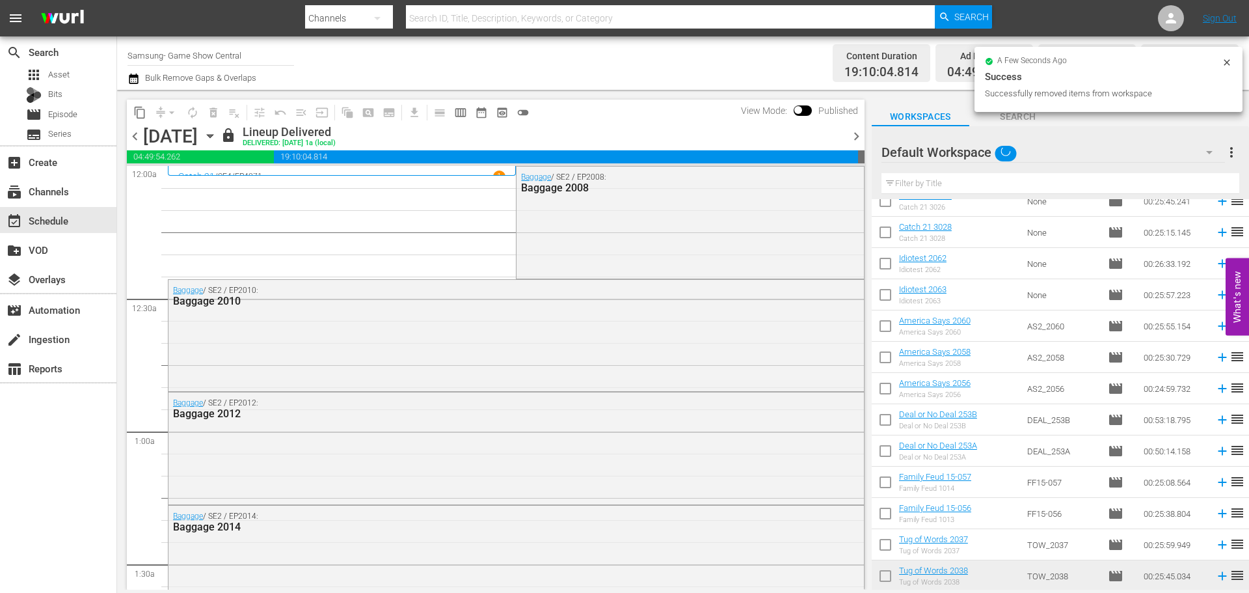
checkbox input "false"
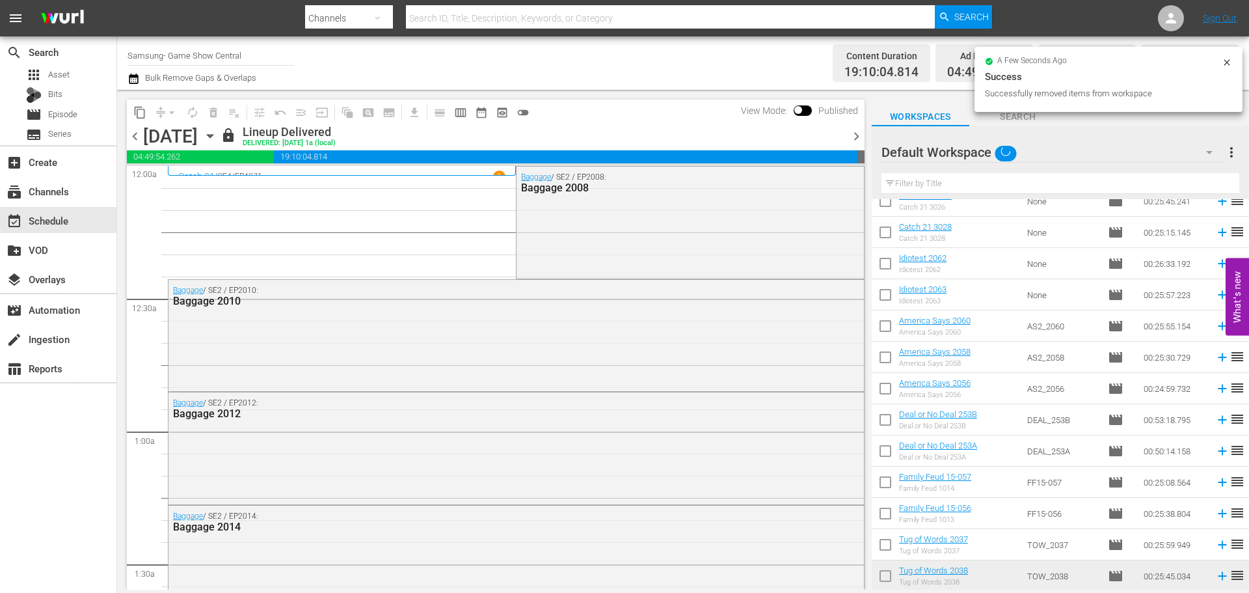
checkbox input "false"
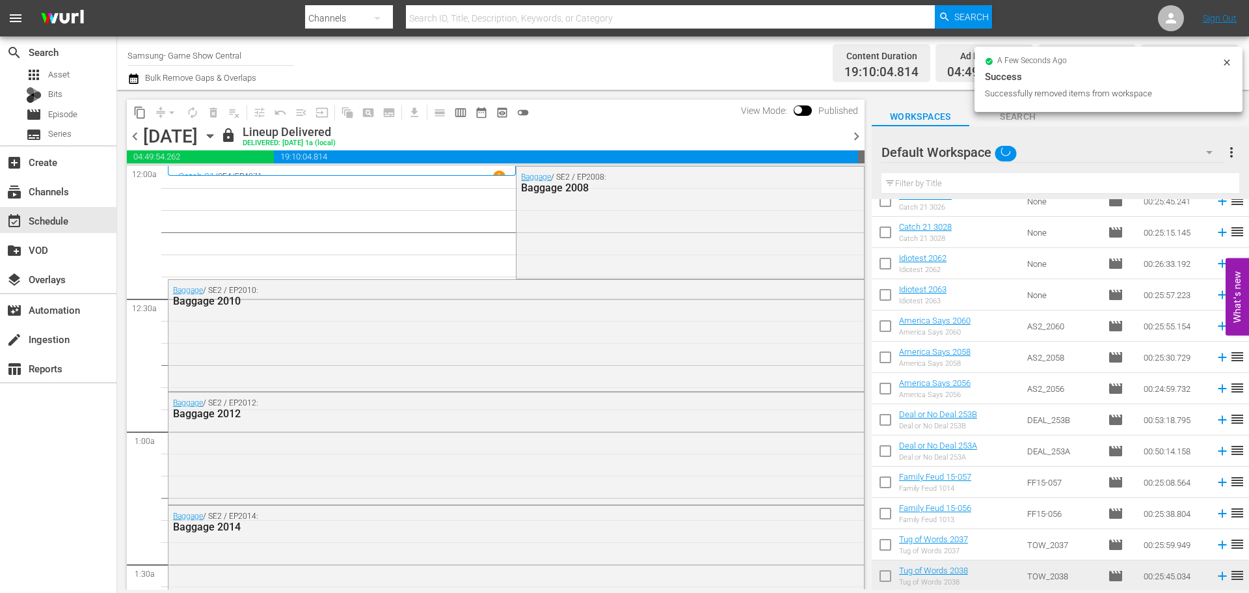
checkbox input "false"
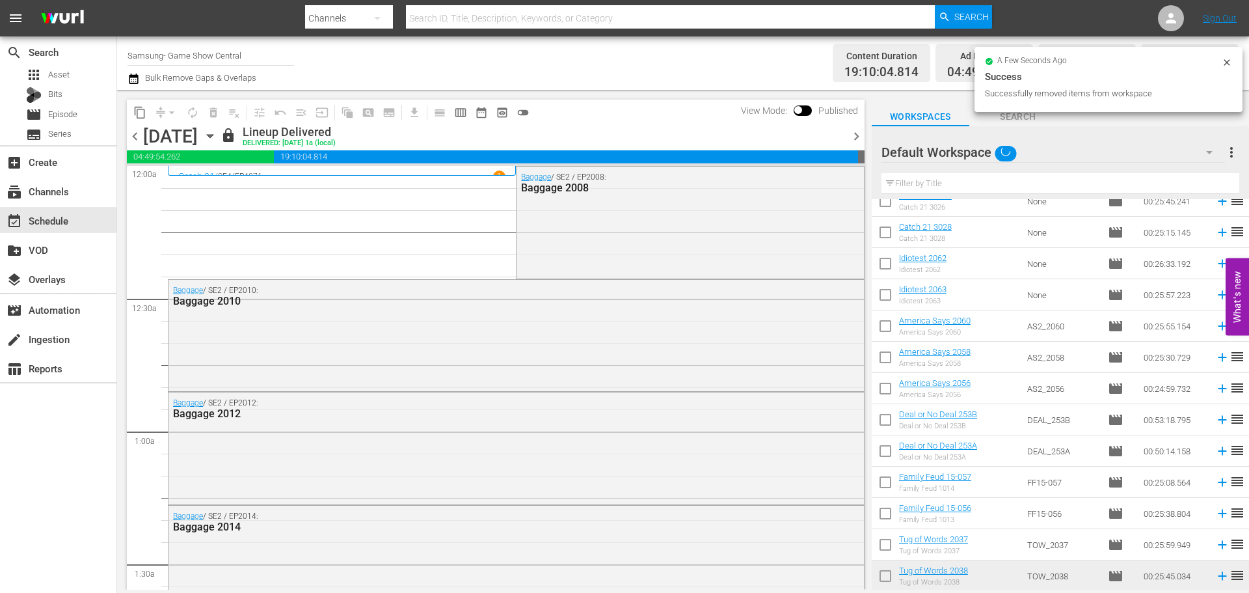
checkbox input "false"
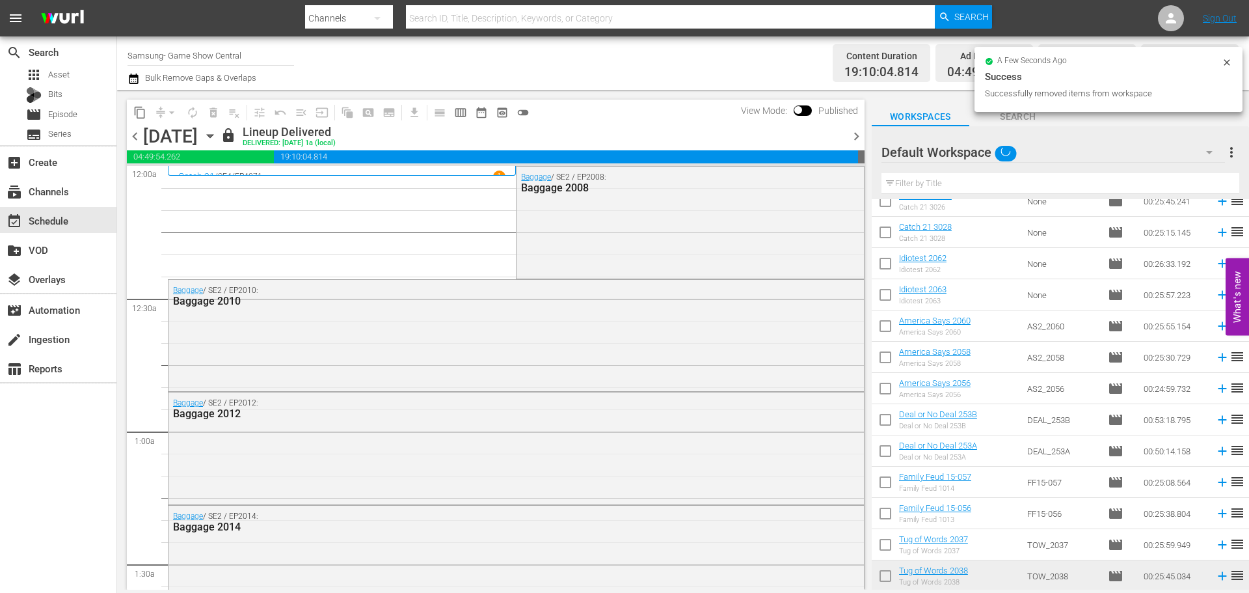
checkbox input "false"
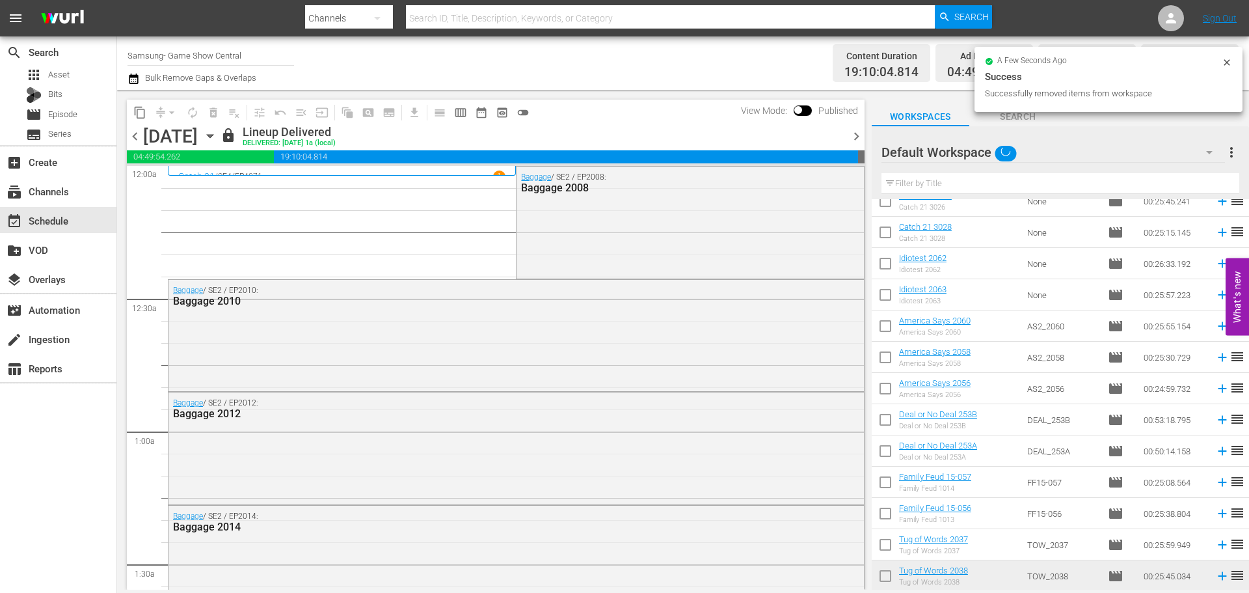
checkbox input "false"
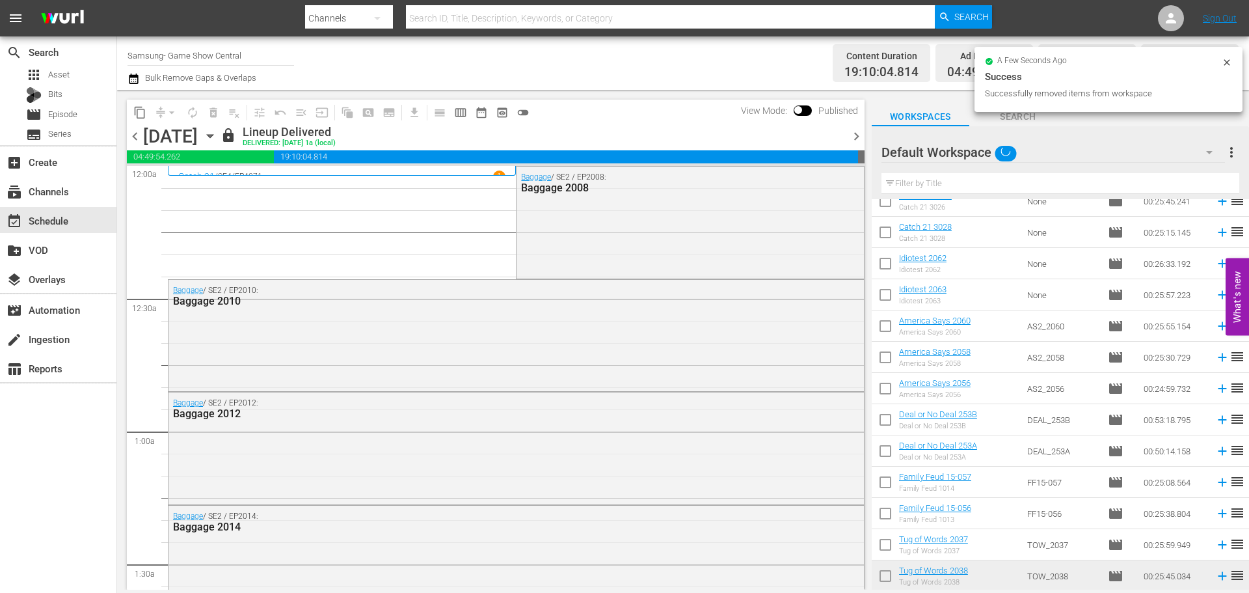
checkbox input "false"
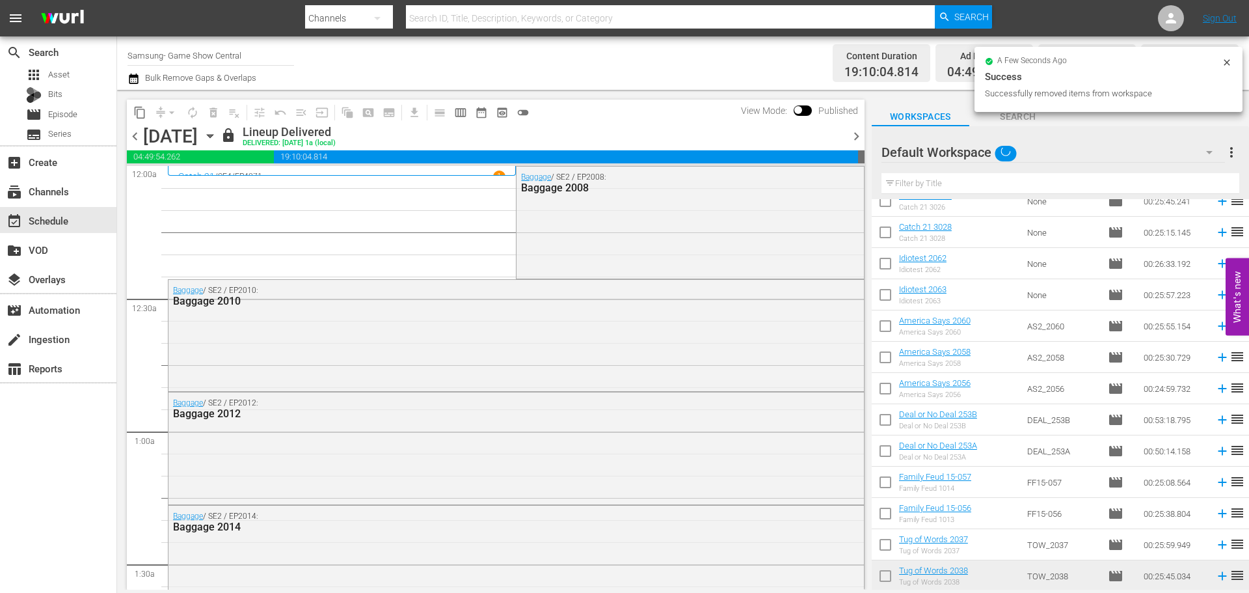
checkbox input "false"
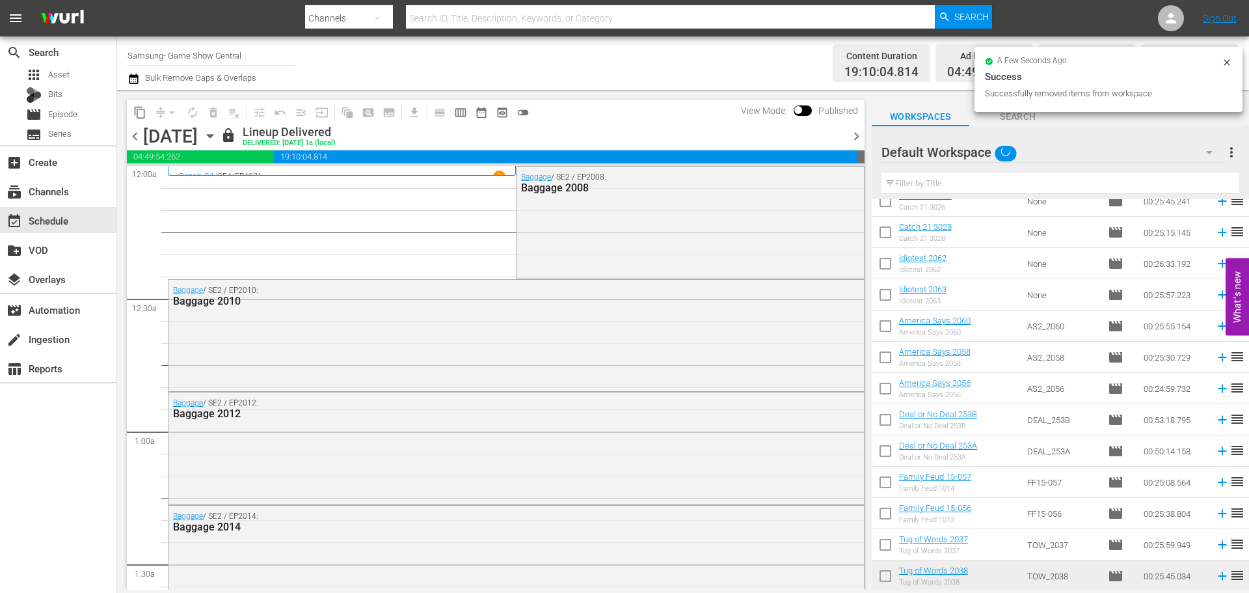
checkbox input "false"
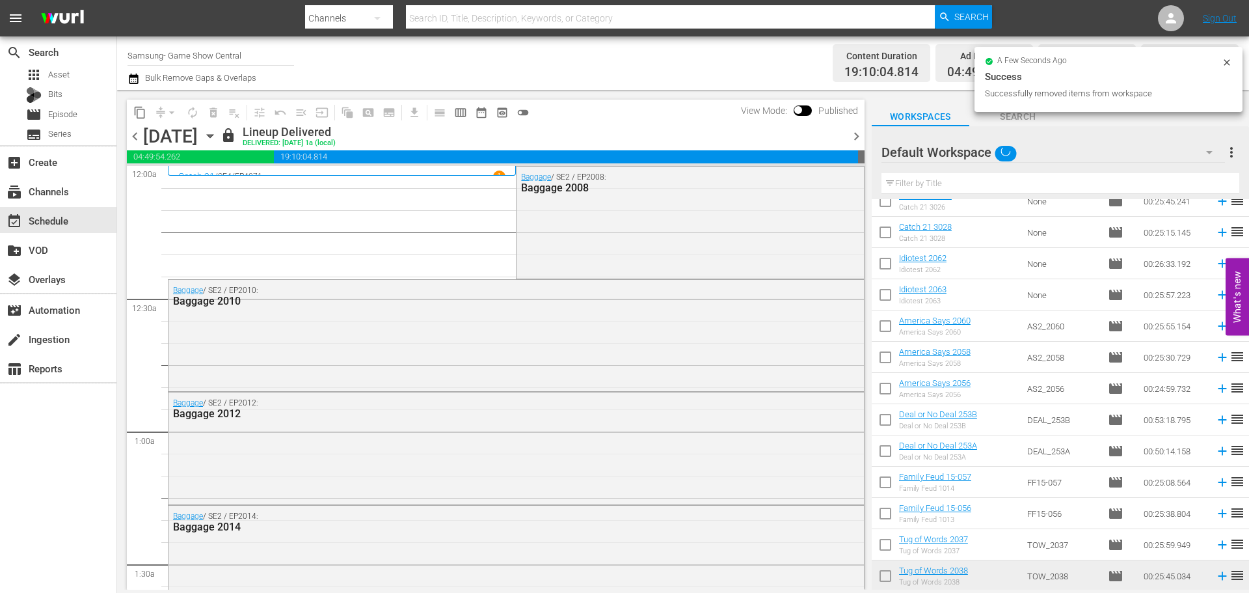
checkbox input "false"
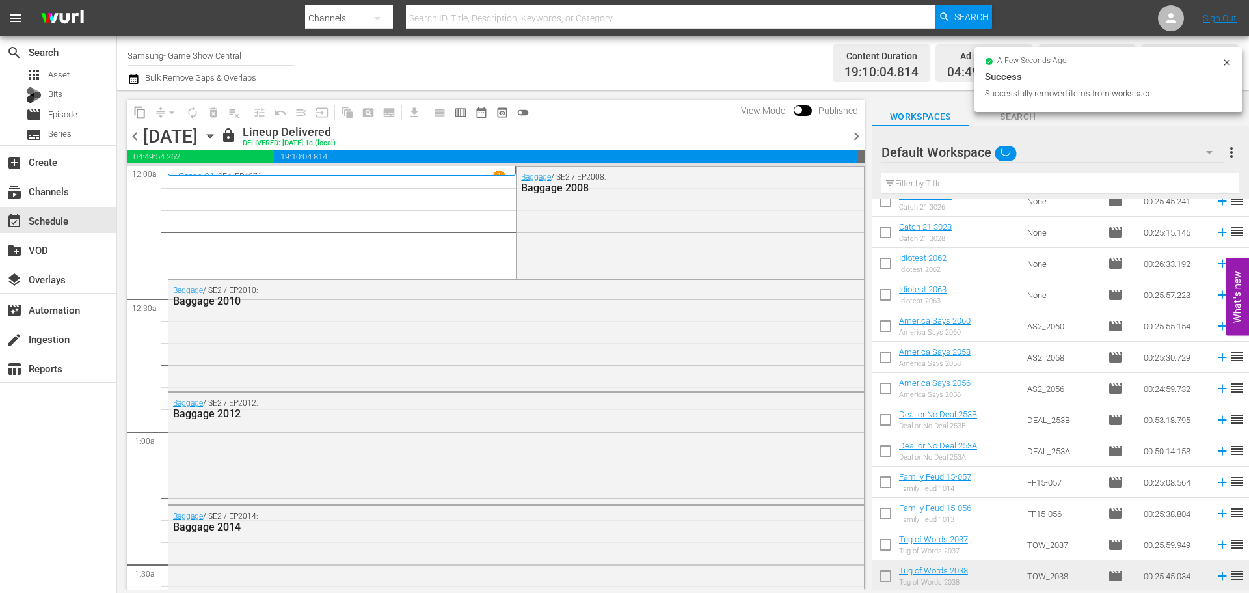
scroll to position [8074, 0]
click at [217, 139] on icon "button" at bounding box center [210, 136] width 14 height 14
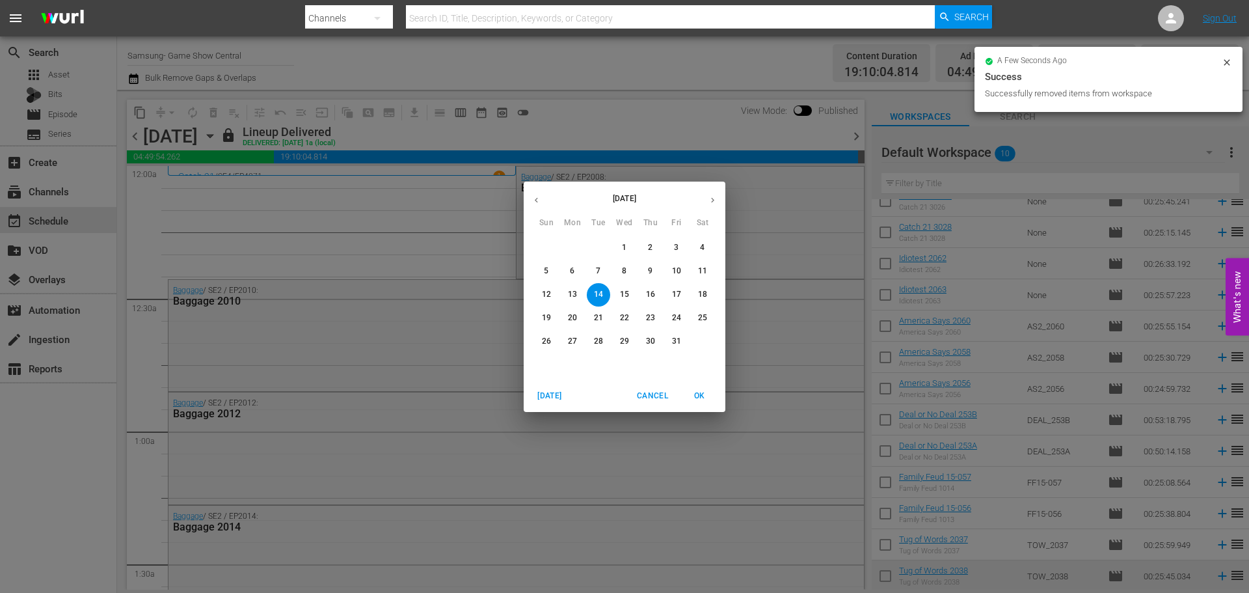
click at [625, 295] on p "15" at bounding box center [624, 294] width 9 height 11
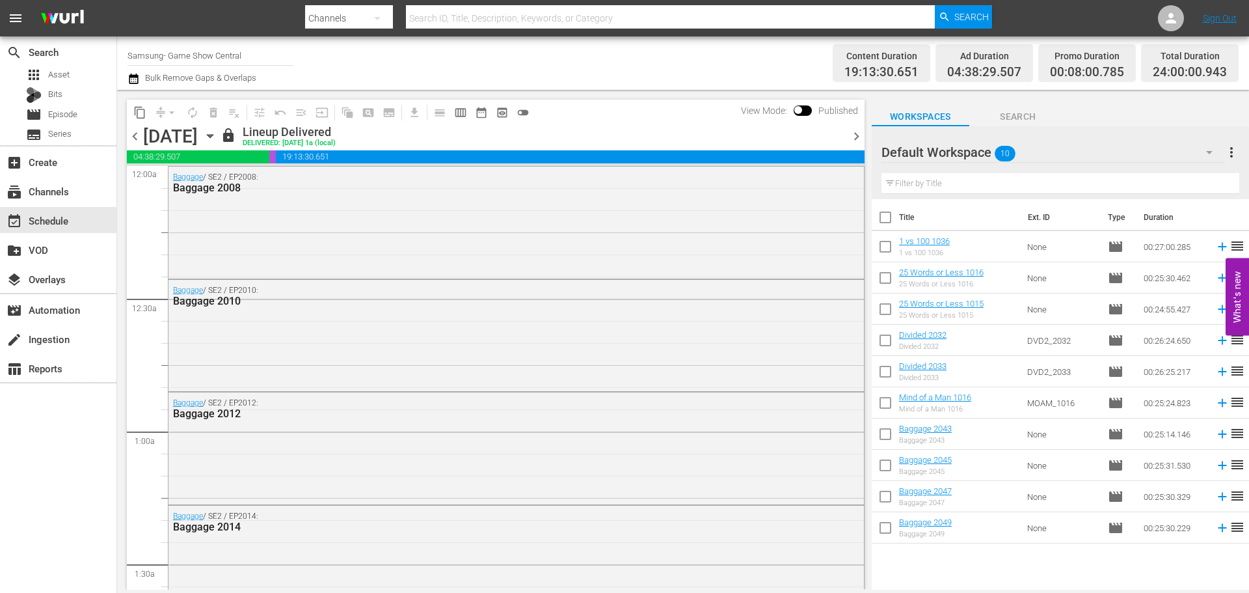
drag, startPoint x: 138, startPoint y: 132, endPoint x: 143, endPoint y: 139, distance: 8.3
click at [138, 132] on span "chevron_left" at bounding box center [135, 136] width 16 height 16
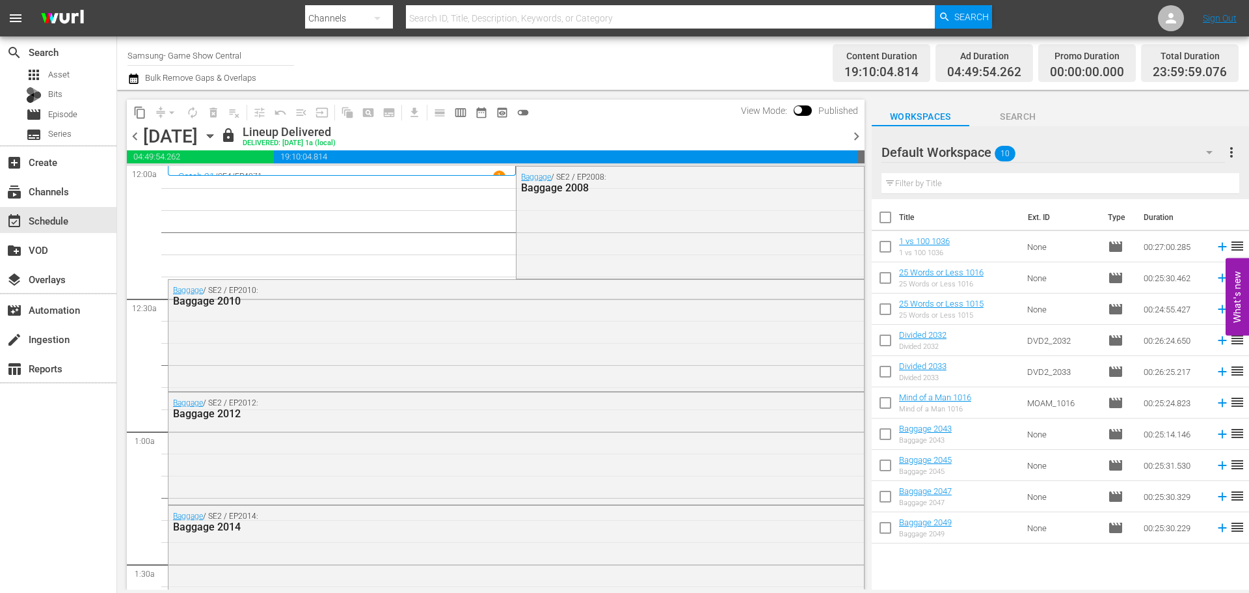
click at [856, 134] on span "chevron_right" at bounding box center [857, 136] width 16 height 16
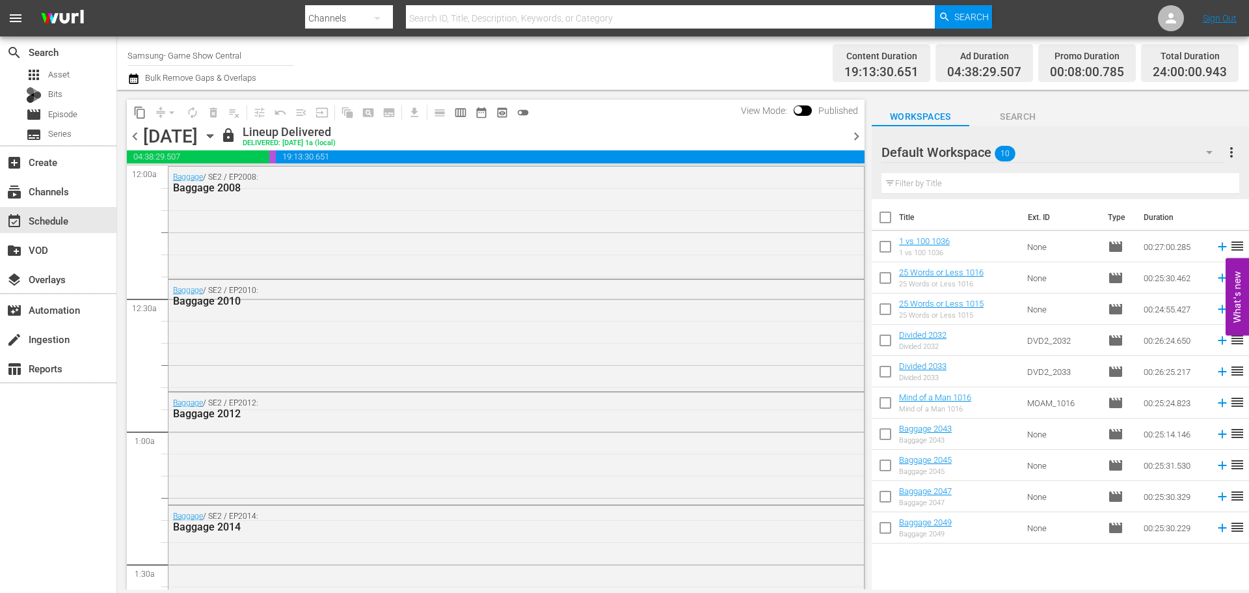
click at [135, 135] on span "chevron_left" at bounding box center [135, 136] width 16 height 16
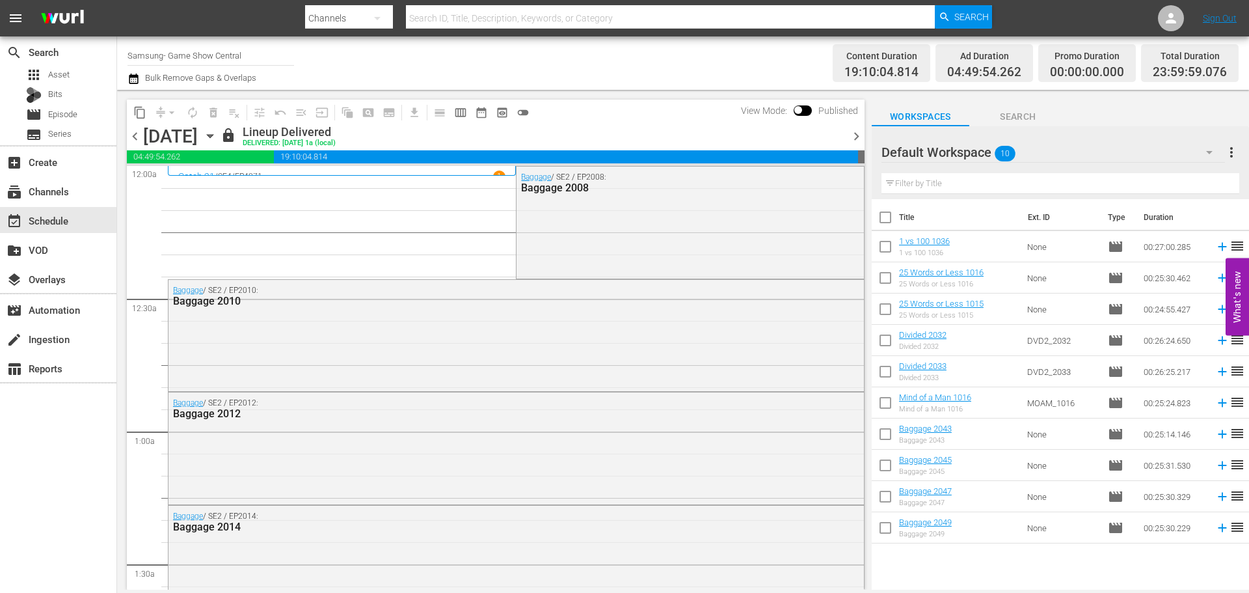
click at [856, 141] on span "chevron_right" at bounding box center [857, 136] width 16 height 16
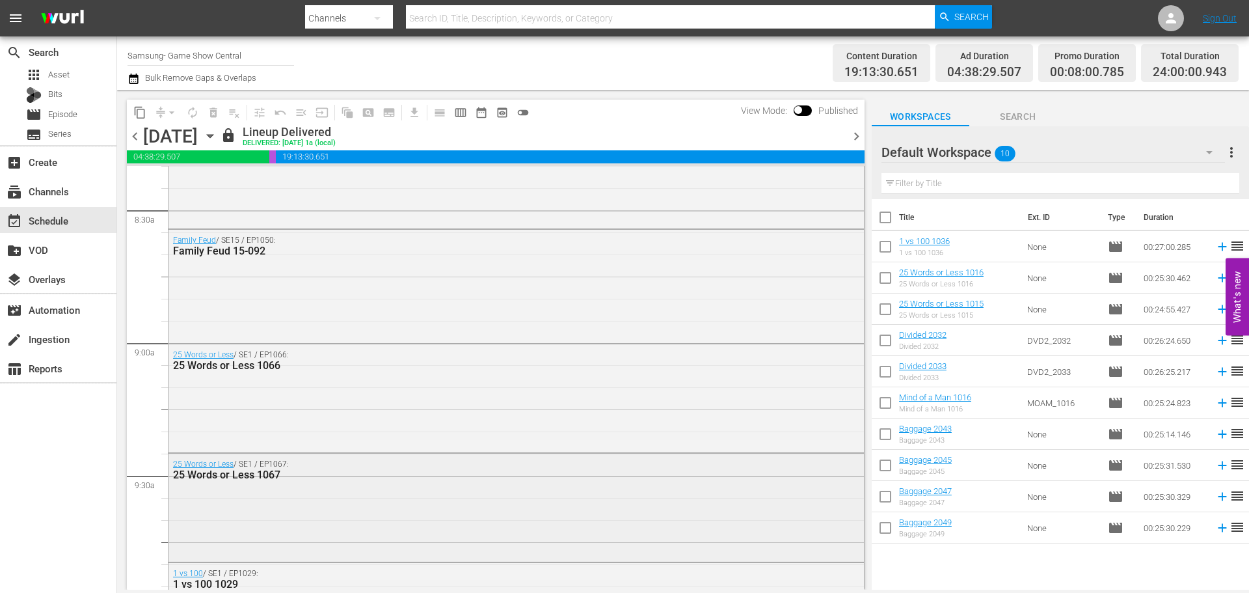
scroll to position [2302, 0]
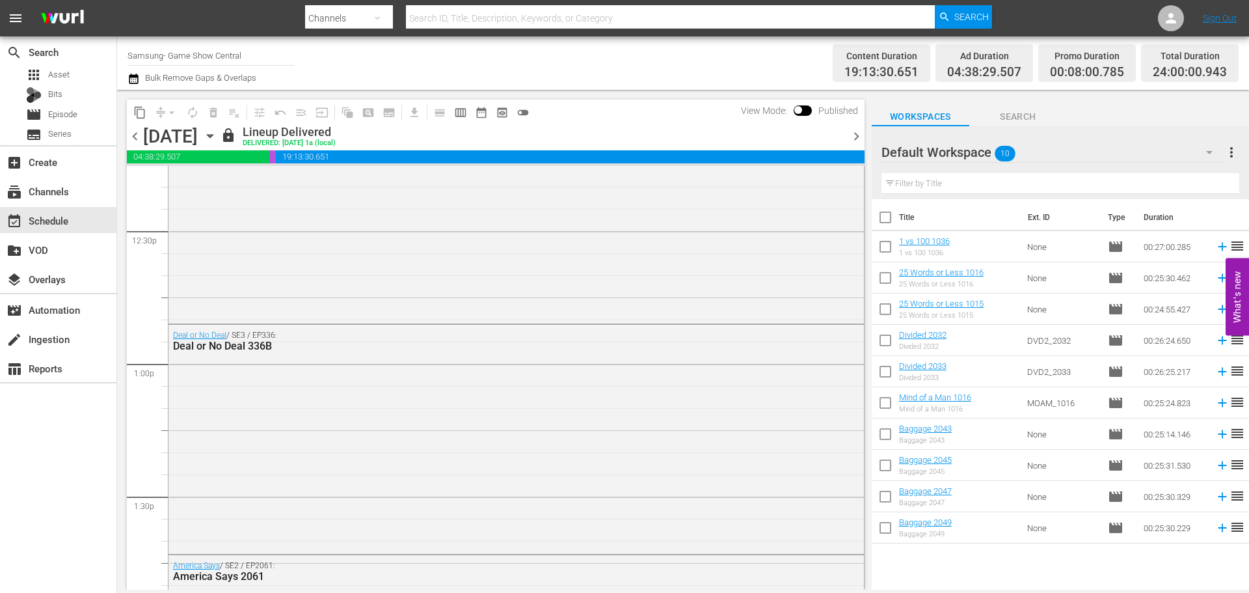
scroll to position [5949, 0]
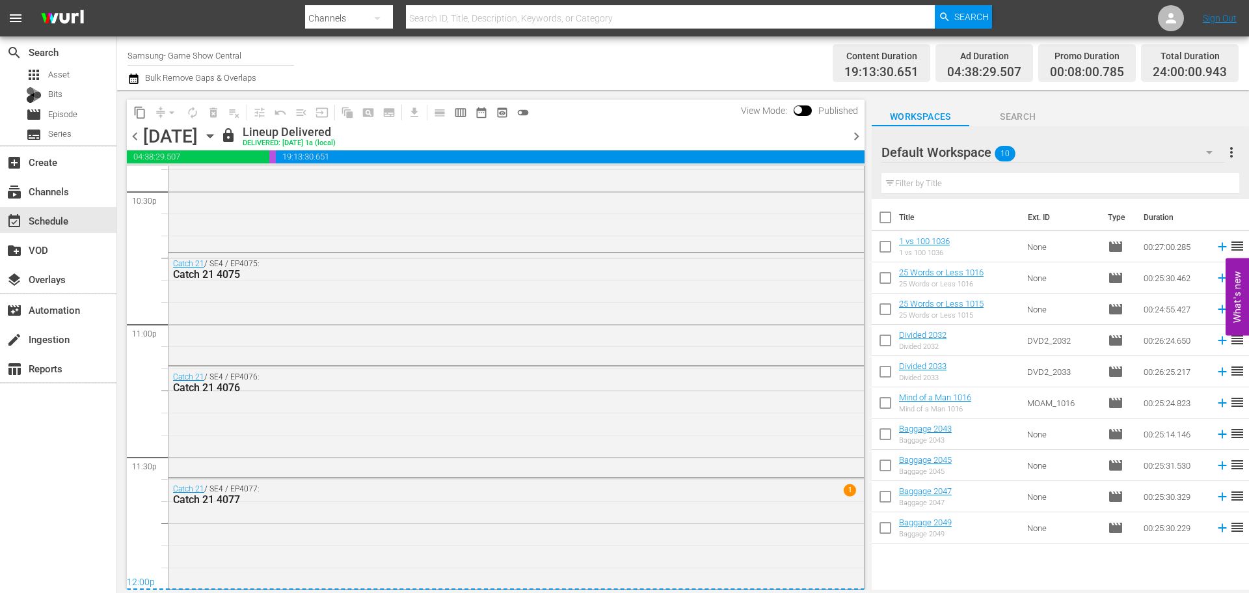
click at [859, 135] on span "chevron_right" at bounding box center [857, 136] width 16 height 16
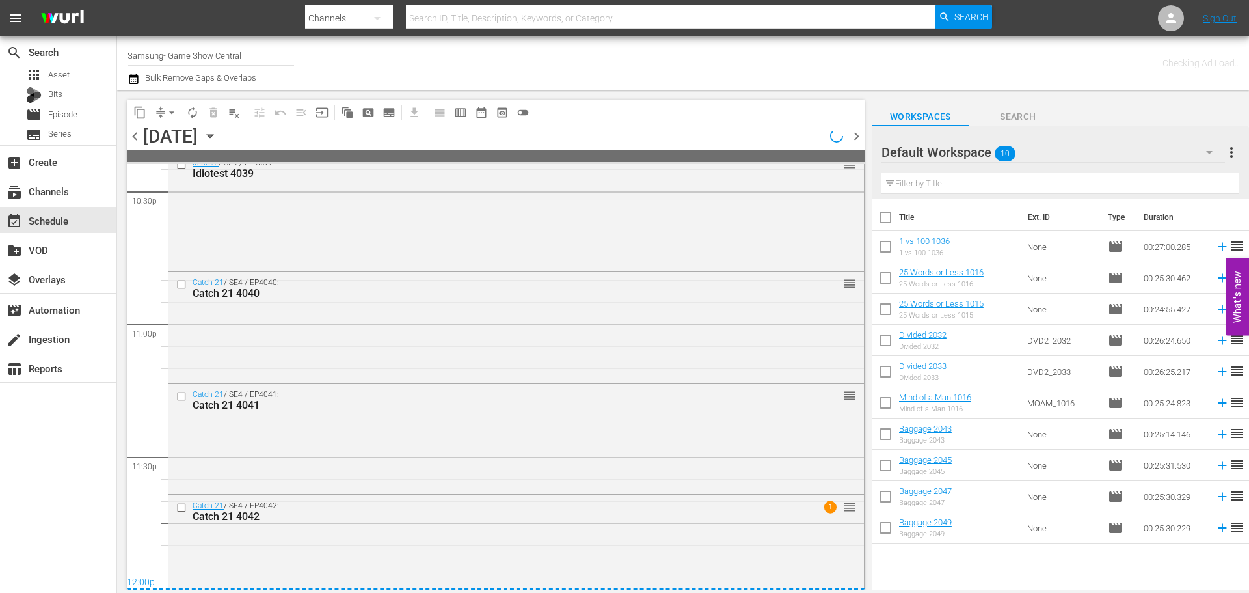
scroll to position [2, 0]
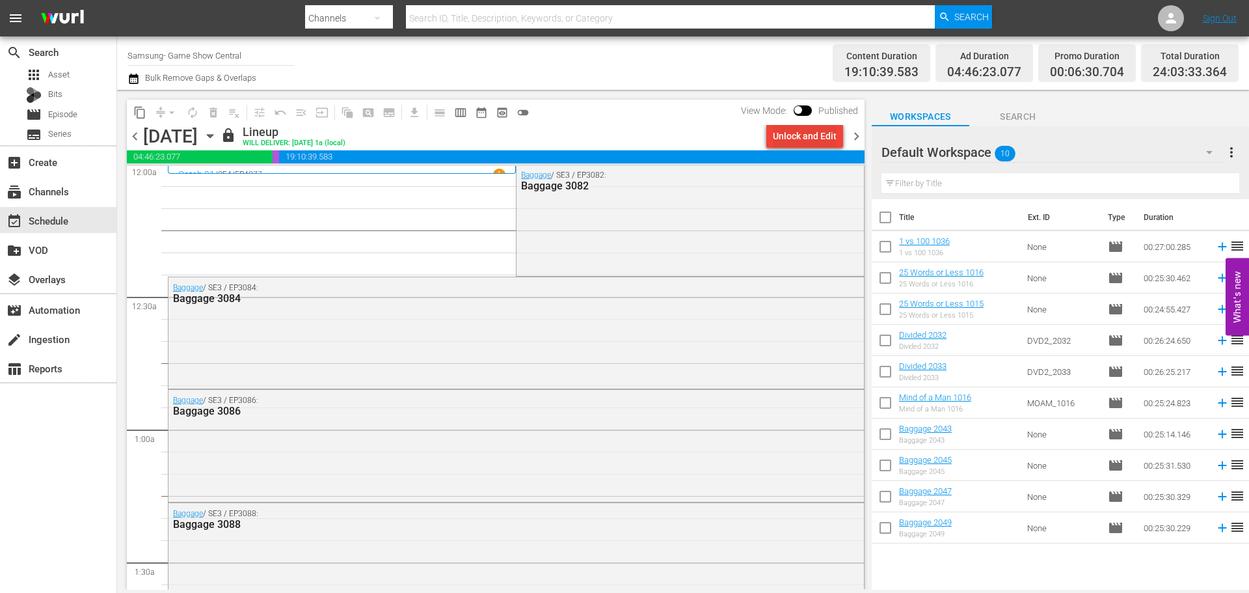
click at [812, 135] on div "Unlock and Edit" at bounding box center [805, 135] width 64 height 23
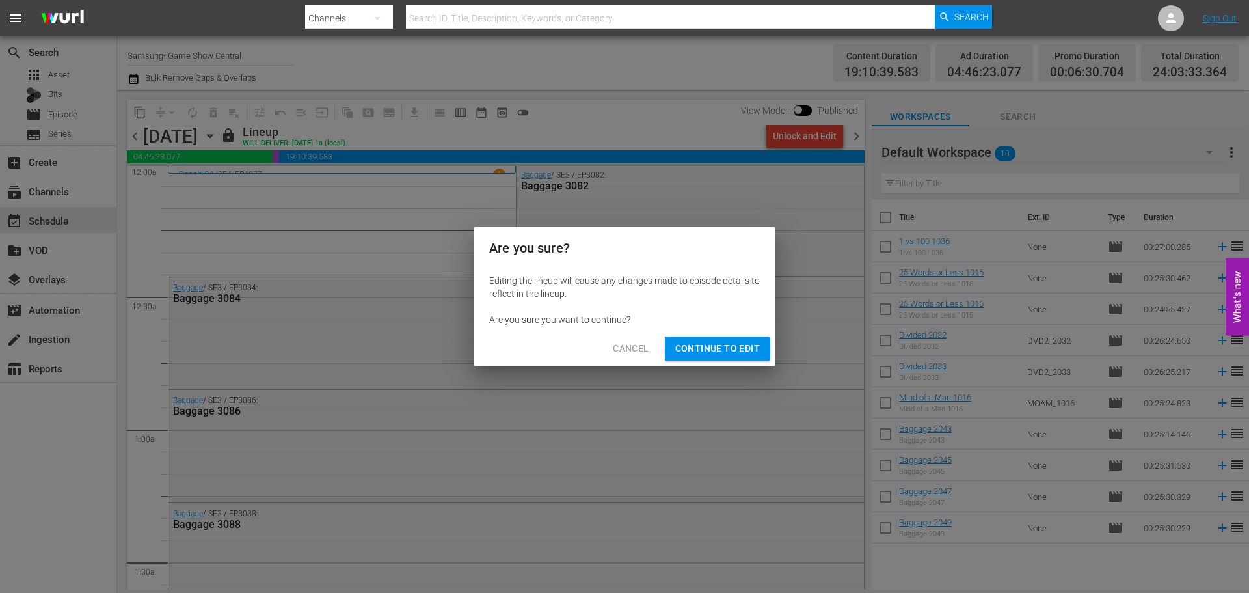
click at [745, 350] on span "Continue to Edit" at bounding box center [718, 348] width 85 height 16
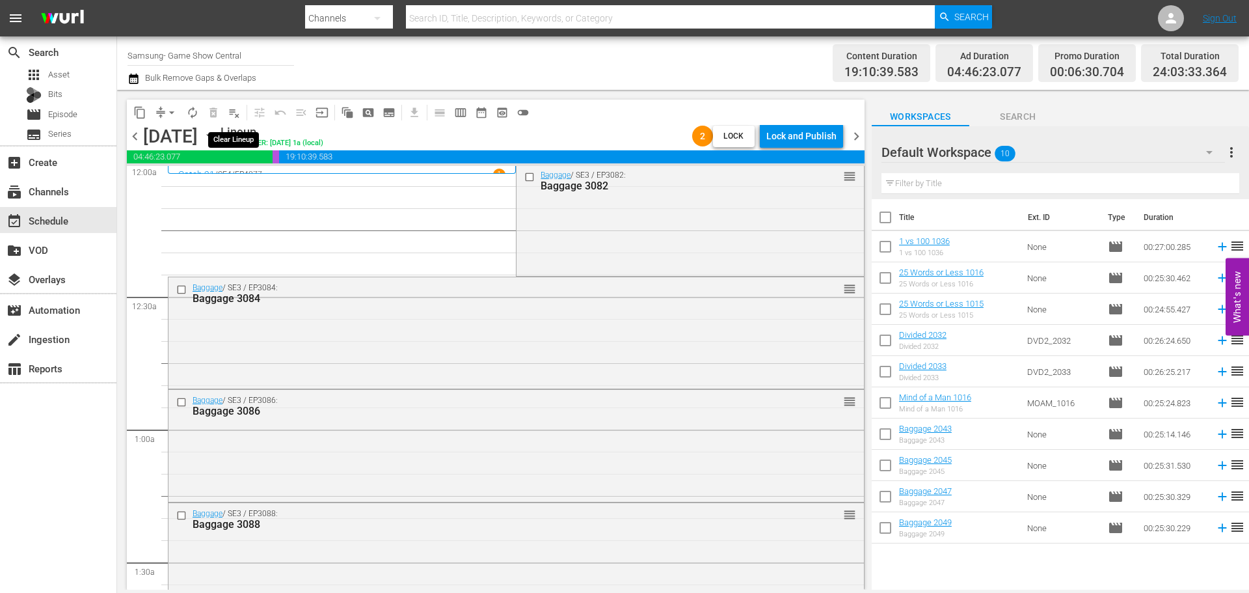
click at [235, 117] on span "playlist_remove_outlined" at bounding box center [234, 112] width 13 height 13
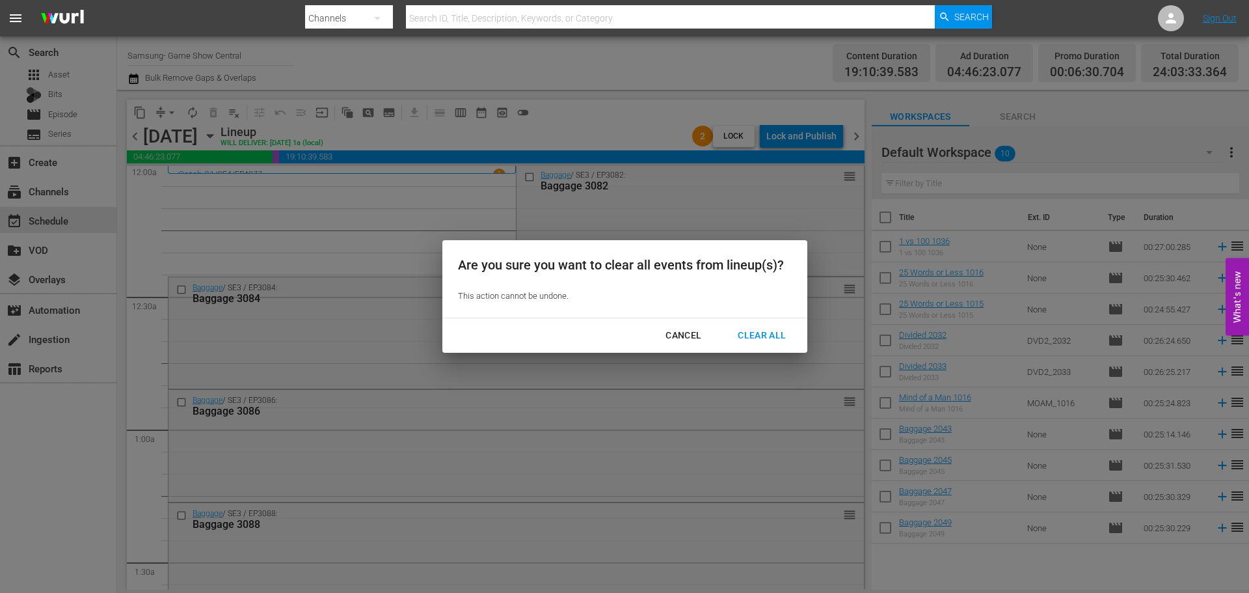
click at [755, 338] on div "Clear All" at bounding box center [762, 335] width 69 height 16
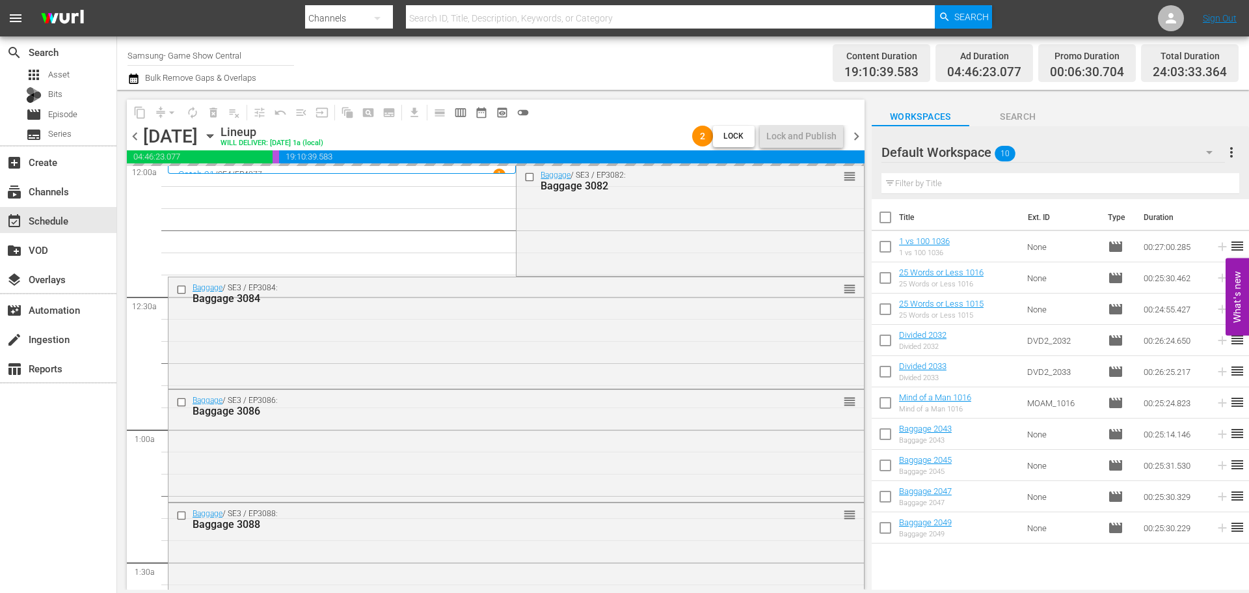
click at [217, 135] on icon "button" at bounding box center [210, 136] width 14 height 14
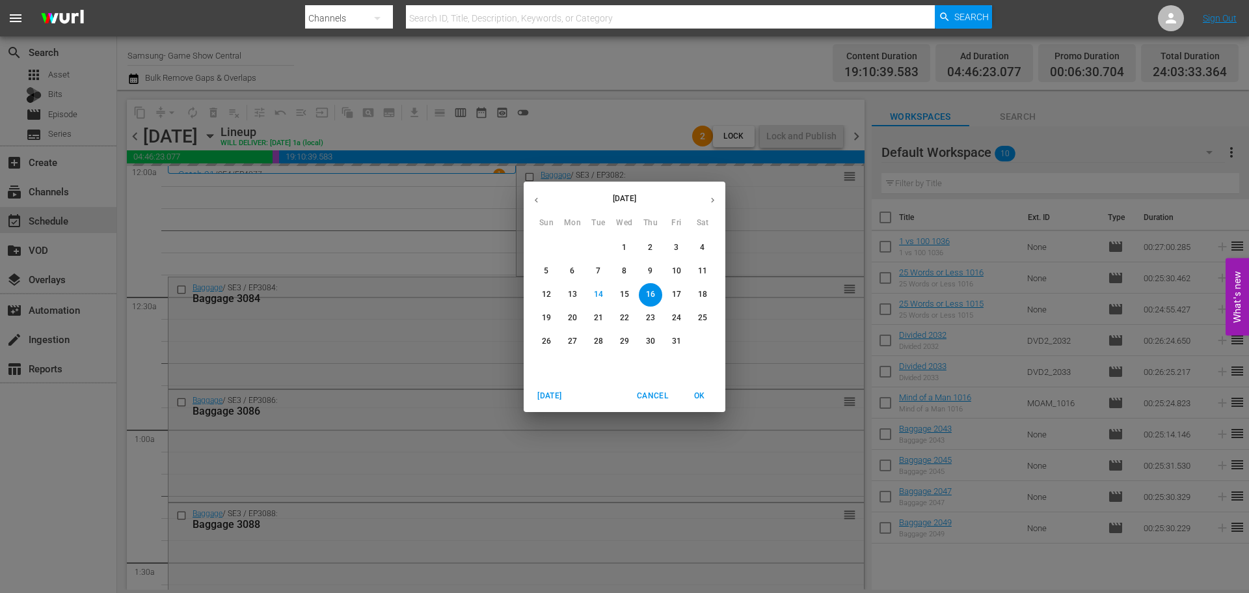
drag, startPoint x: 622, startPoint y: 276, endPoint x: 615, endPoint y: 263, distance: 14.9
click at [621, 276] on span "8" at bounding box center [624, 271] width 23 height 11
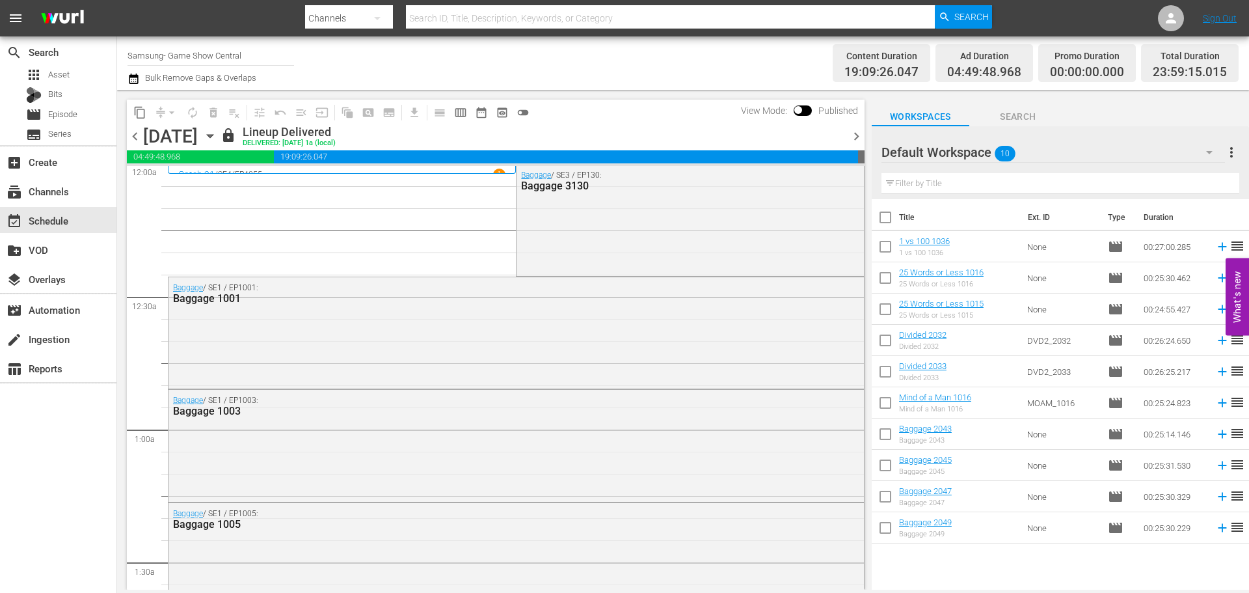
click at [217, 133] on icon "button" at bounding box center [210, 136] width 14 height 14
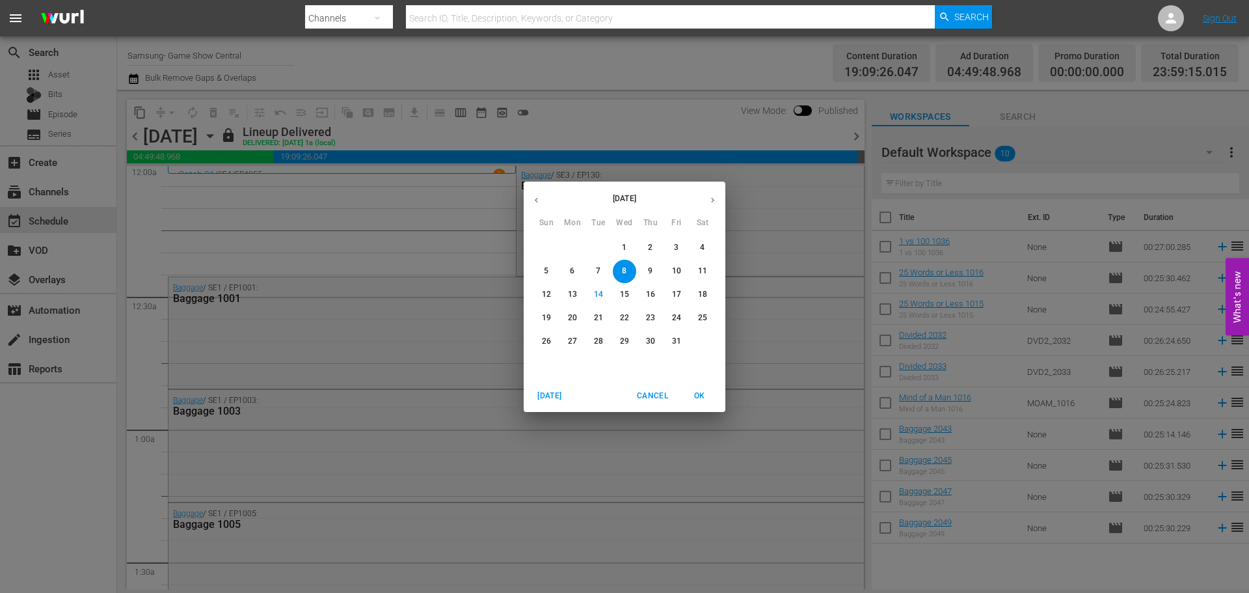
click at [626, 318] on p "22" at bounding box center [624, 317] width 9 height 11
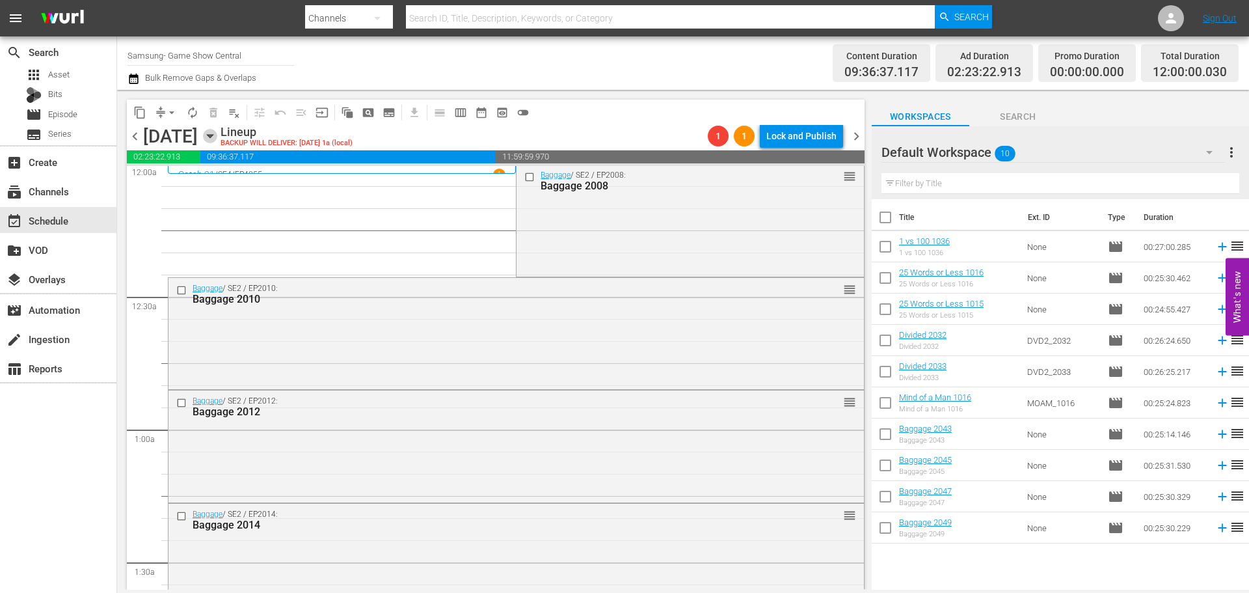
click at [217, 134] on icon "button" at bounding box center [210, 136] width 14 height 14
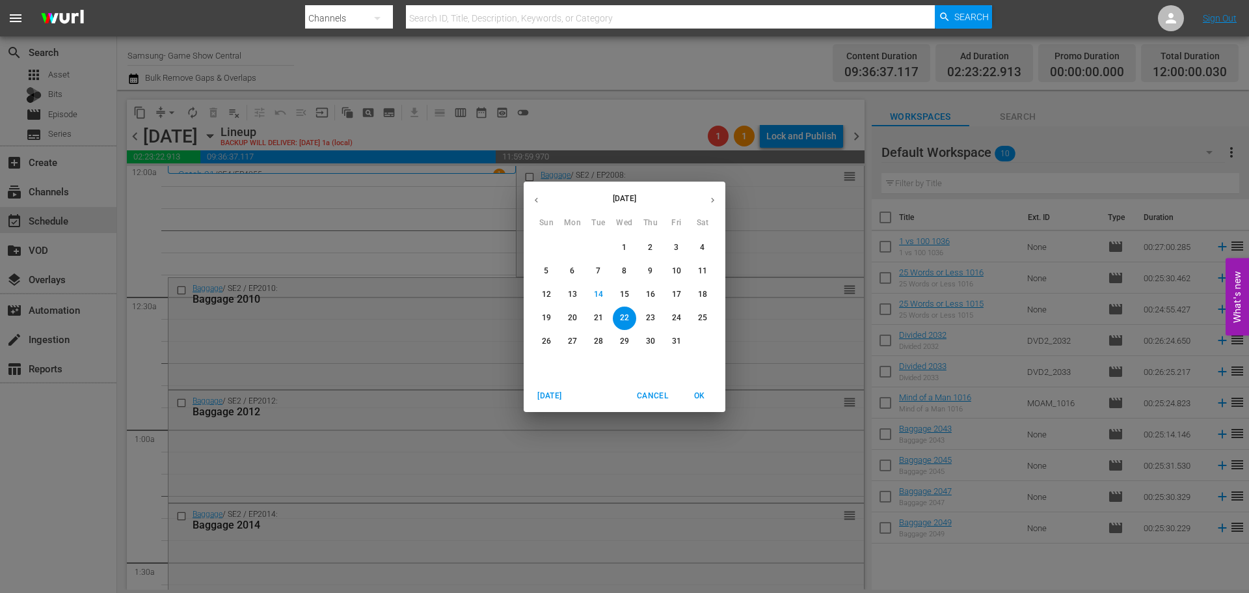
click at [623, 272] on p "8" at bounding box center [624, 271] width 5 height 11
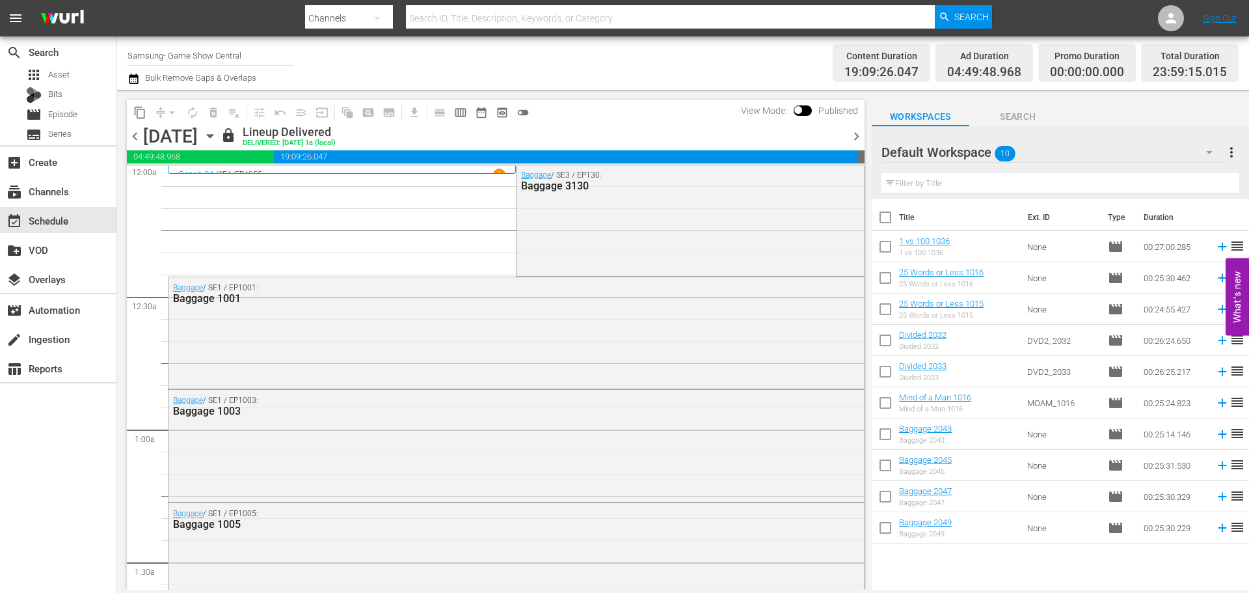
click at [217, 141] on icon "button" at bounding box center [210, 136] width 14 height 14
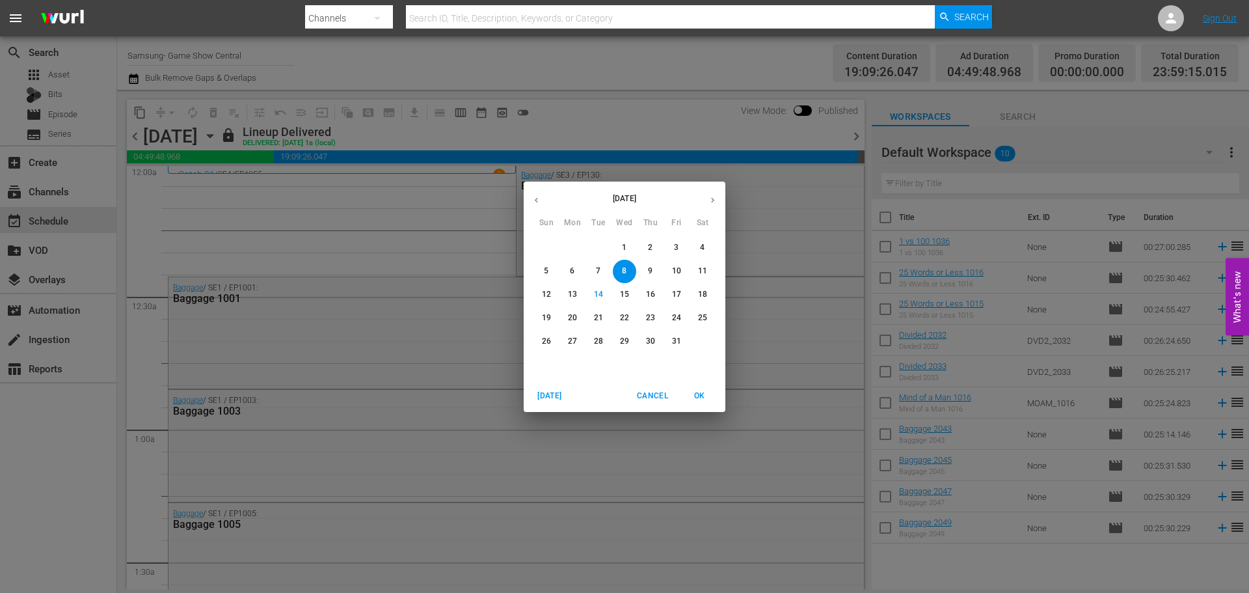
click at [623, 314] on p "22" at bounding box center [624, 317] width 9 height 11
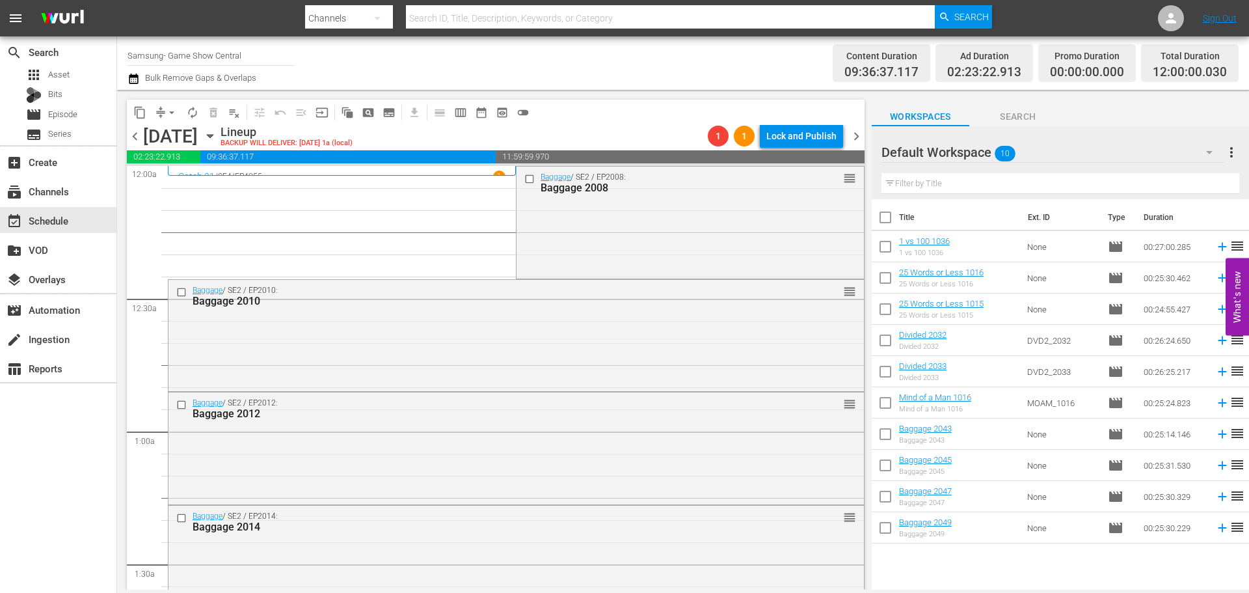
click at [238, 118] on span "playlist_remove_outlined" at bounding box center [234, 112] width 13 height 13
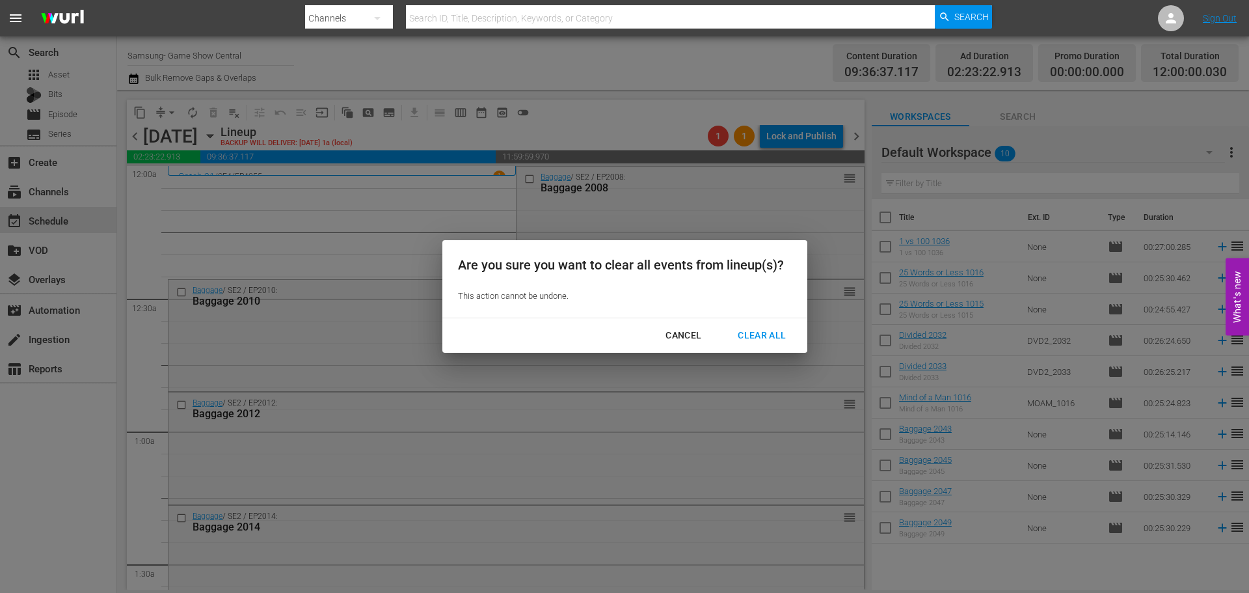
click at [749, 340] on div "Clear All" at bounding box center [762, 335] width 69 height 16
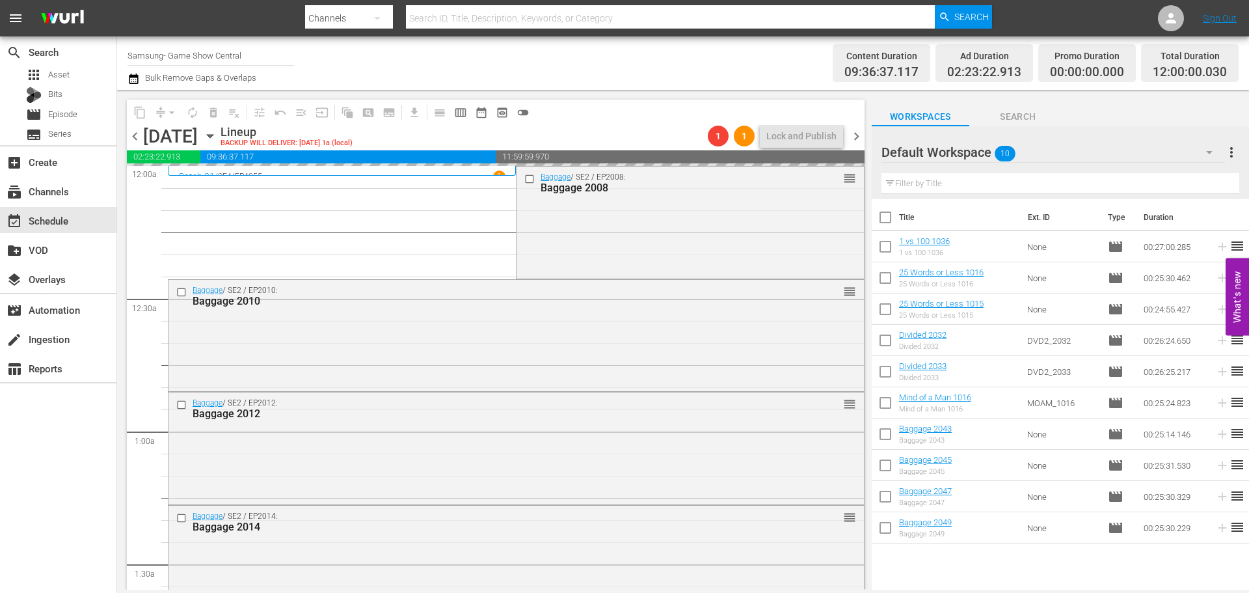
click at [217, 133] on icon "button" at bounding box center [210, 136] width 14 height 14
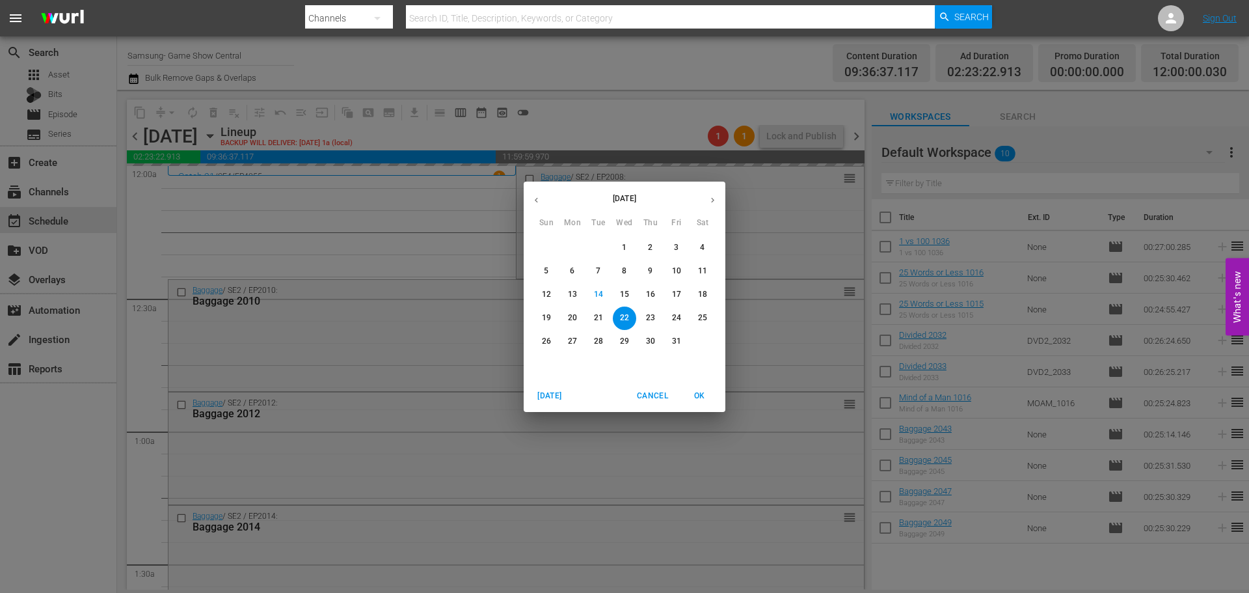
click at [627, 273] on p "8" at bounding box center [624, 271] width 5 height 11
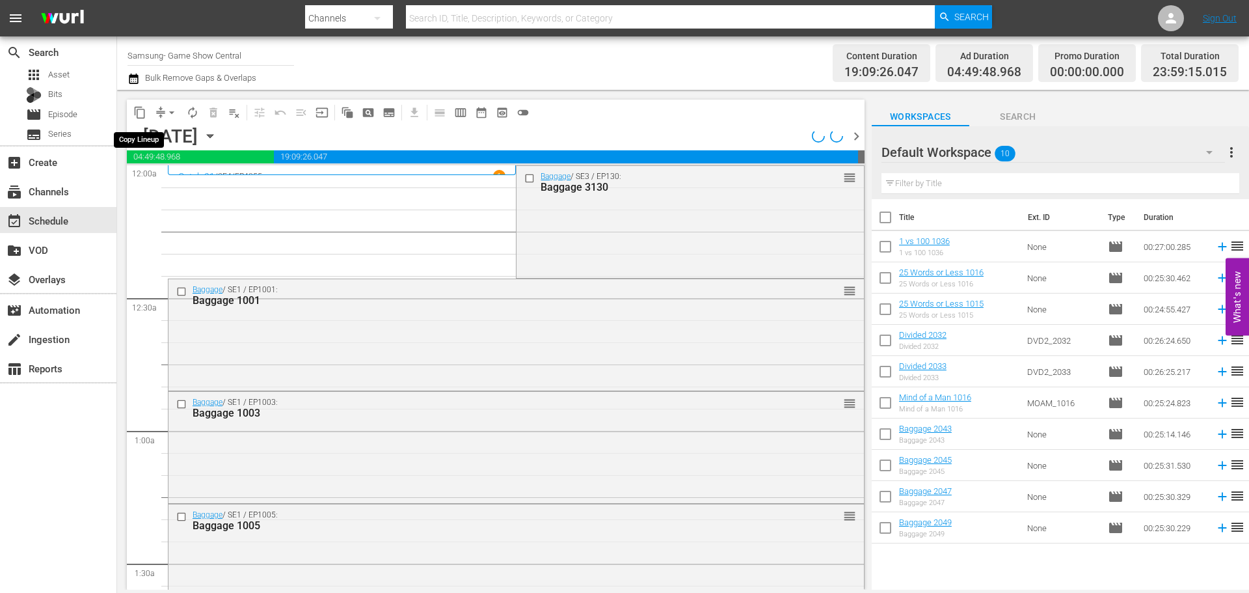
click at [141, 113] on span "content_copy" at bounding box center [139, 112] width 13 height 13
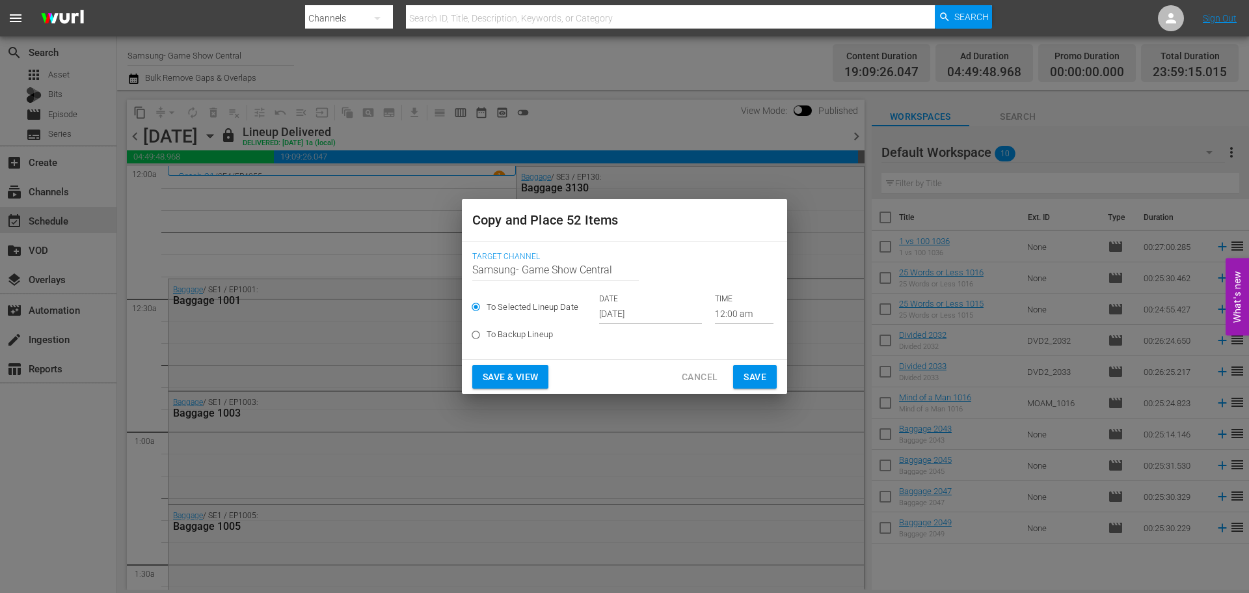
click at [631, 312] on input "[DATE]" at bounding box center [650, 315] width 103 height 20
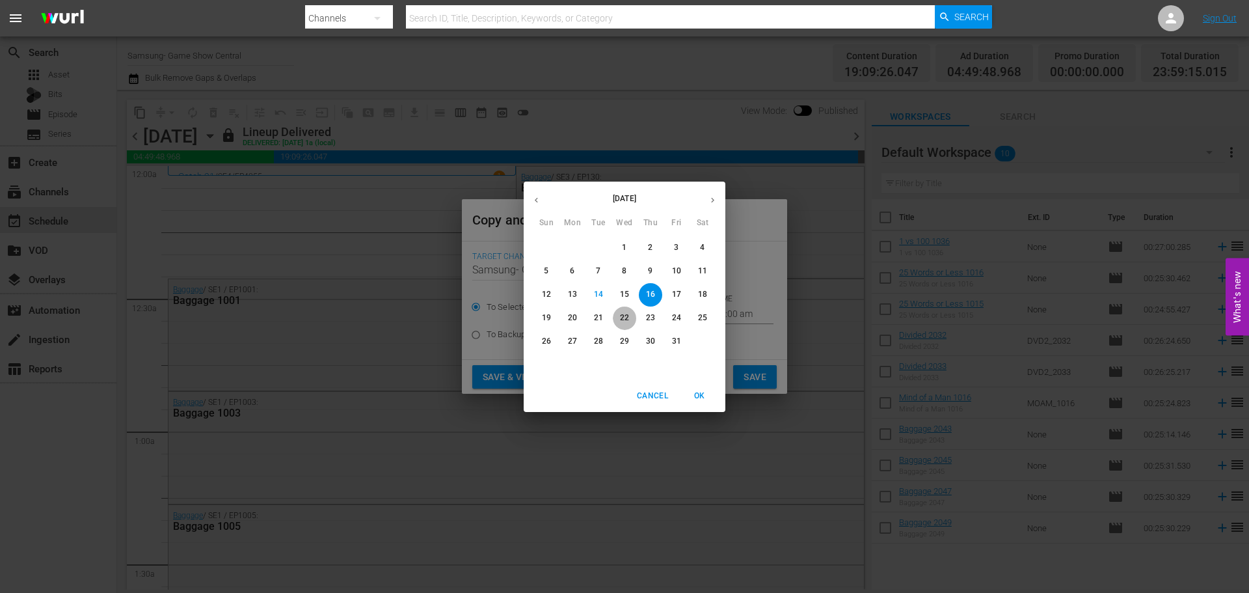
click at [620, 317] on span "22" at bounding box center [624, 317] width 23 height 11
type input "Oct 22nd 2025"
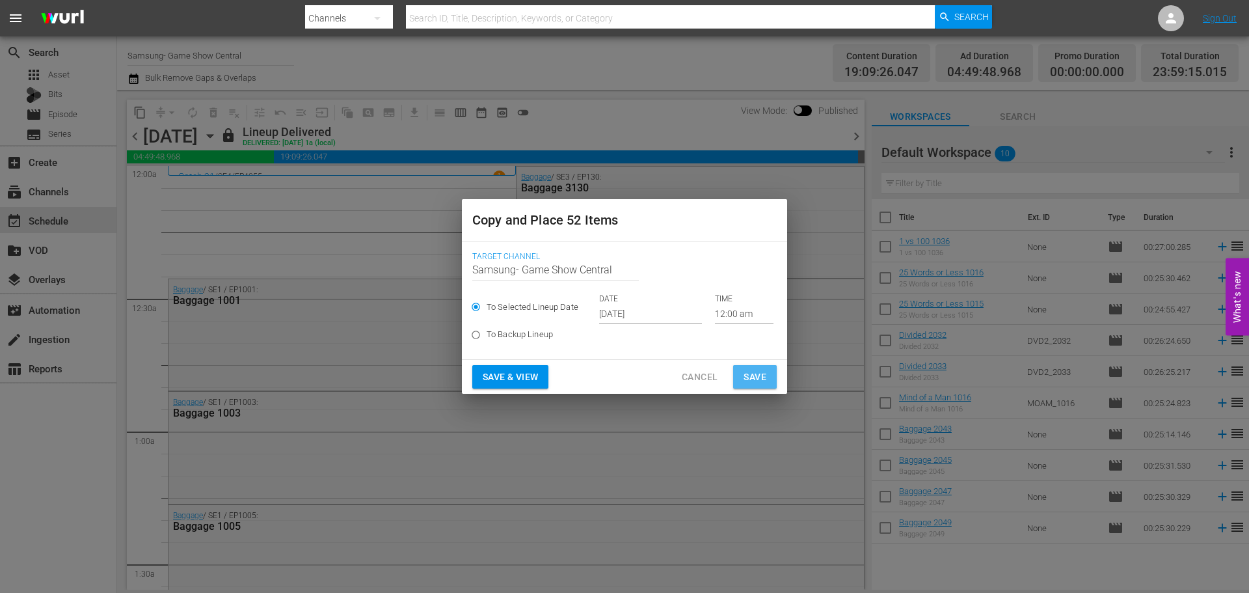
click at [744, 375] on span "Save" at bounding box center [755, 377] width 23 height 16
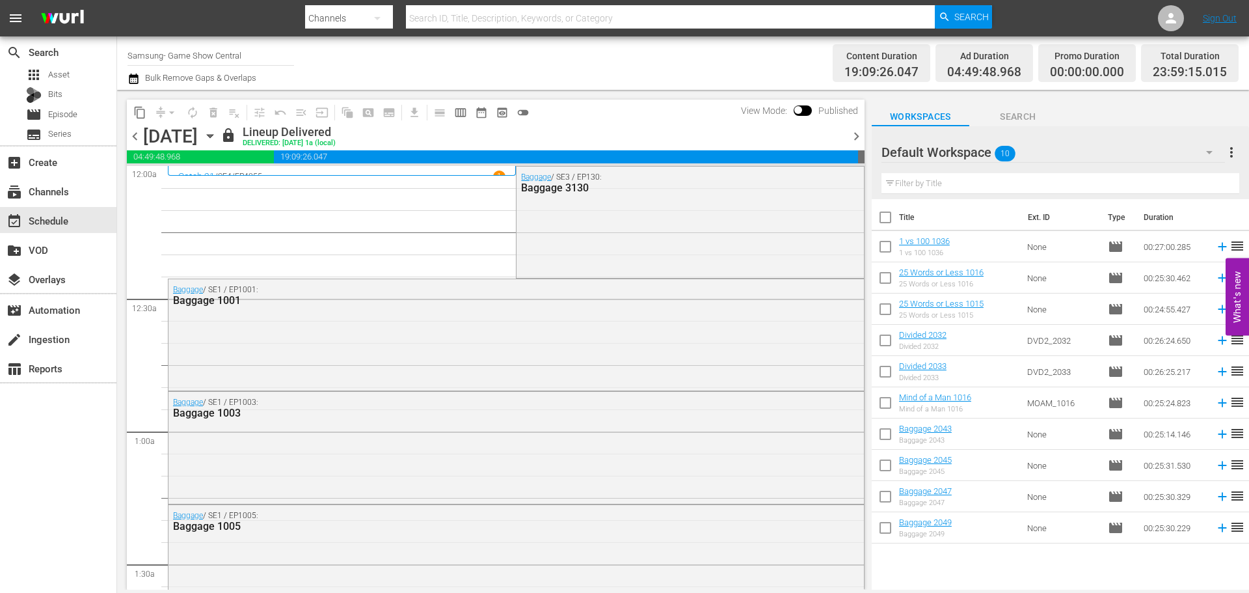
click at [213, 138] on icon "button" at bounding box center [210, 136] width 6 height 3
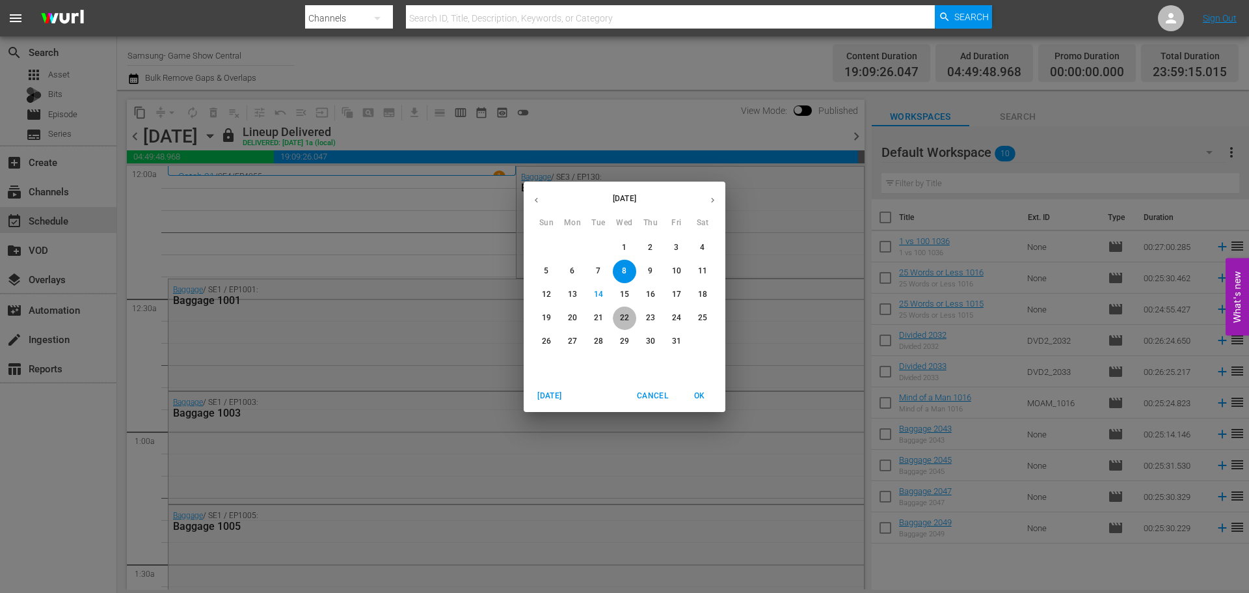
click at [623, 322] on p "22" at bounding box center [624, 317] width 9 height 11
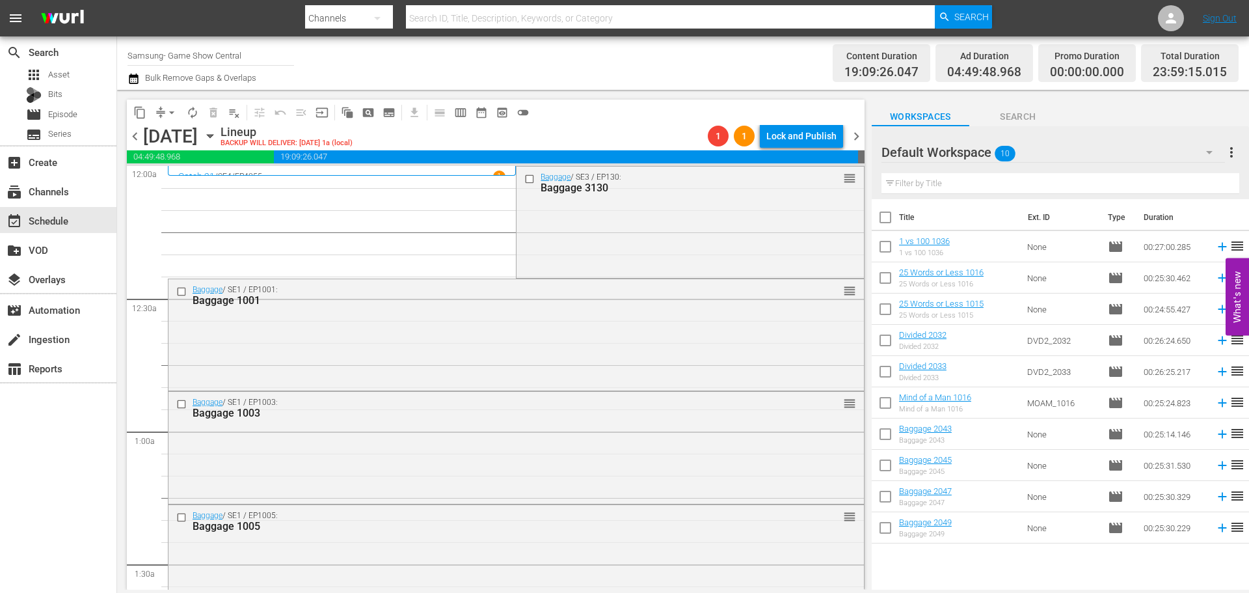
drag, startPoint x: 529, startPoint y: 176, endPoint x: 481, endPoint y: 227, distance: 70.0
click at [529, 176] on input "checkbox" at bounding box center [532, 178] width 14 height 11
click at [182, 403] on input "checkbox" at bounding box center [183, 404] width 14 height 11
click at [179, 516] on input "checkbox" at bounding box center [183, 517] width 14 height 11
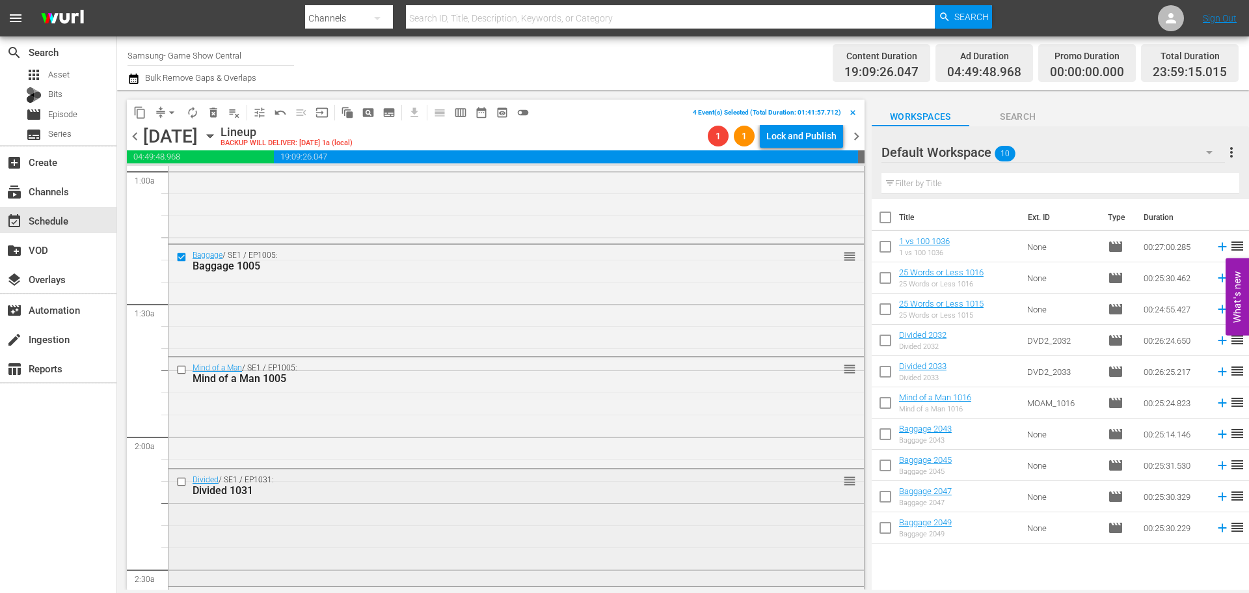
click at [181, 480] on input "checkbox" at bounding box center [183, 481] width 14 height 11
click at [183, 368] on input "checkbox" at bounding box center [183, 369] width 14 height 11
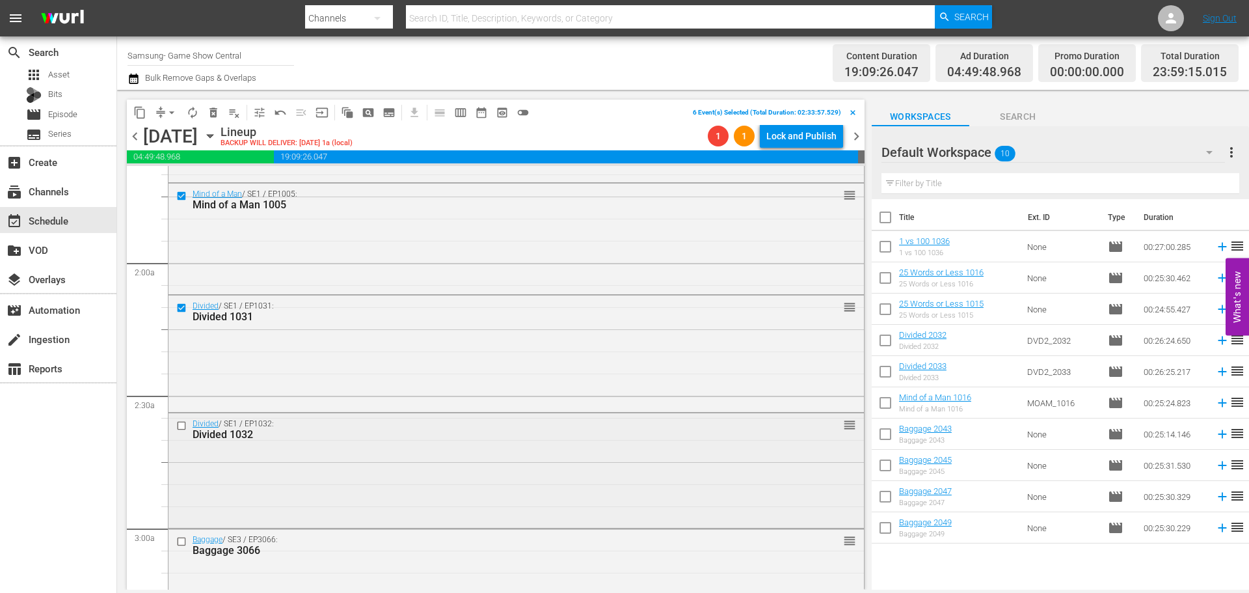
scroll to position [456, 0]
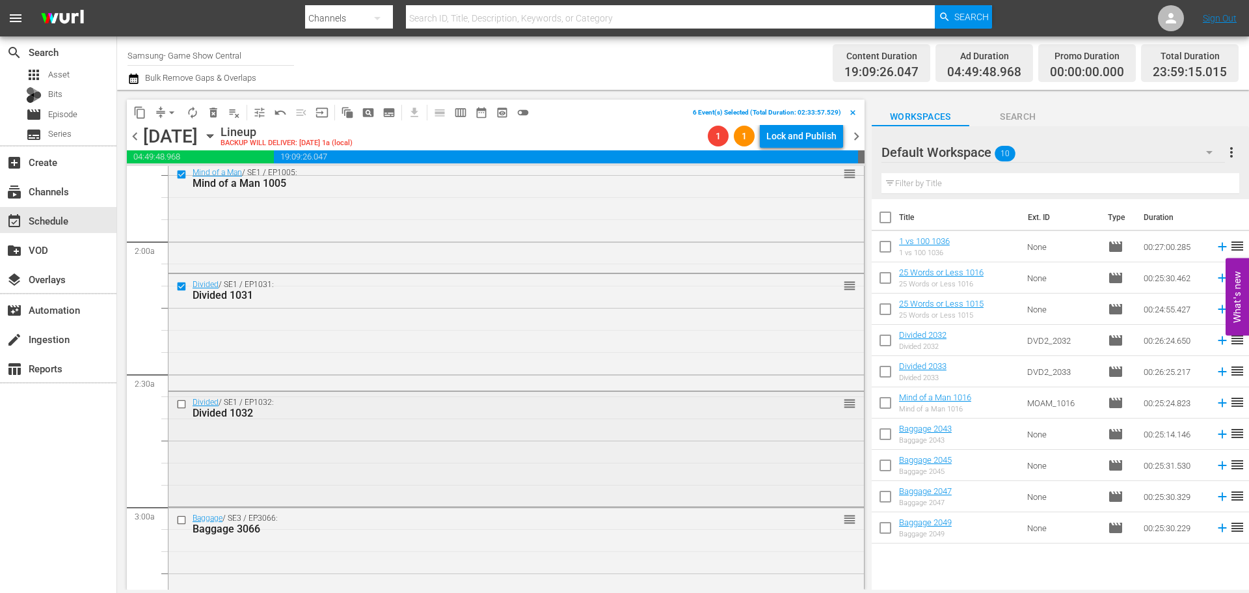
click at [183, 402] on input "checkbox" at bounding box center [183, 404] width 14 height 11
click at [135, 111] on span "content_copy" at bounding box center [139, 112] width 13 height 13
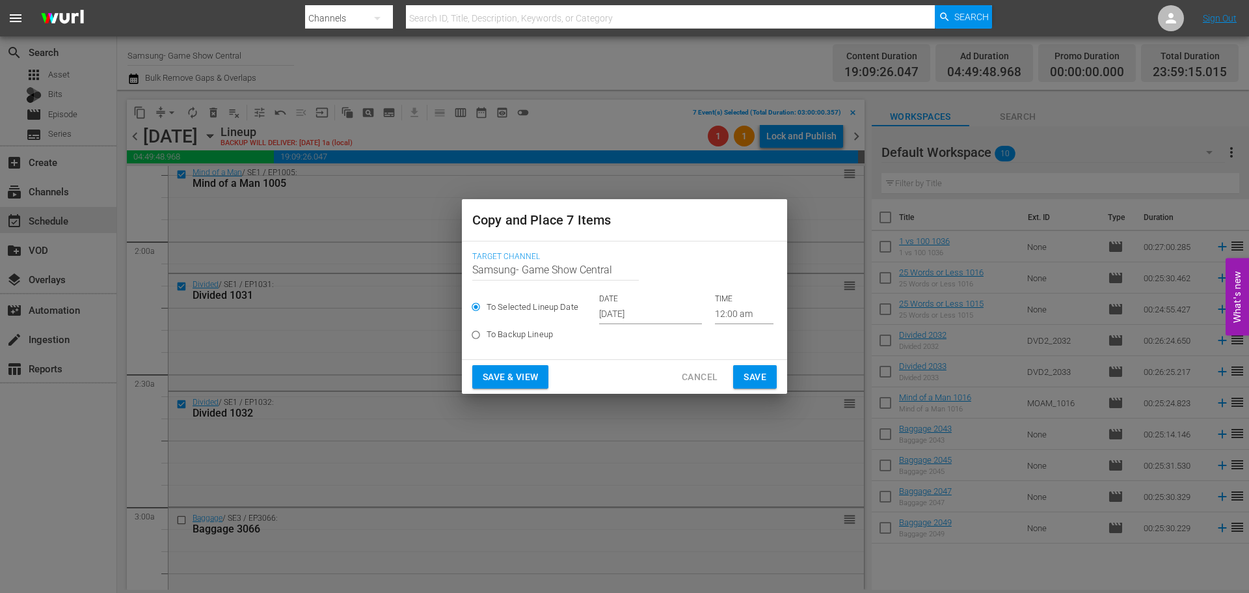
click at [659, 315] on input "[DATE]" at bounding box center [650, 315] width 103 height 20
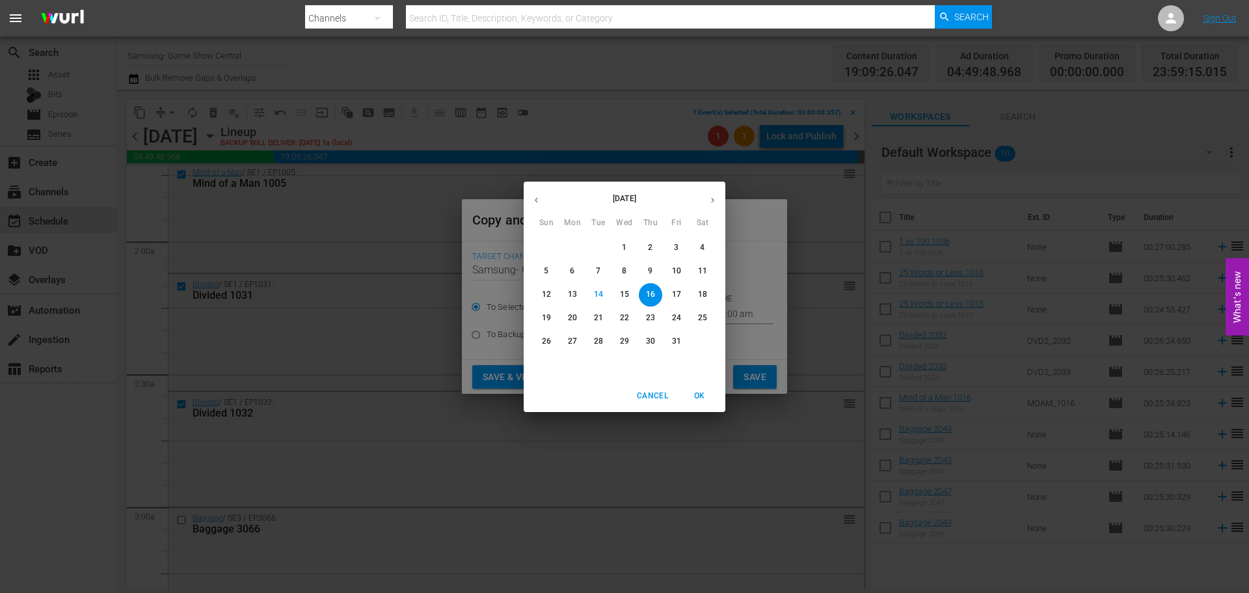
click at [699, 394] on span "OK" at bounding box center [699, 396] width 31 height 14
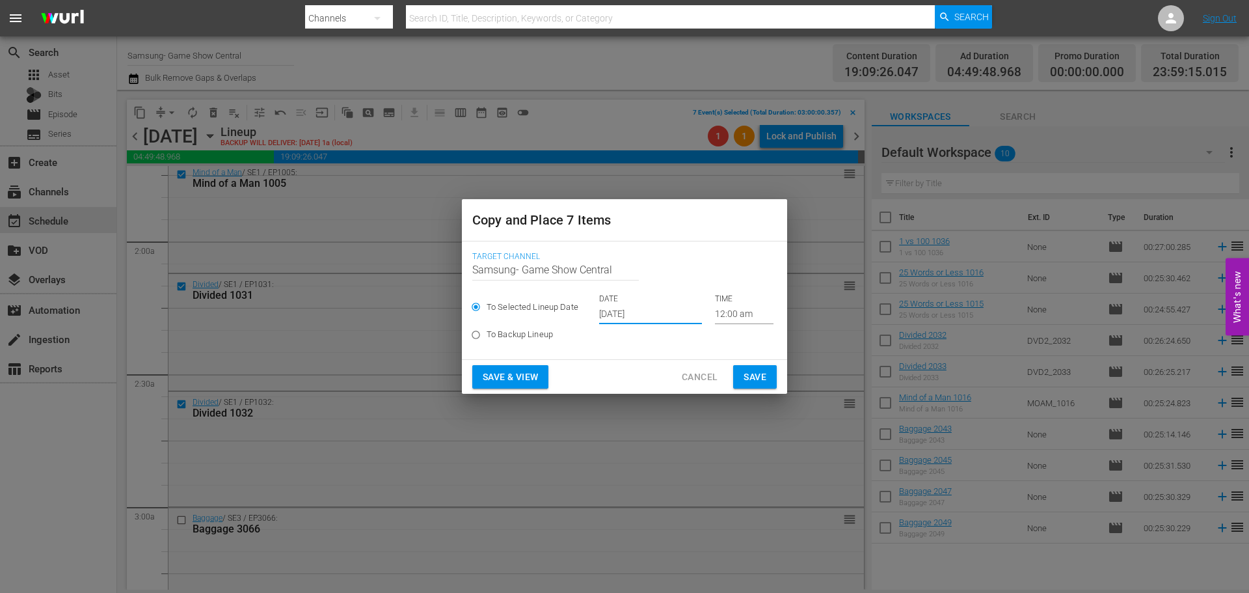
click at [732, 314] on input "12:00 am" at bounding box center [744, 315] width 59 height 20
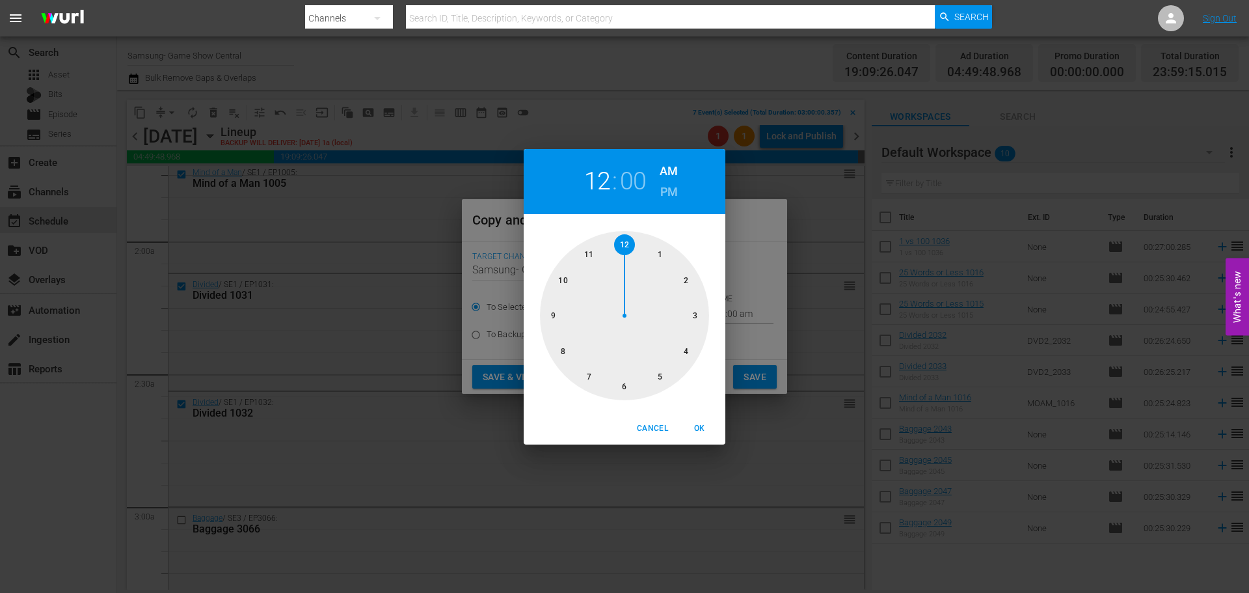
click at [701, 323] on div at bounding box center [624, 315] width 169 height 169
click at [707, 435] on span "OK" at bounding box center [699, 429] width 31 height 14
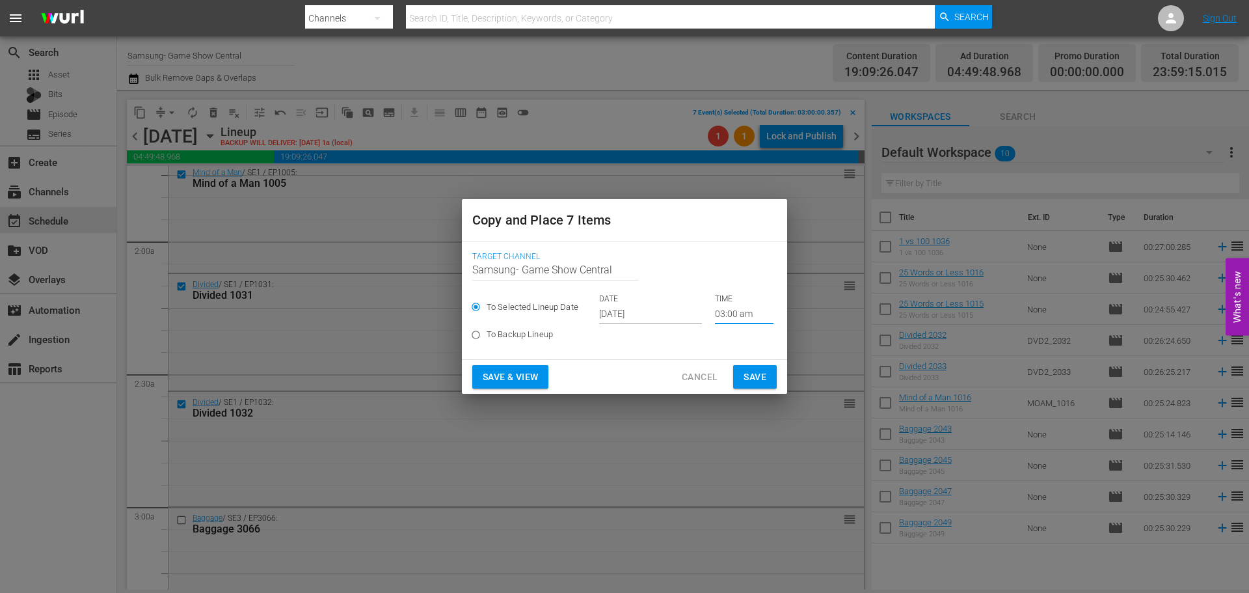
type input "03:00 am"
click at [751, 376] on span "Save" at bounding box center [755, 377] width 23 height 16
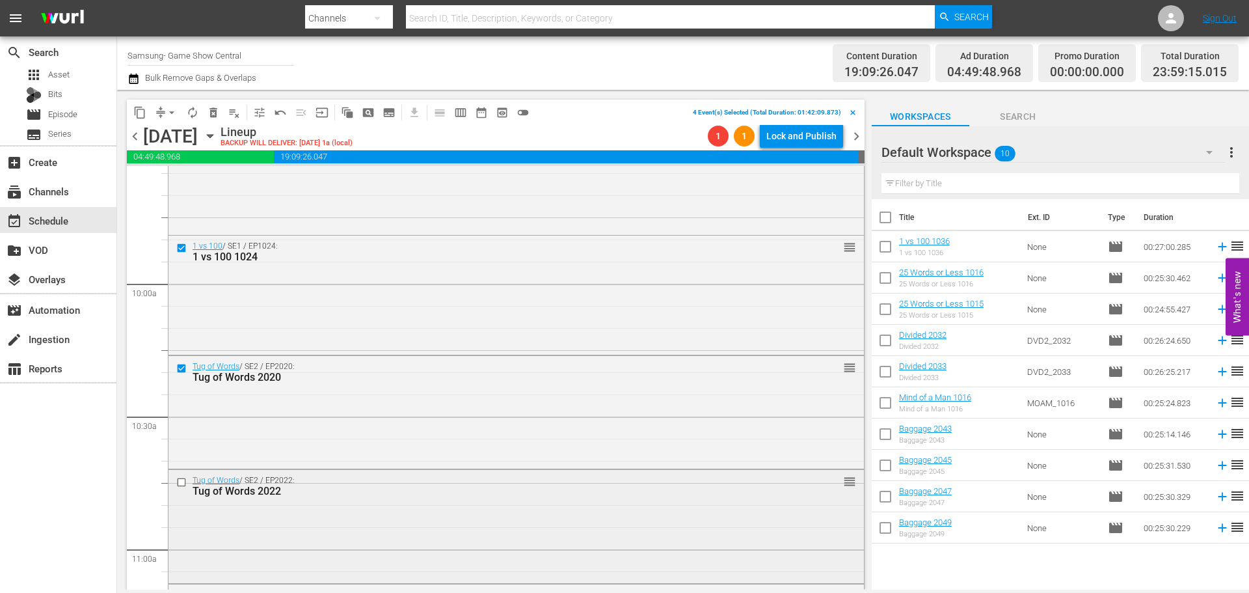
scroll to position [2538, 0]
click at [180, 478] on input "checkbox" at bounding box center [183, 481] width 14 height 11
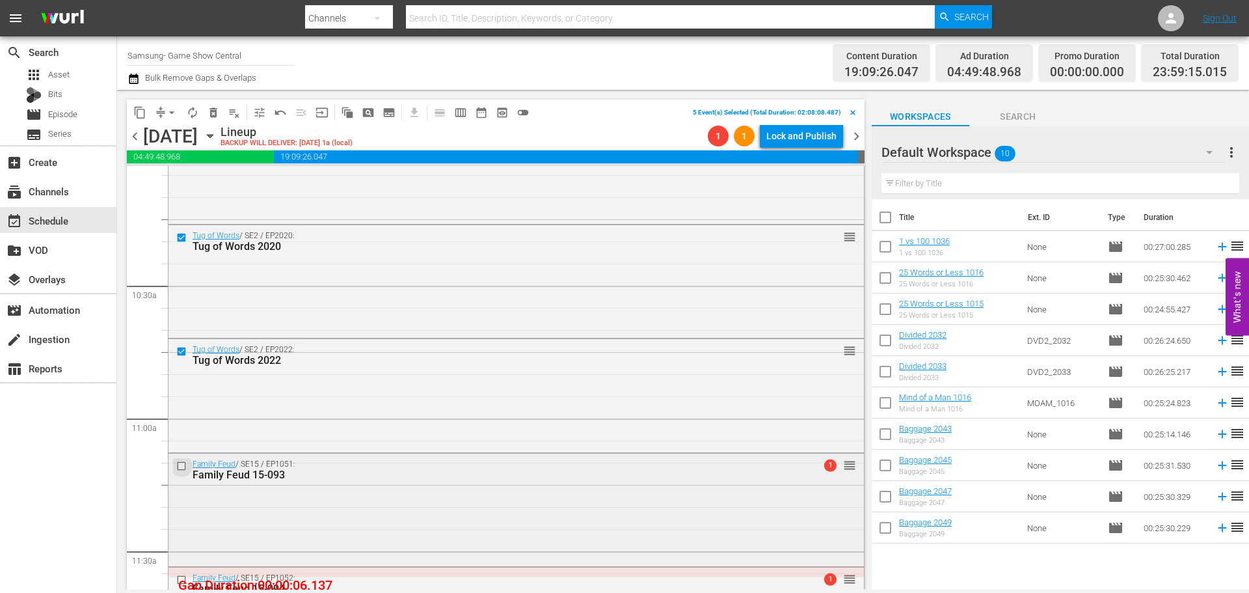
click at [184, 467] on input "checkbox" at bounding box center [183, 466] width 14 height 11
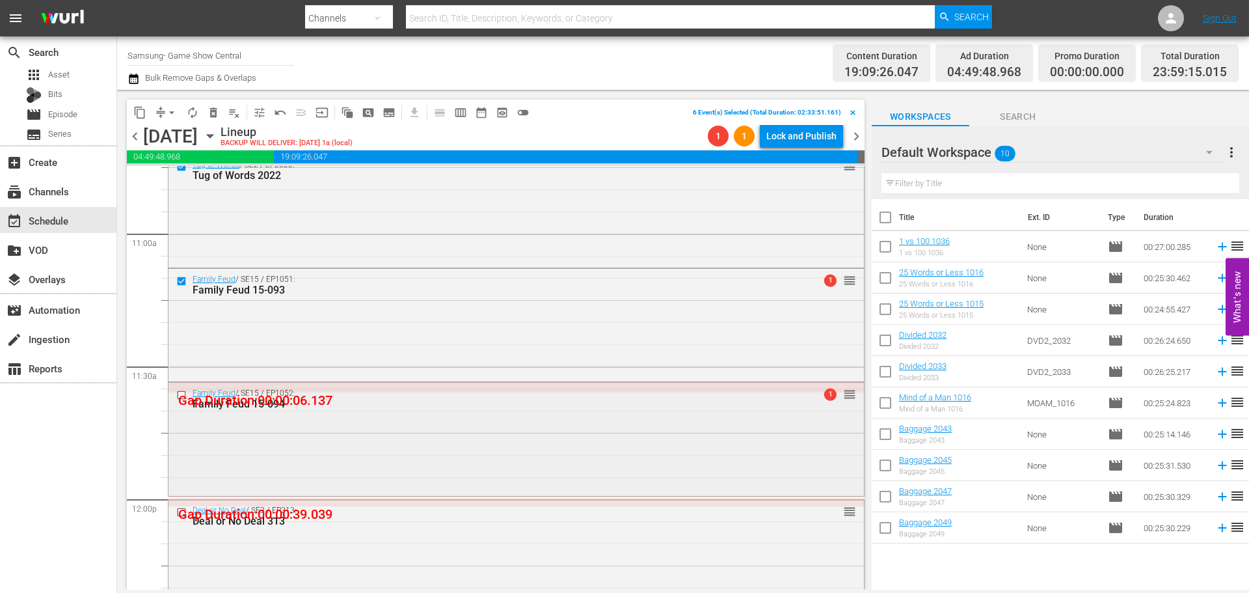
scroll to position [2863, 0]
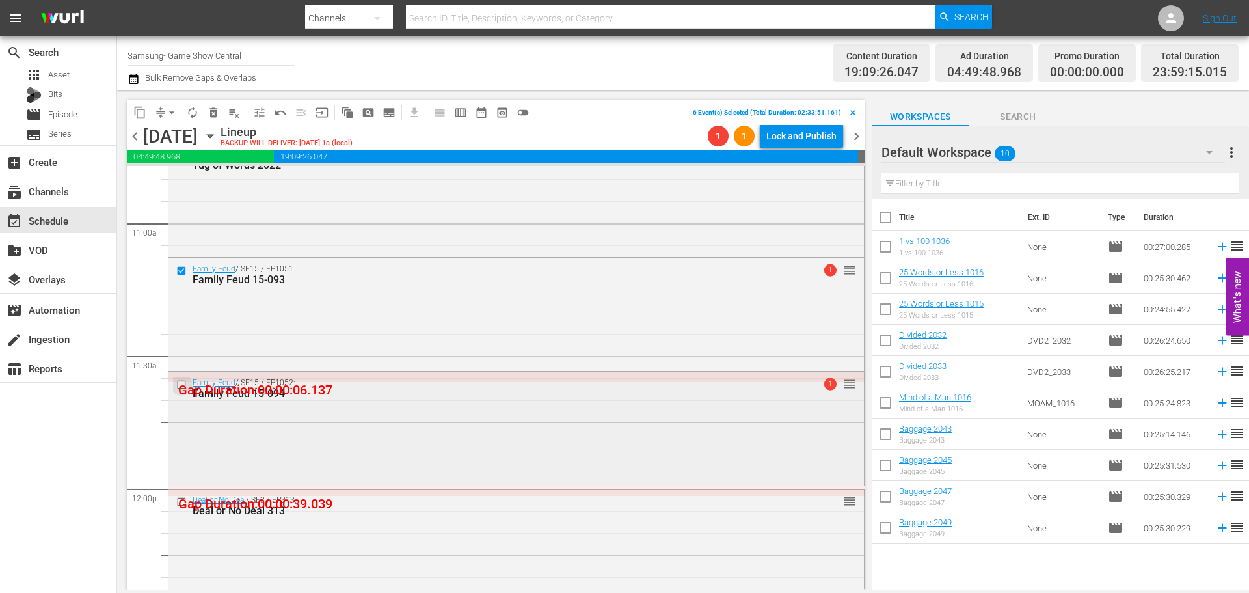
click at [182, 383] on input "checkbox" at bounding box center [183, 384] width 14 height 11
click at [139, 107] on span "content_copy" at bounding box center [139, 112] width 13 height 13
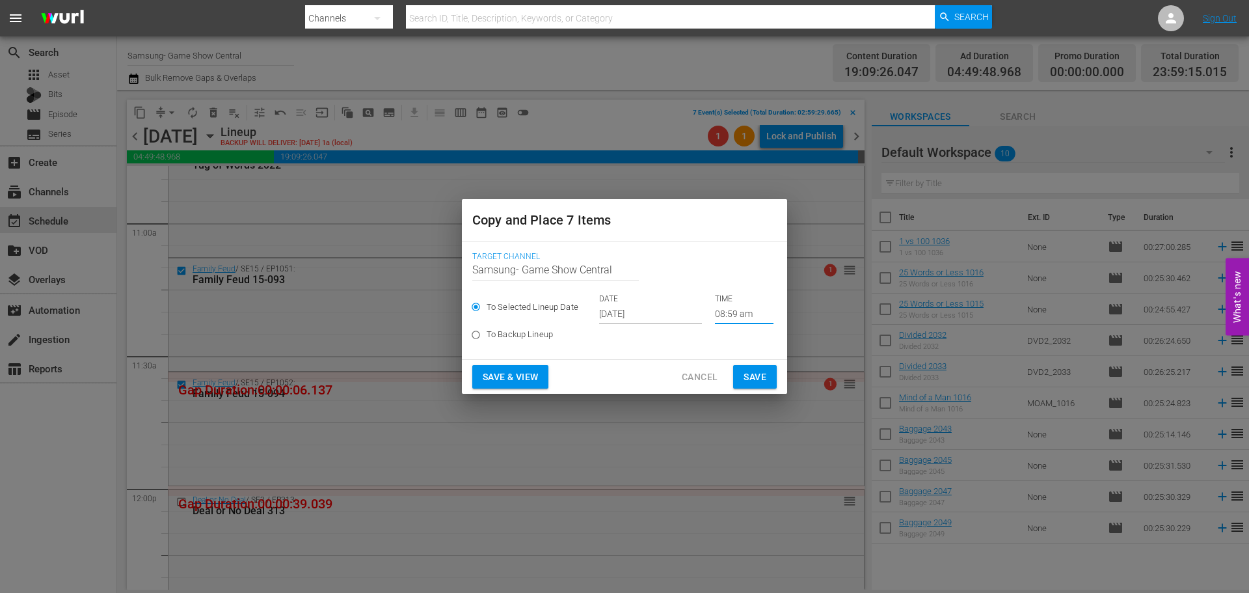
click at [735, 314] on input "08:59 am" at bounding box center [744, 315] width 59 height 20
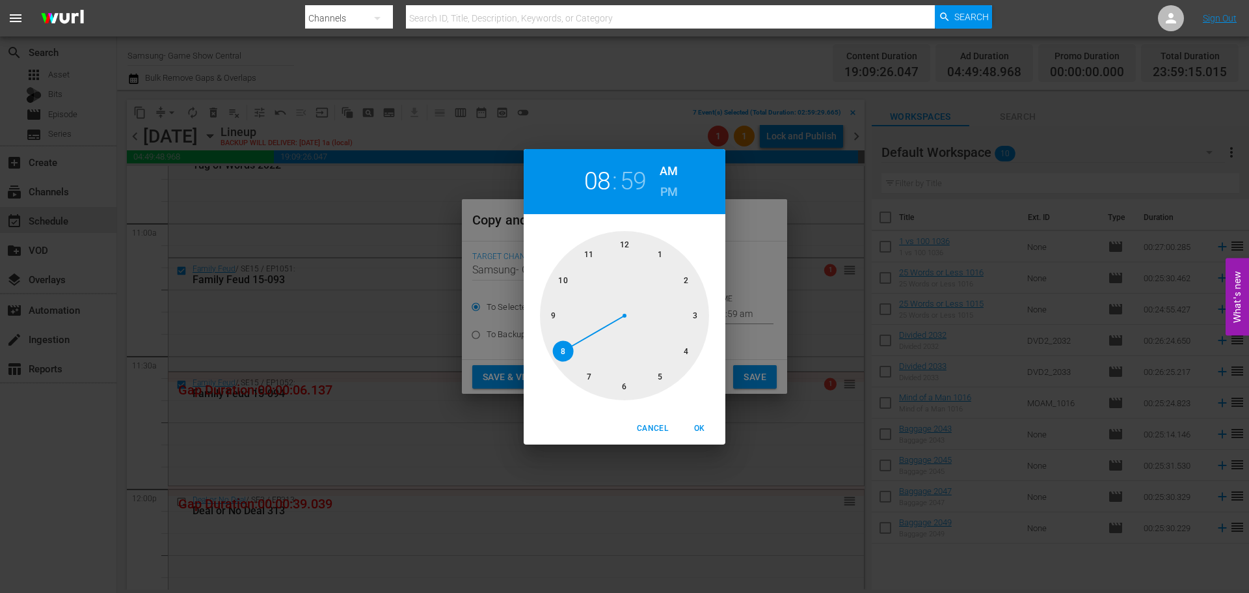
click at [629, 383] on div at bounding box center [624, 315] width 169 height 169
click at [626, 257] on div at bounding box center [624, 315] width 169 height 169
click at [703, 426] on span "OK" at bounding box center [699, 429] width 31 height 14
type input "06:00 am"
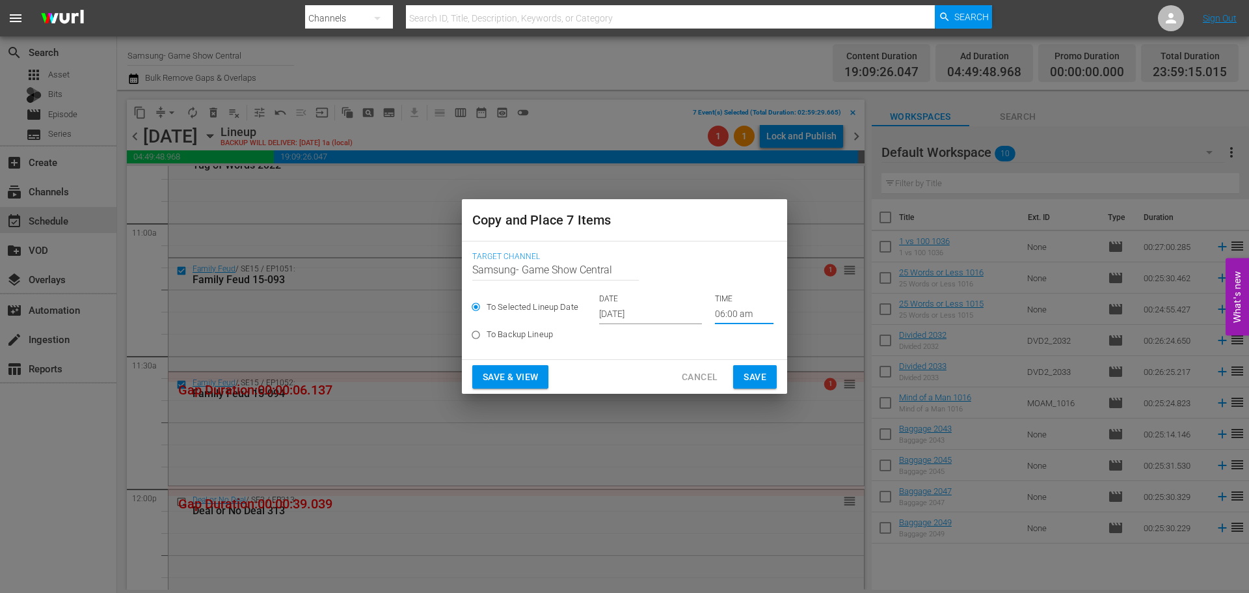
click at [749, 372] on span "Save" at bounding box center [755, 377] width 23 height 16
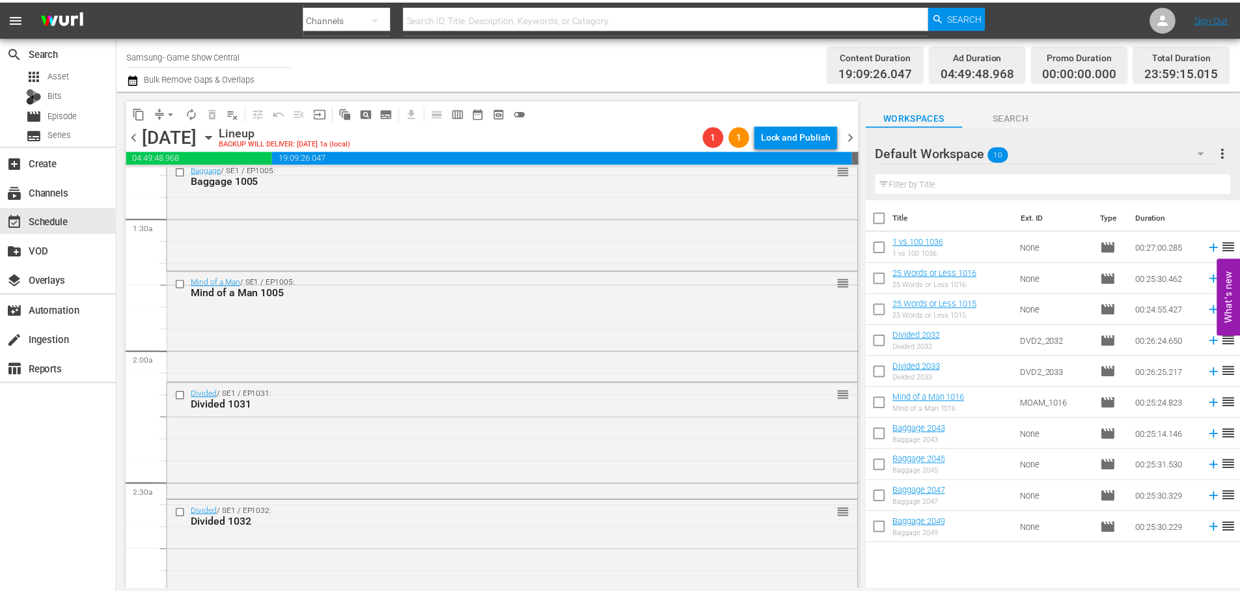
scroll to position [0, 0]
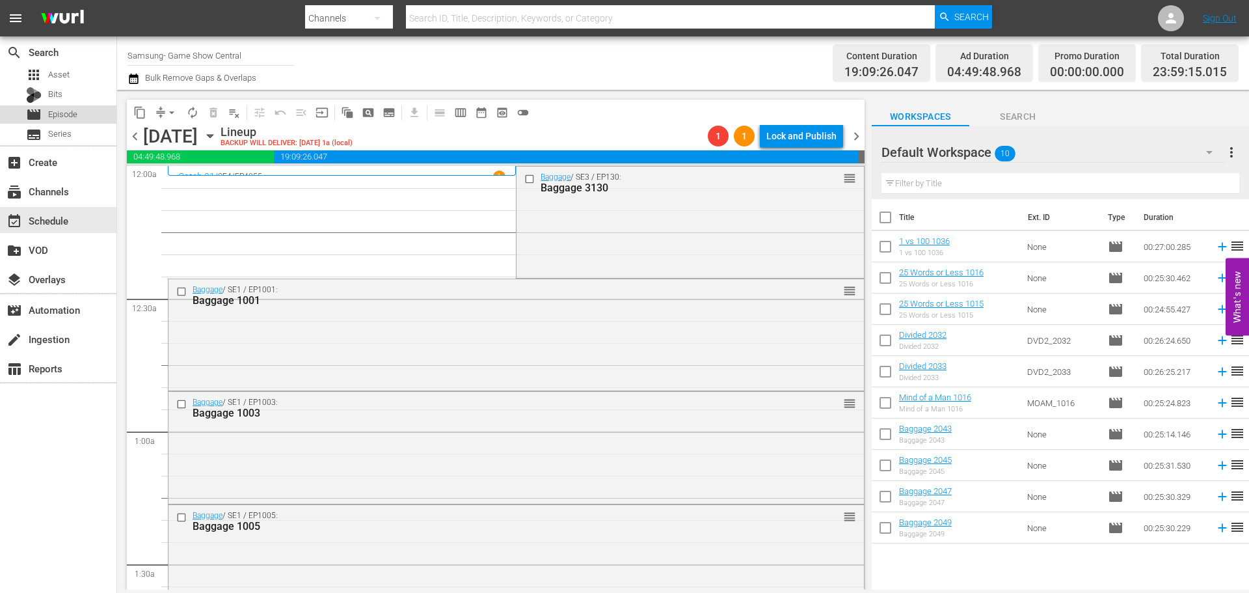
click at [74, 116] on span "Episode" at bounding box center [62, 114] width 29 height 13
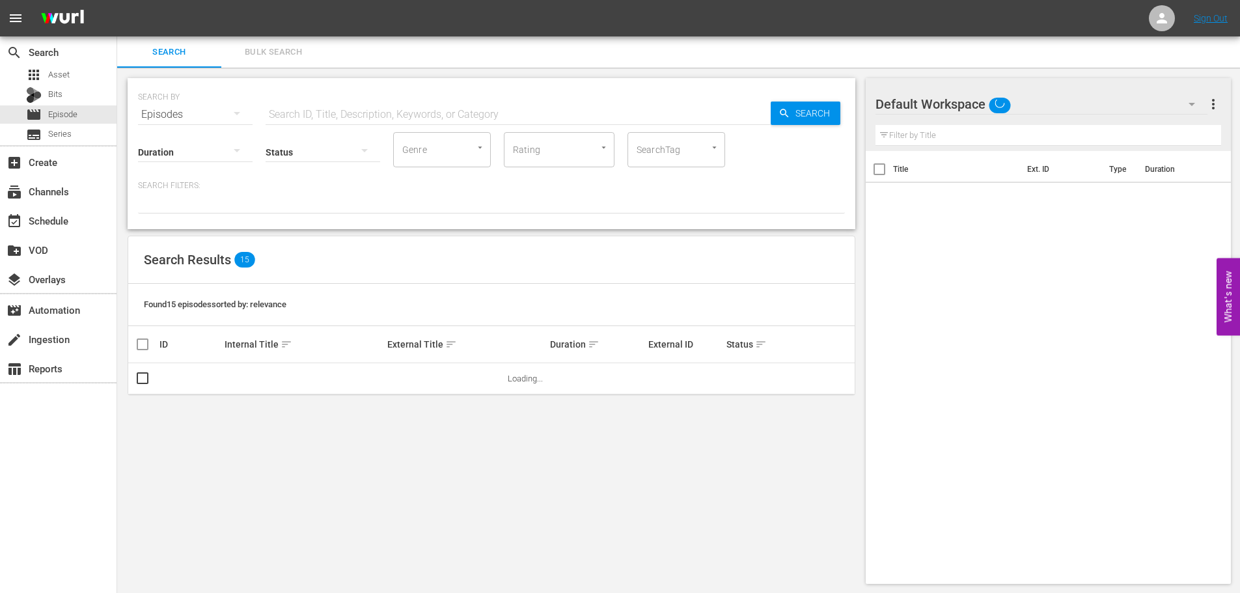
drag, startPoint x: 336, startPoint y: 117, endPoint x: 331, endPoint y: 103, distance: 14.4
click at [336, 117] on input "text" at bounding box center [518, 114] width 505 height 31
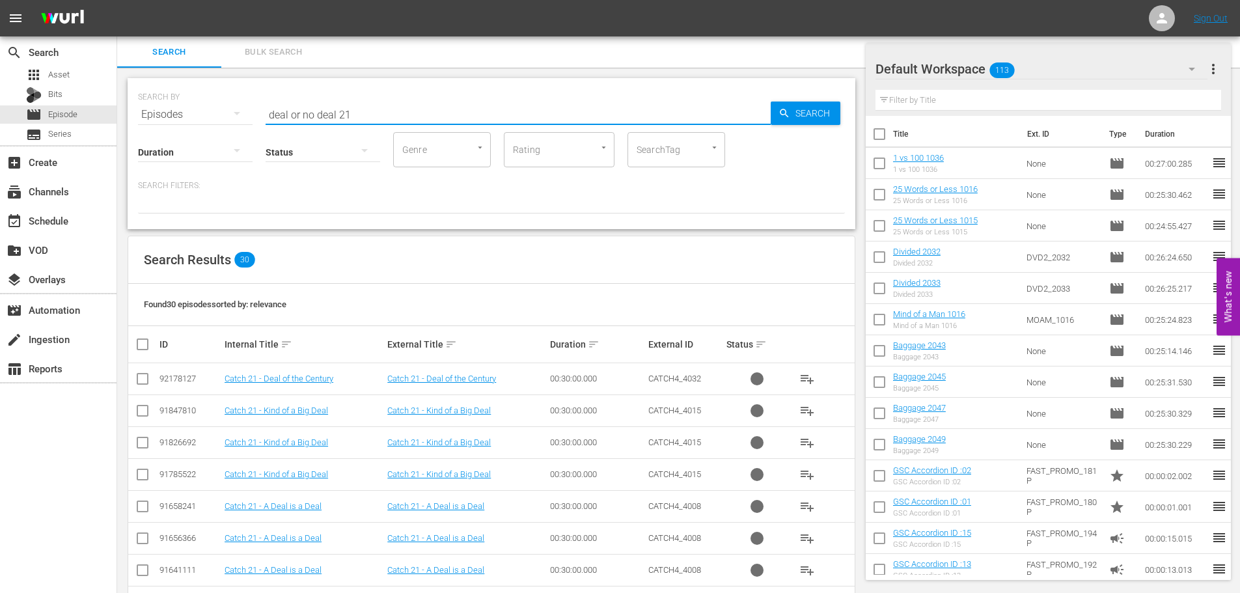
scroll to position [463, 0]
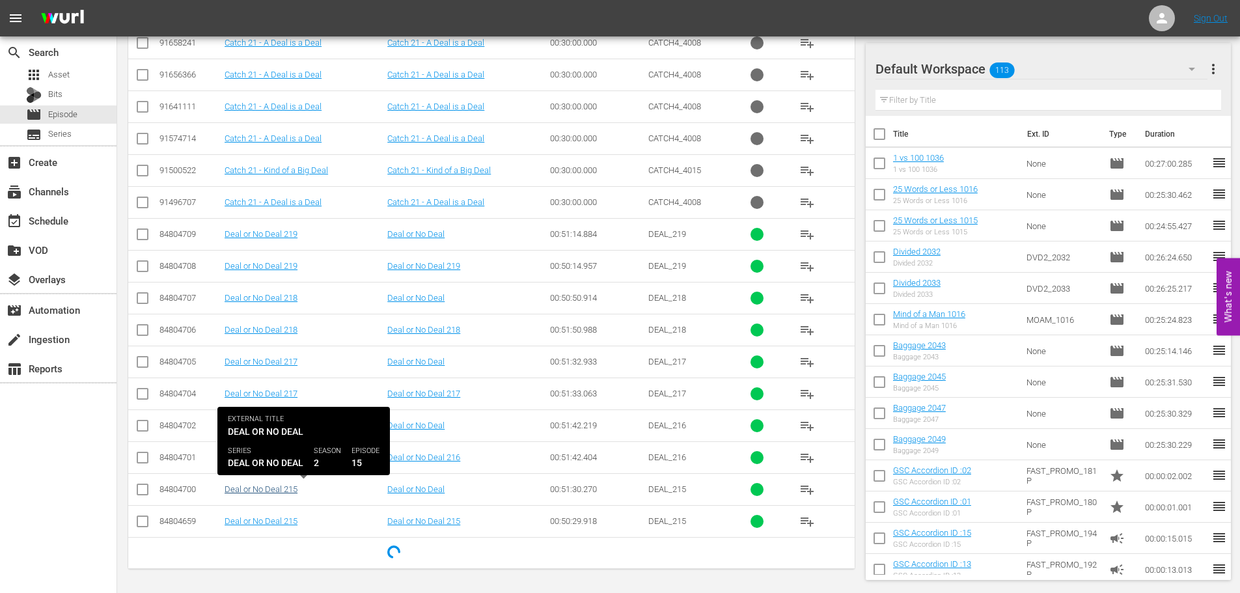
type input "deal or no deal 21"
click at [279, 489] on link "Deal or No Deal 215" at bounding box center [261, 489] width 73 height 10
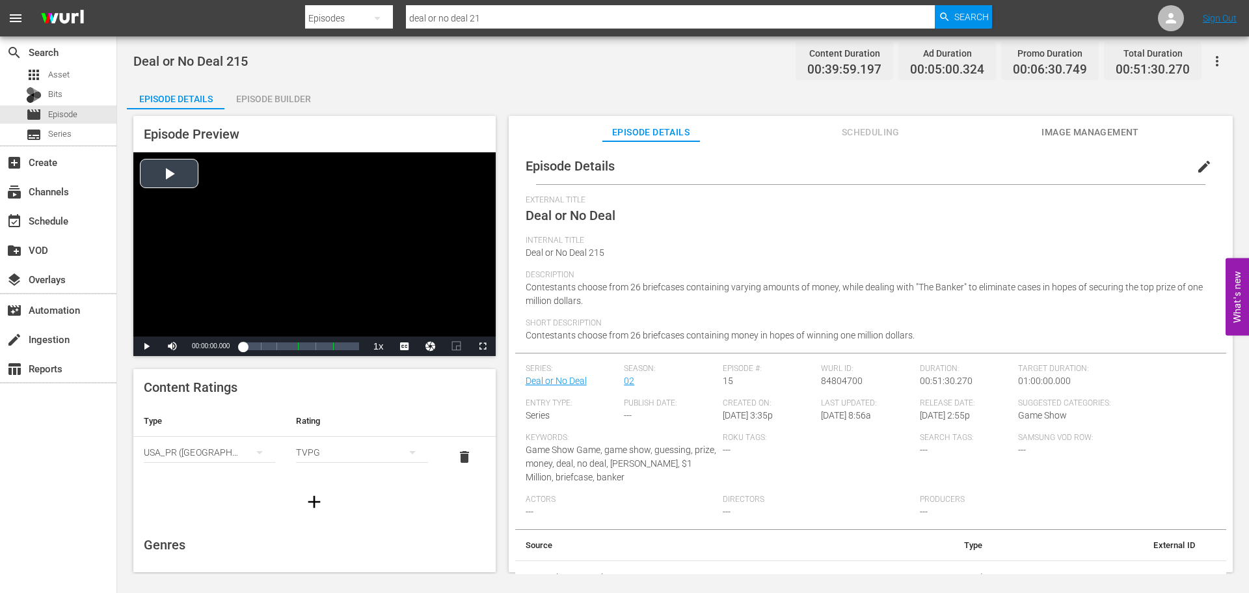
click at [379, 288] on div "Video Player" at bounding box center [314, 244] width 362 height 184
click at [314, 269] on div "Video Player" at bounding box center [314, 244] width 362 height 184
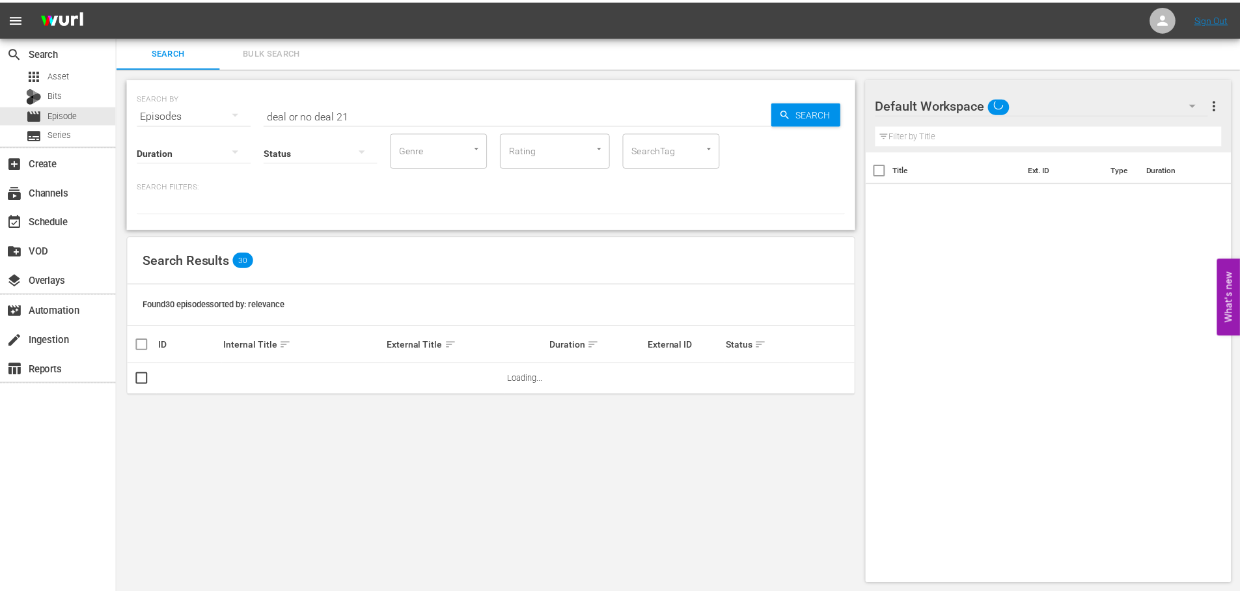
scroll to position [1, 0]
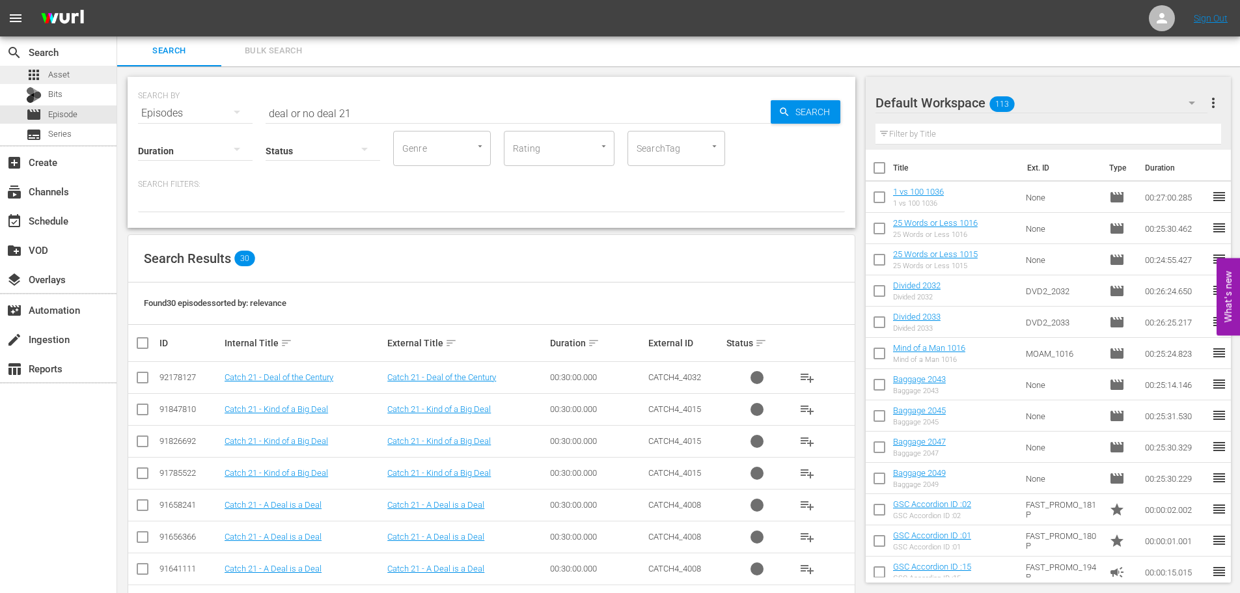
click at [46, 71] on div "apps Asset" at bounding box center [48, 75] width 44 height 18
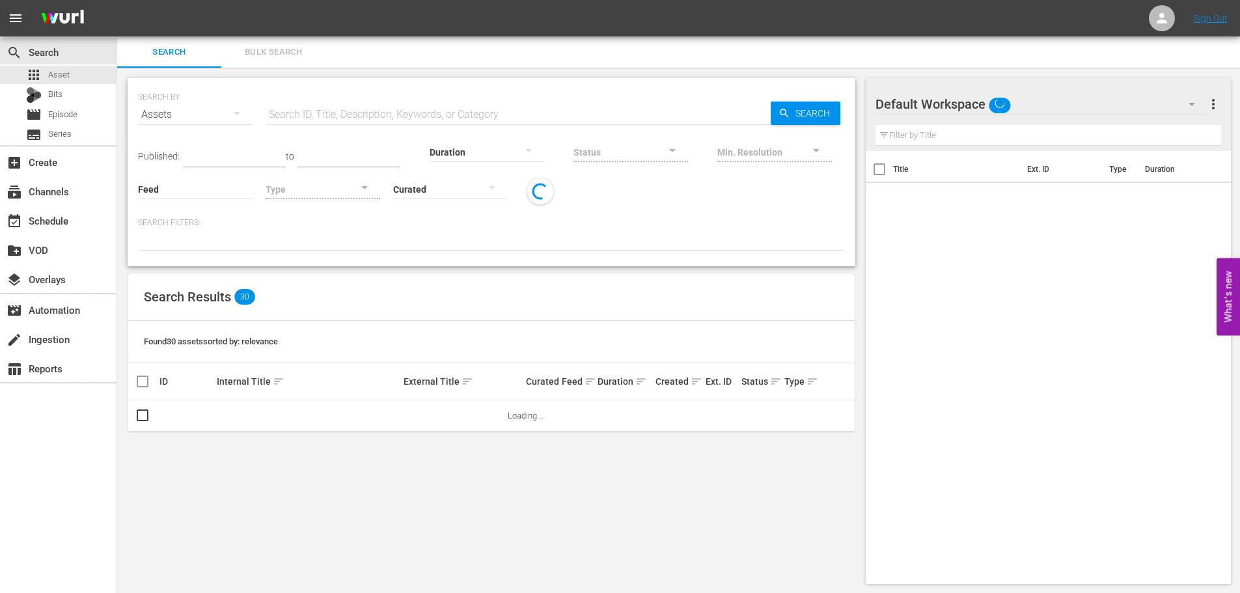
click at [389, 105] on input "text" at bounding box center [518, 114] width 505 height 31
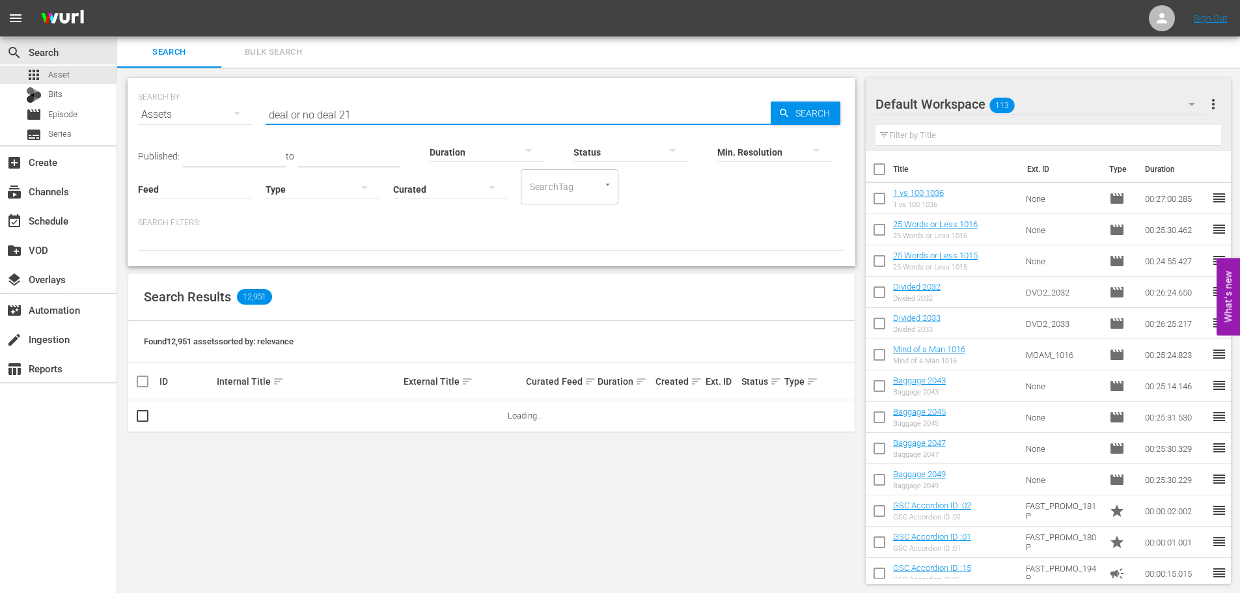
type input "deal or no deal 21"
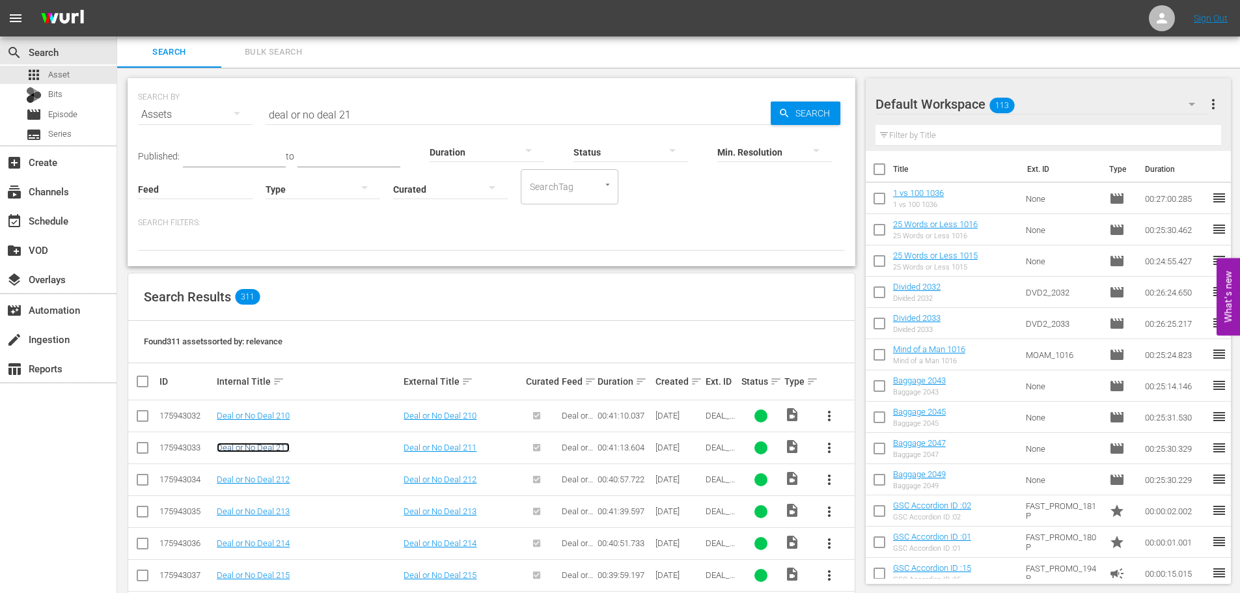
click at [271, 448] on link "Deal or No Deal 211" at bounding box center [253, 448] width 73 height 10
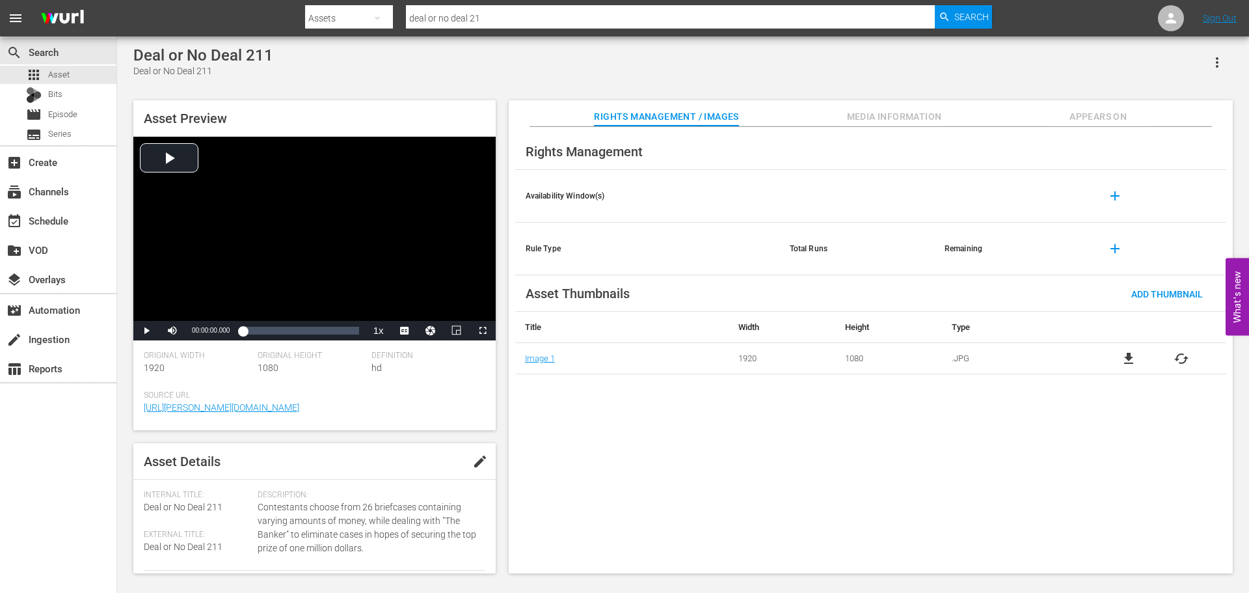
drag, startPoint x: 800, startPoint y: 525, endPoint x: 702, endPoint y: 587, distance: 117.0
click at [800, 525] on div "Rights Management Availability Window(s) add Rule Type Total Runs Remaining add…" at bounding box center [871, 350] width 724 height 447
